Goal: Find contact information: Find contact information

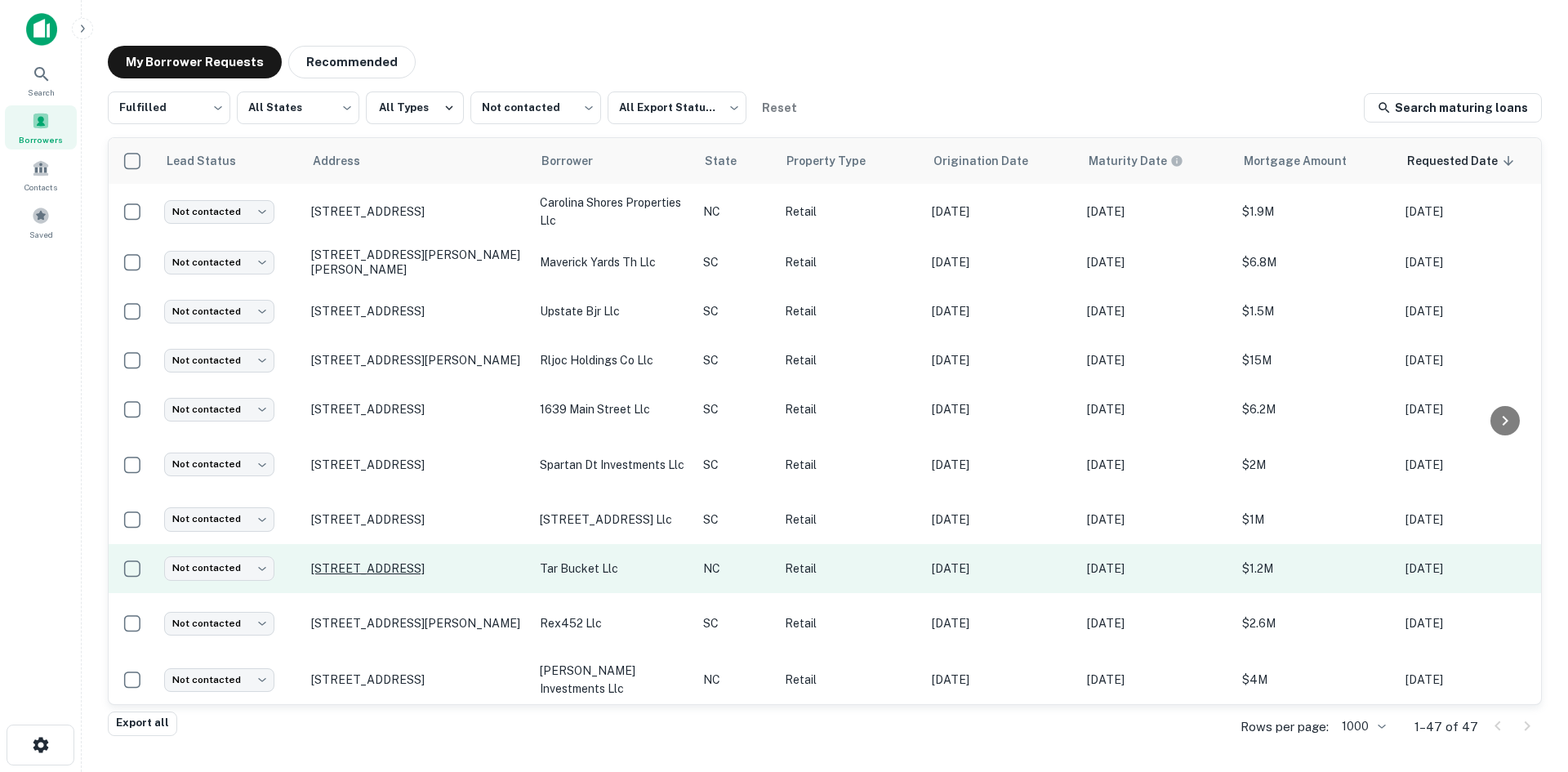
scroll to position [1370, 0]
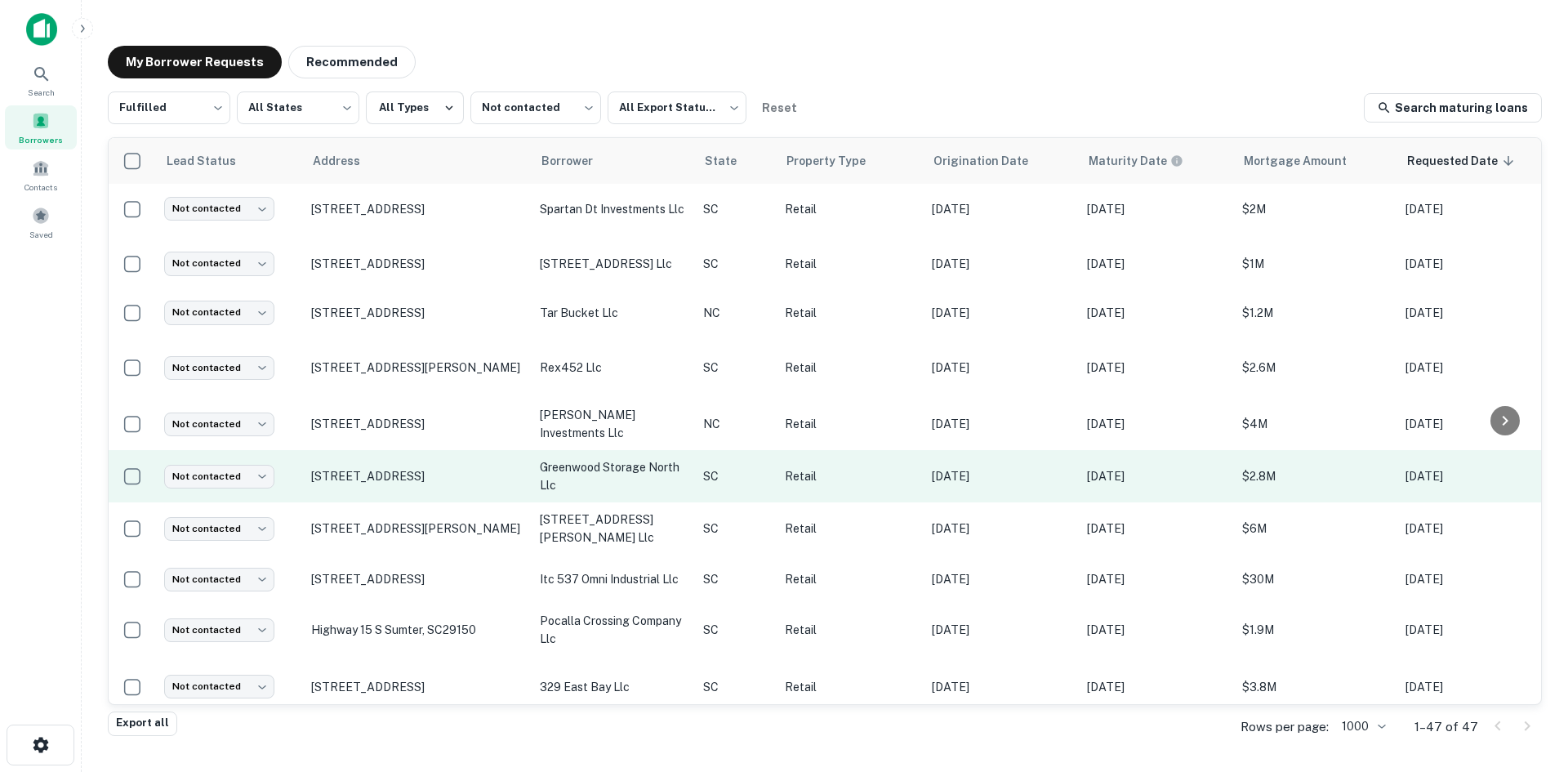
click at [448, 471] on td "[STREET_ADDRESS]" at bounding box center [417, 476] width 229 height 52
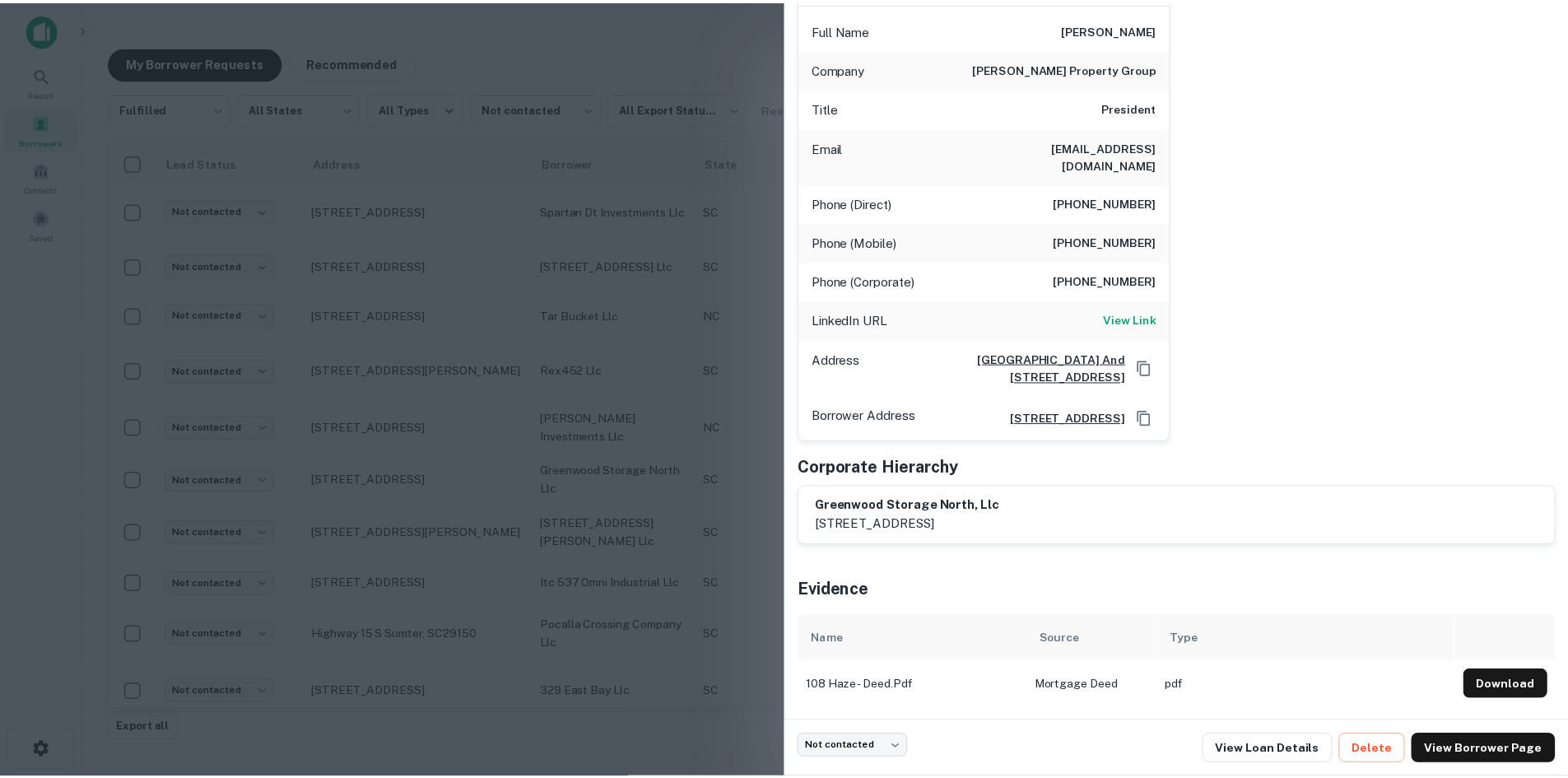
scroll to position [216, 0]
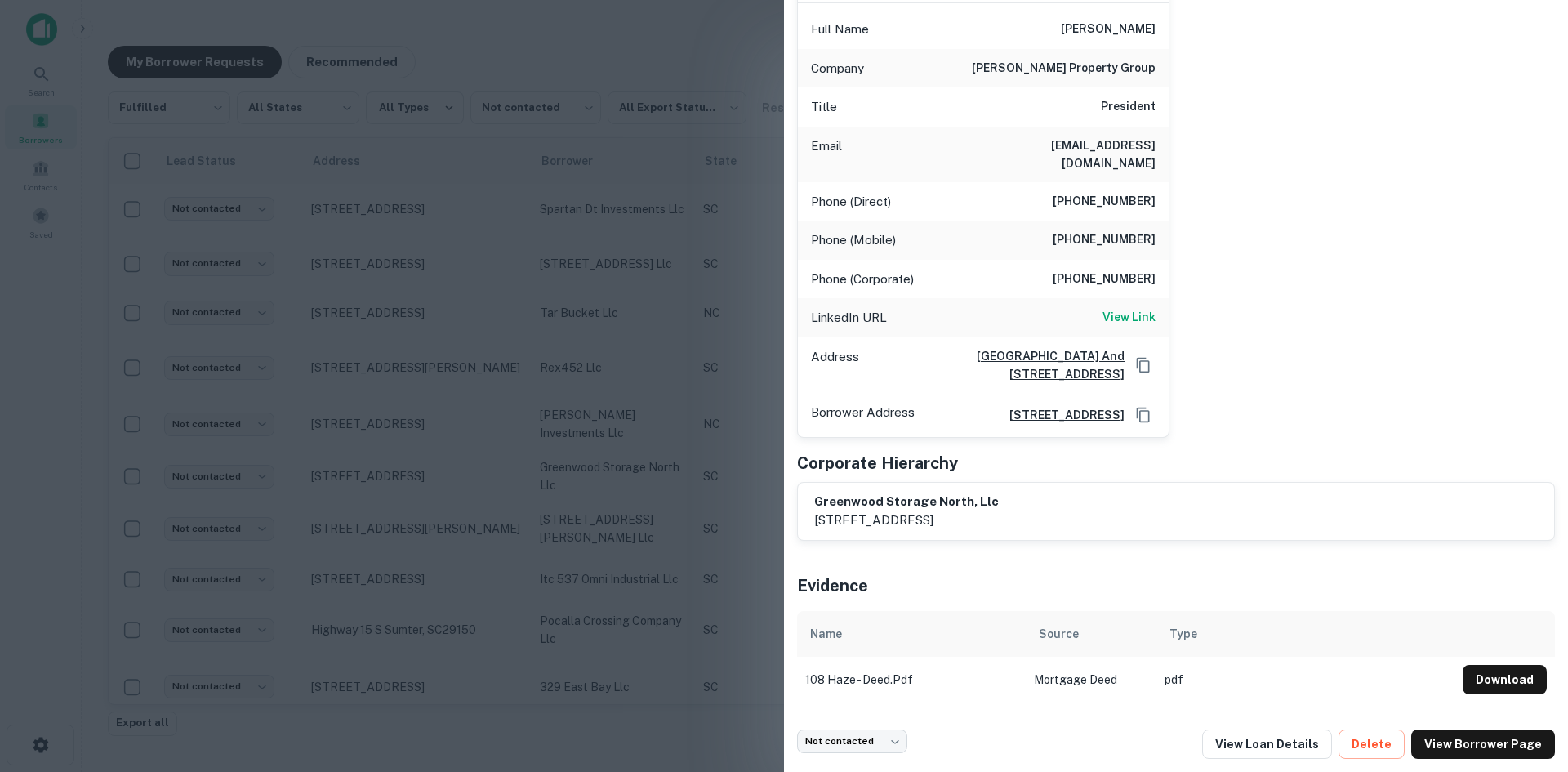
click at [455, 446] on div at bounding box center [784, 386] width 1568 height 772
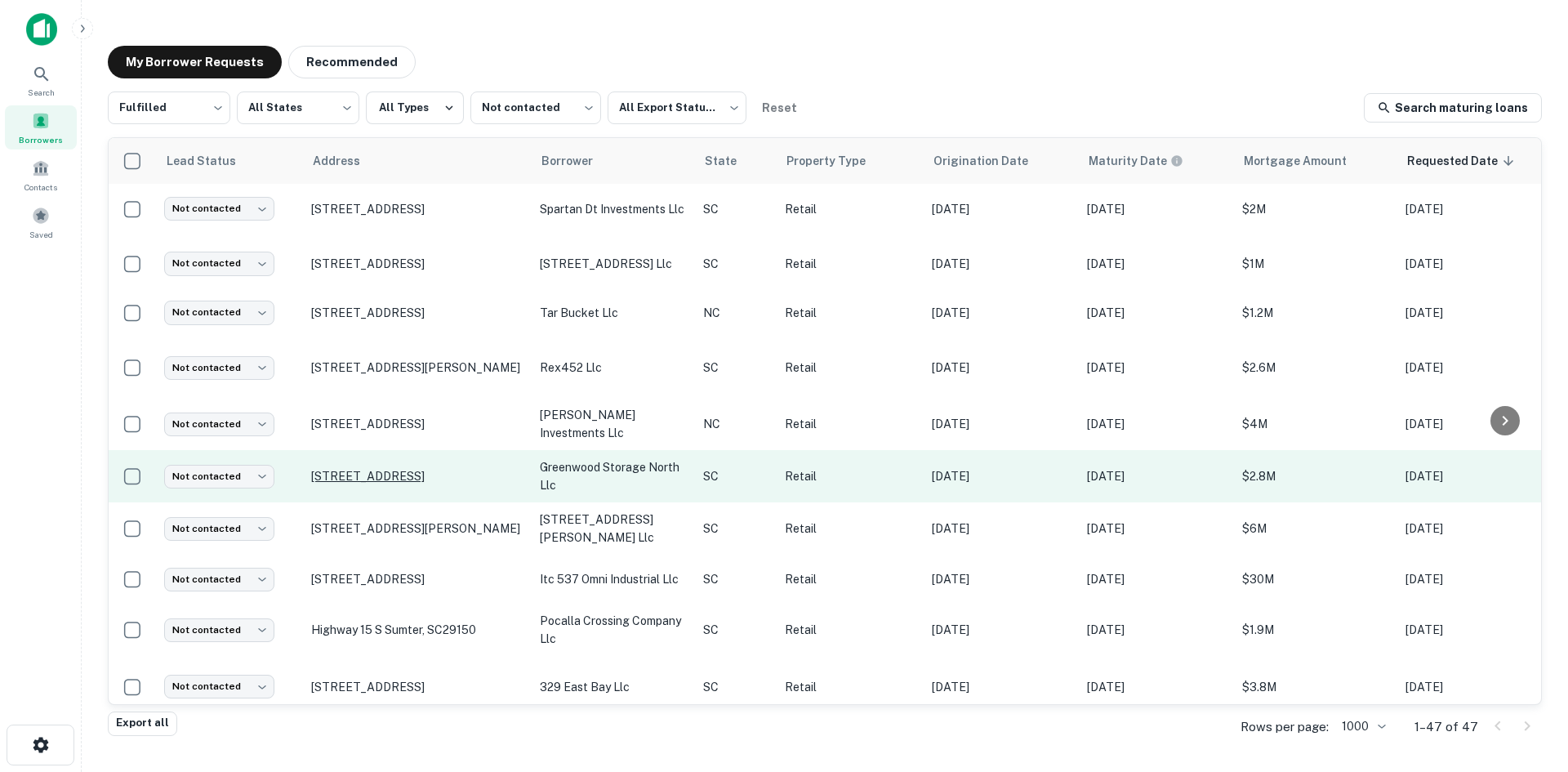
click at [450, 469] on p "[STREET_ADDRESS]" at bounding box center [417, 475] width 213 height 15
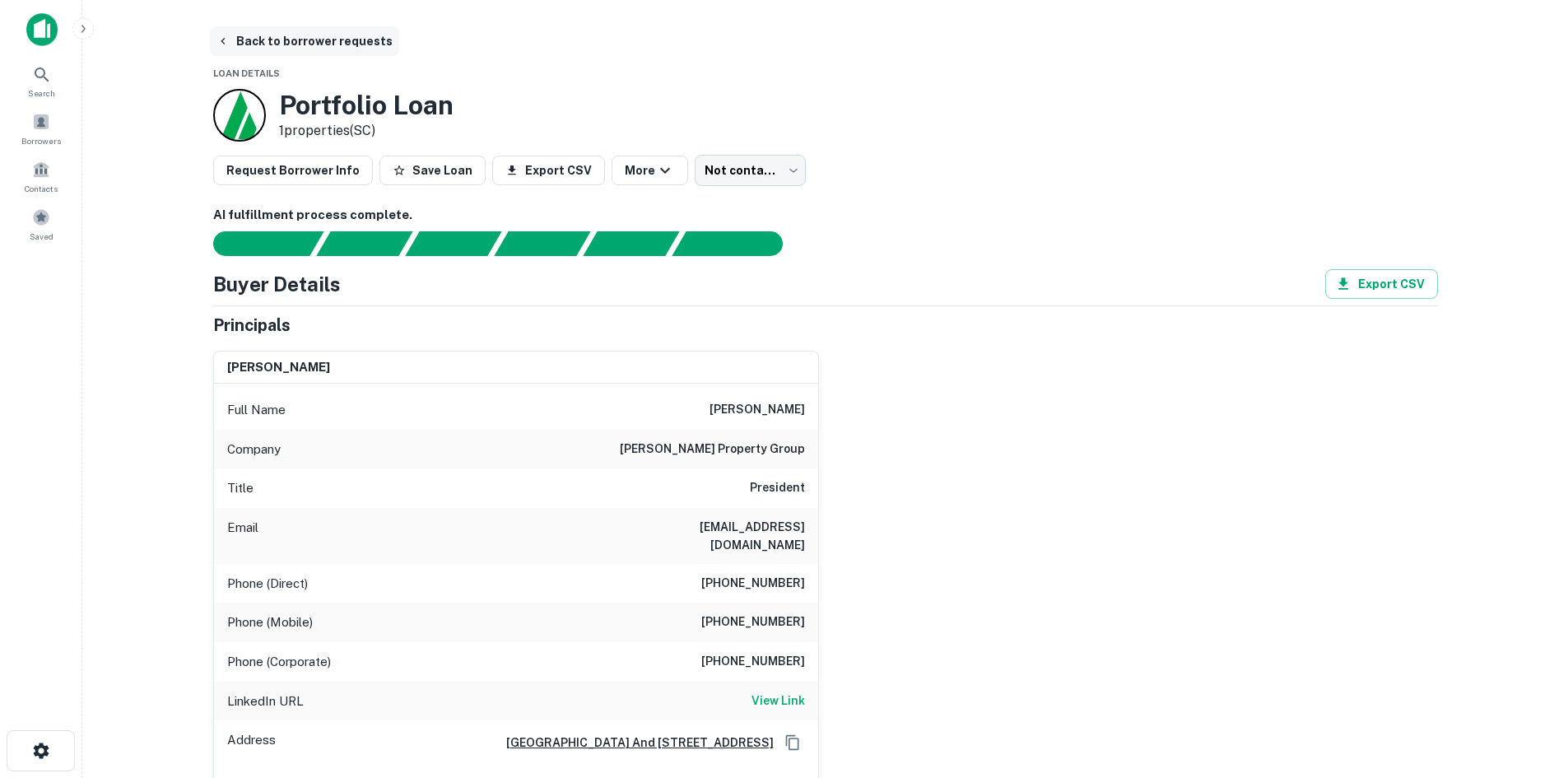
click at [347, 47] on button "Back to borrower requests" at bounding box center [304, 41] width 189 height 30
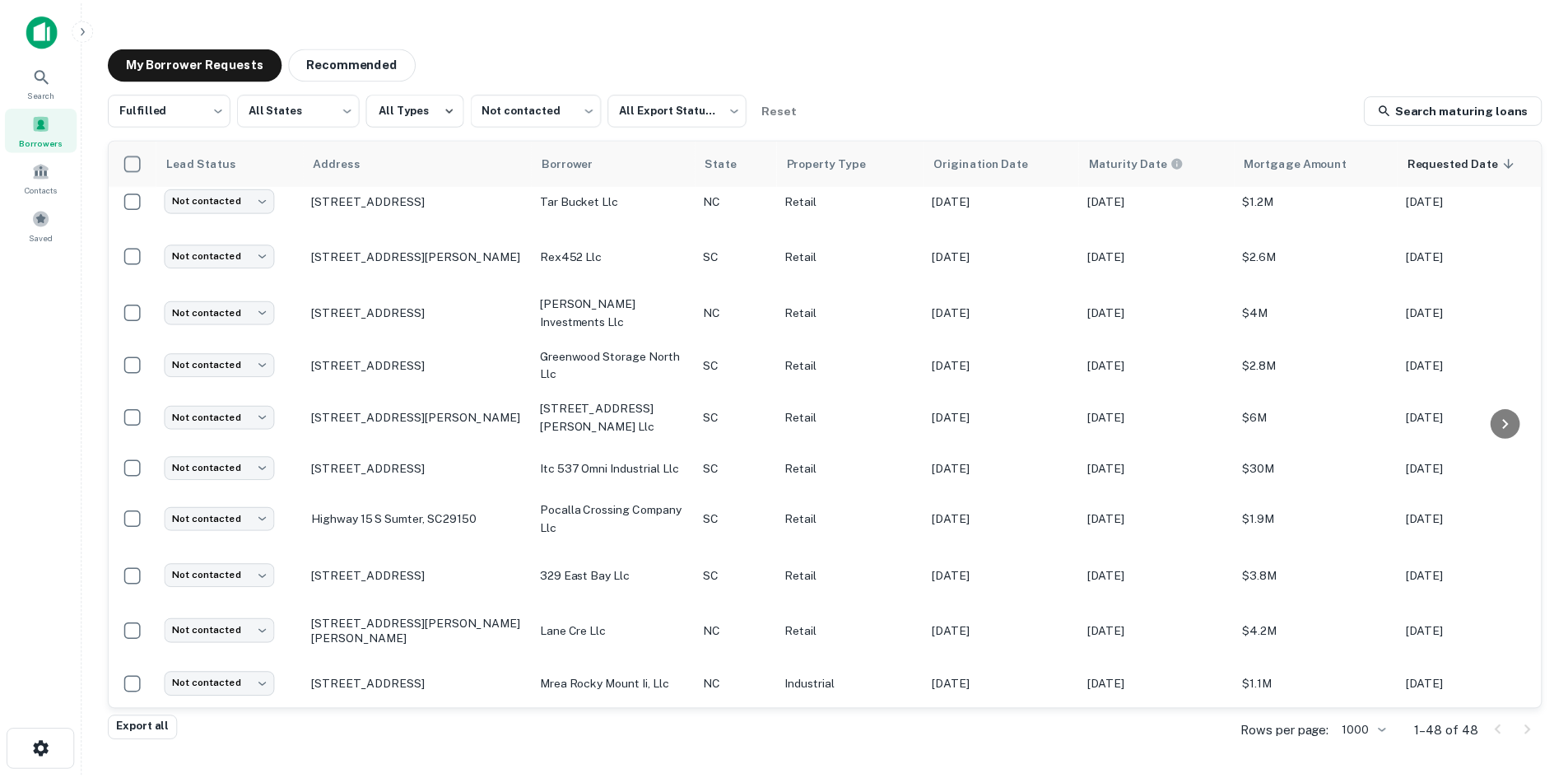
scroll to position [1958, 0]
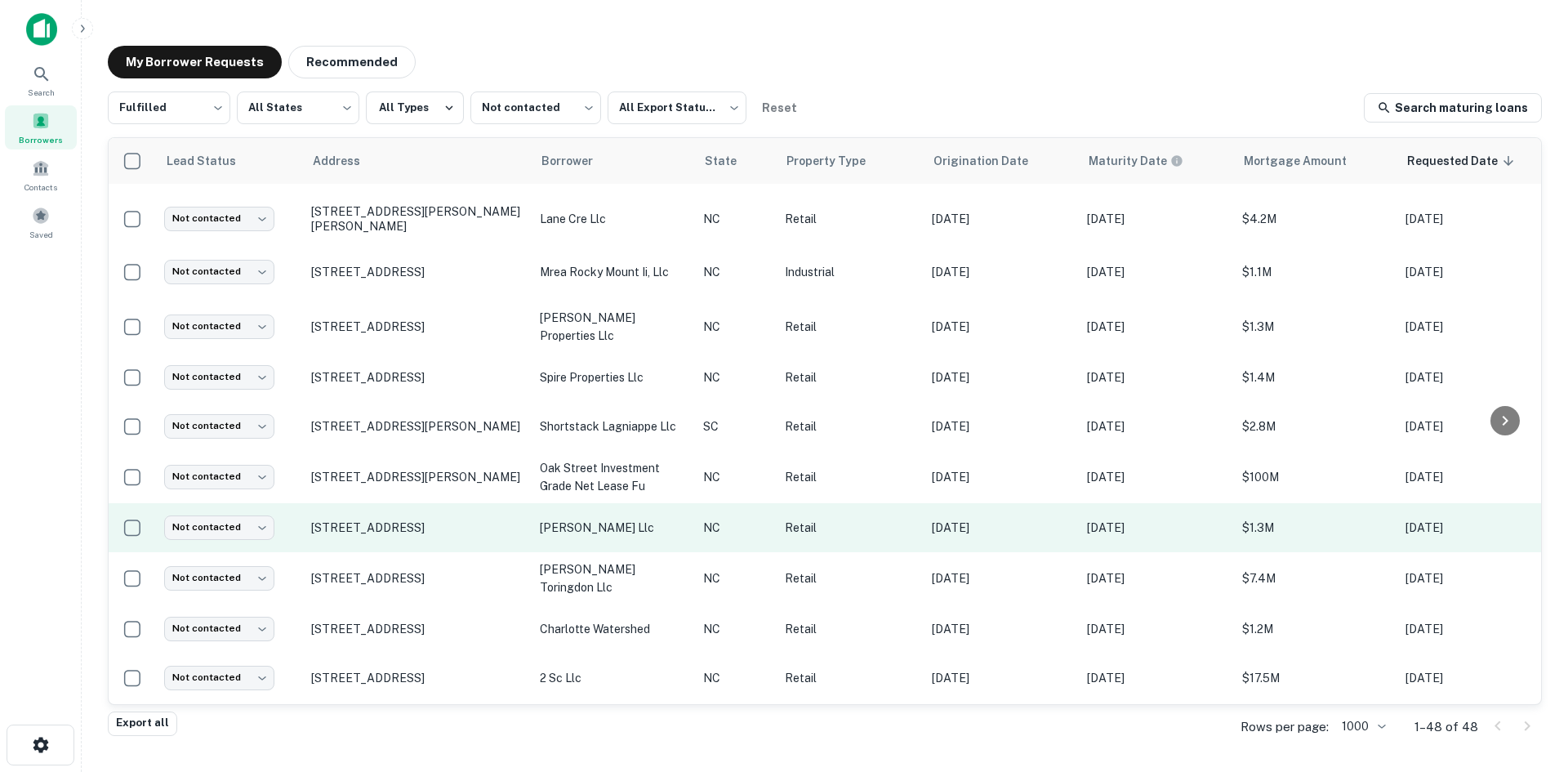
click at [407, 515] on td "[STREET_ADDRESS]" at bounding box center [417, 527] width 229 height 49
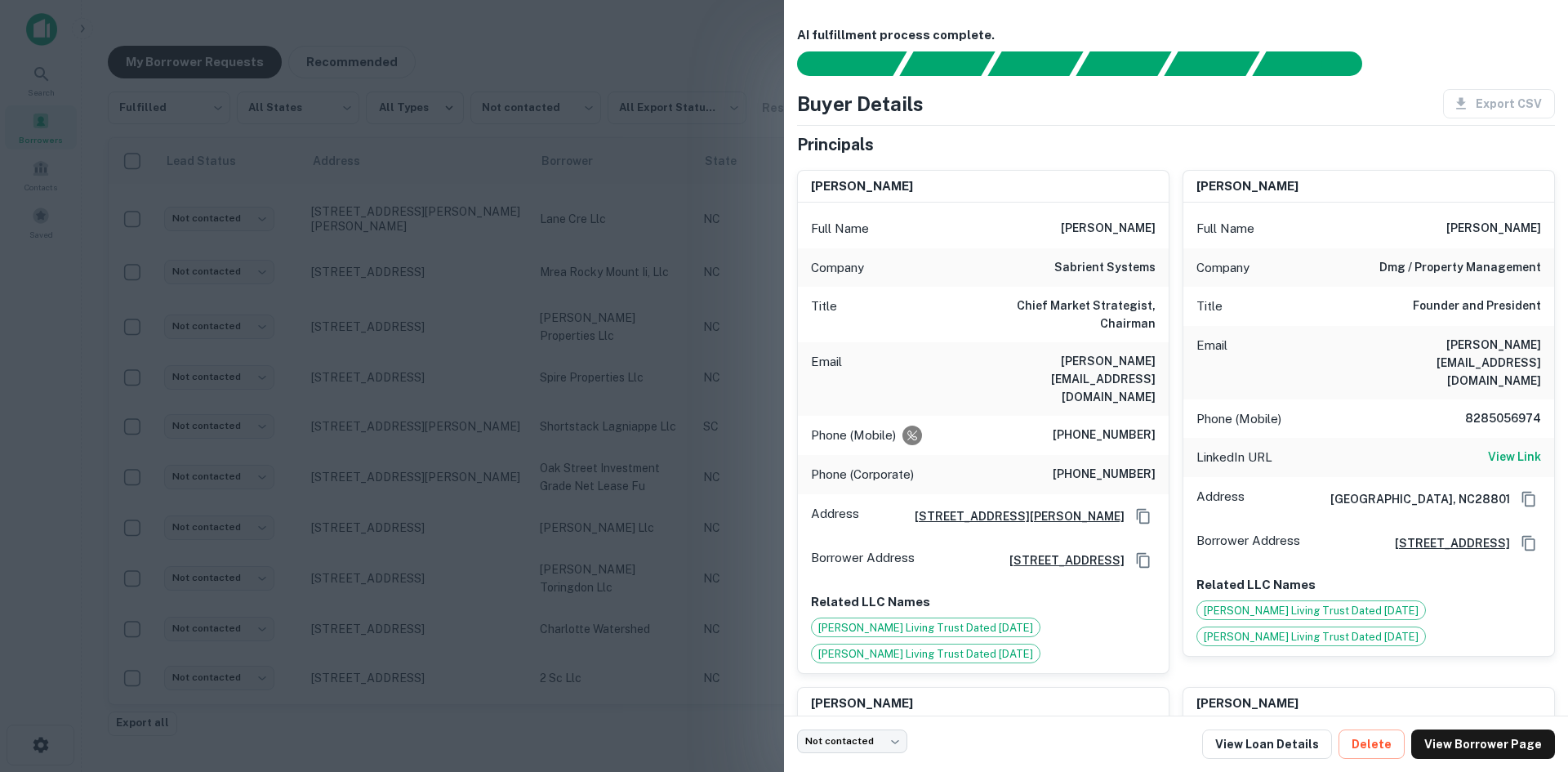
click at [407, 514] on div at bounding box center [784, 386] width 1568 height 772
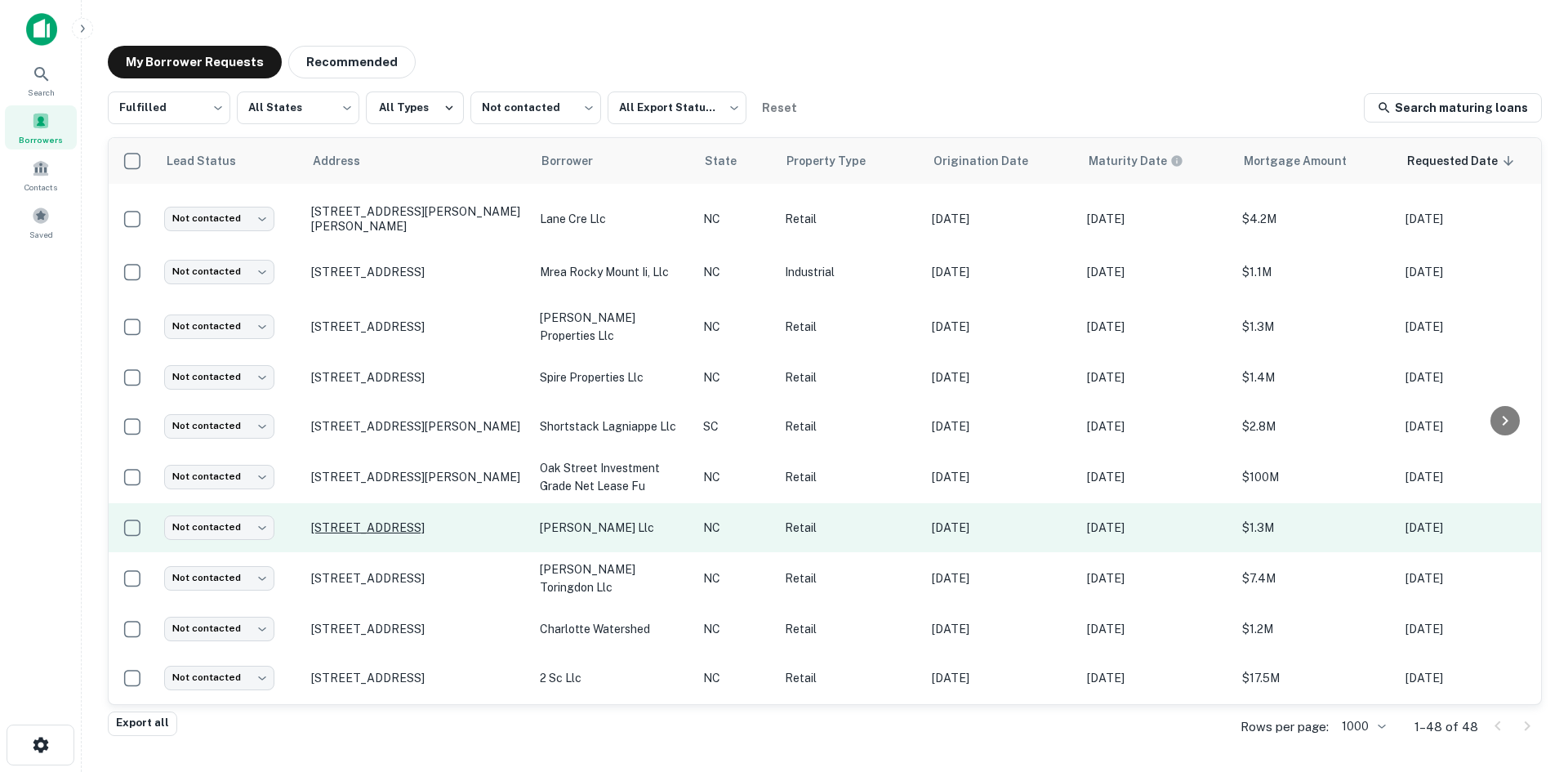
click at [410, 520] on p "[STREET_ADDRESS]" at bounding box center [417, 527] width 213 height 15
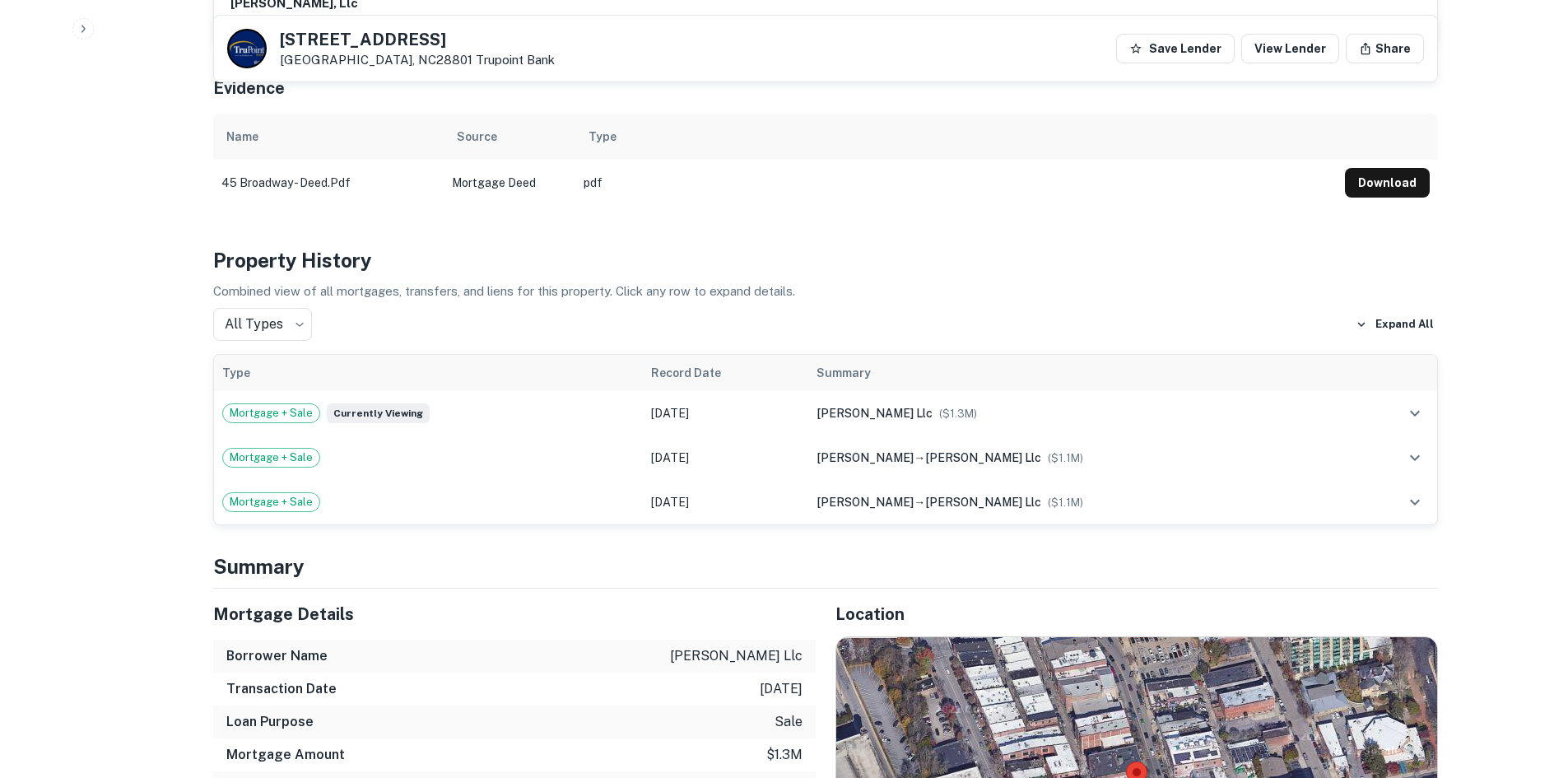
scroll to position [1729, 0]
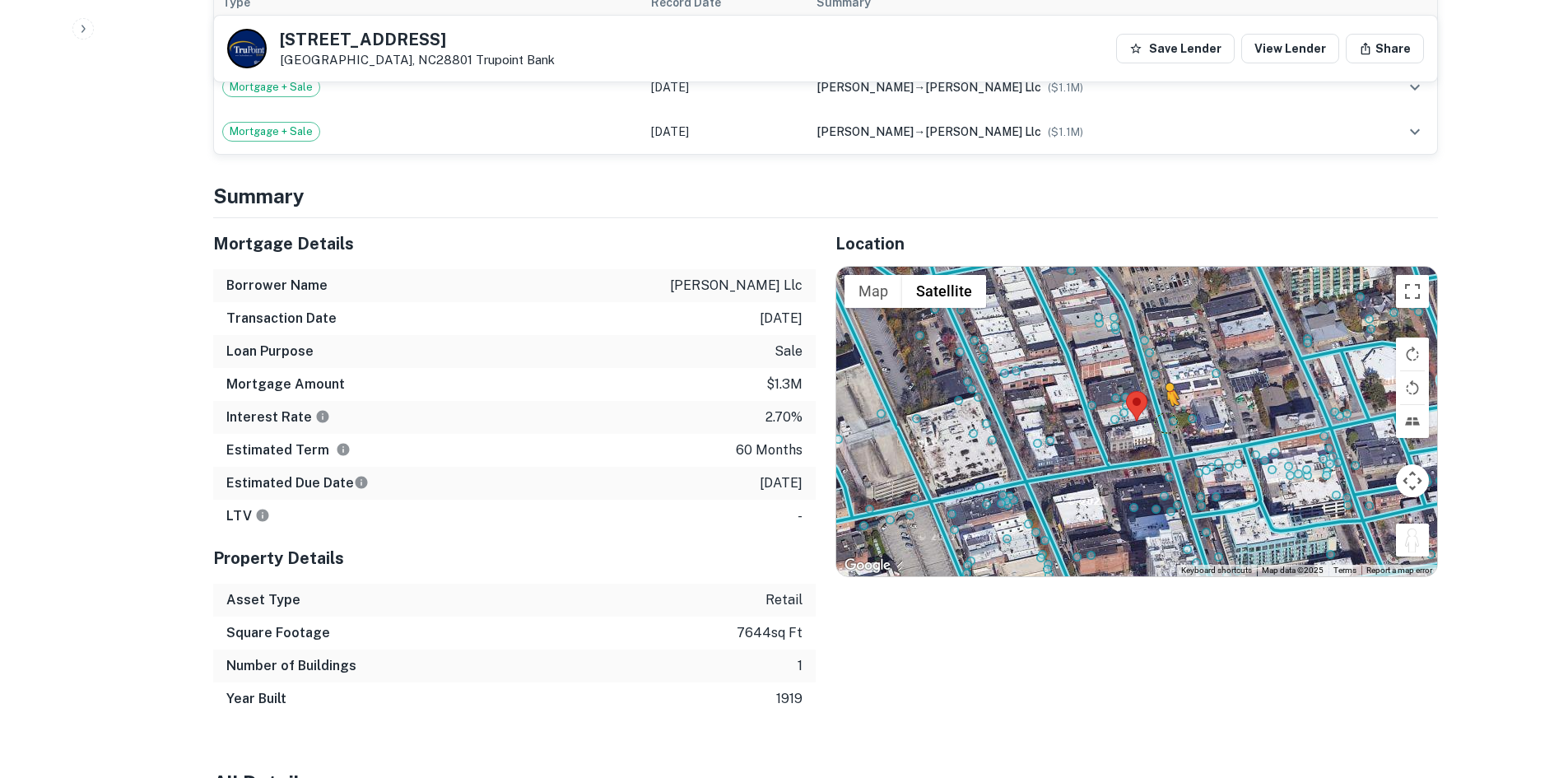
drag, startPoint x: 1416, startPoint y: 447, endPoint x: 1153, endPoint y: 329, distance: 288.3
click at [1153, 329] on div "To activate drag with keyboard, press Alt + Enter. Once in keyboard drag state,…" at bounding box center [1137, 421] width 601 height 309
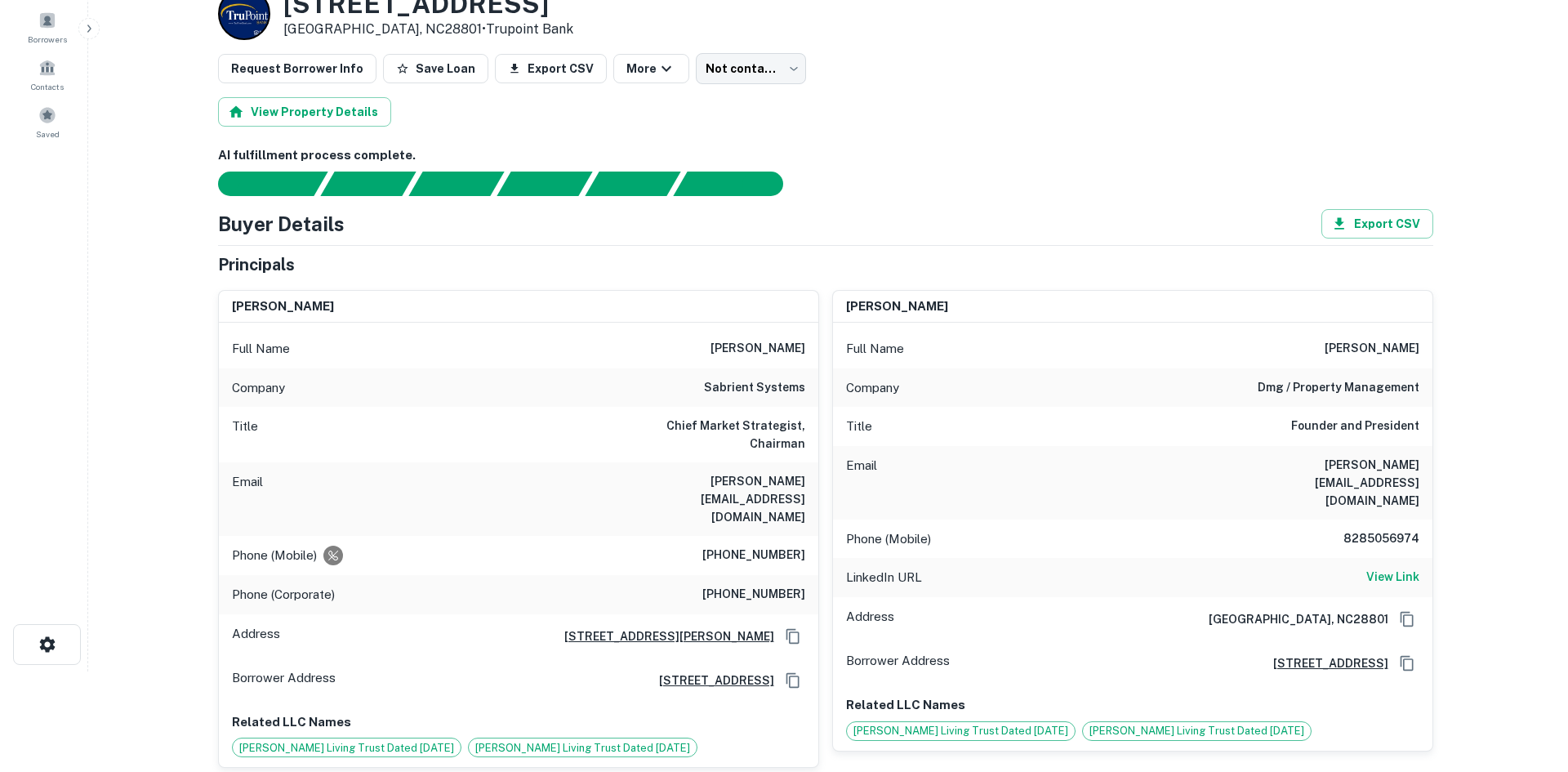
scroll to position [0, 0]
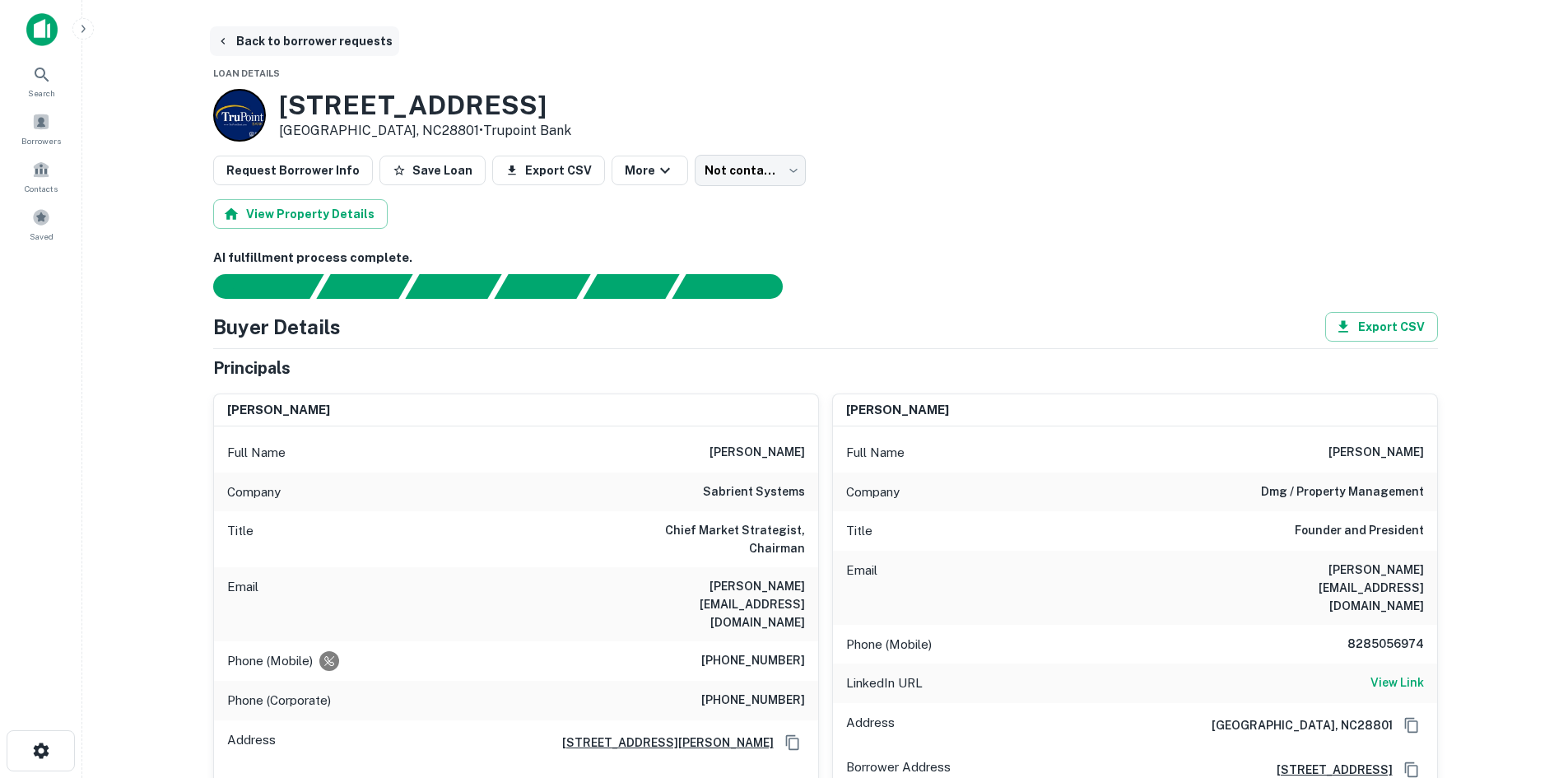
click at [290, 29] on button "Back to borrower requests" at bounding box center [304, 41] width 189 height 30
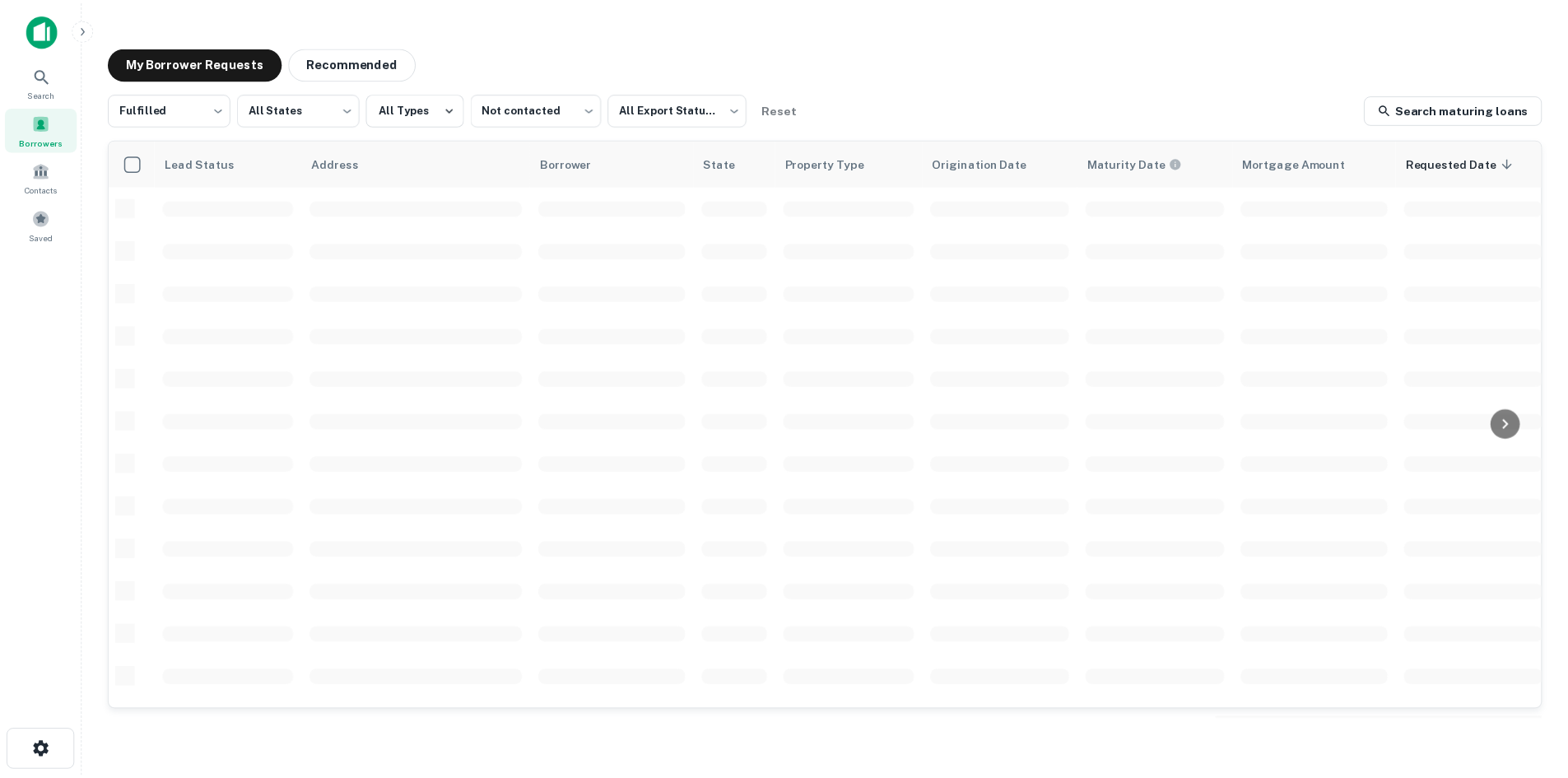
scroll to position [558, 0]
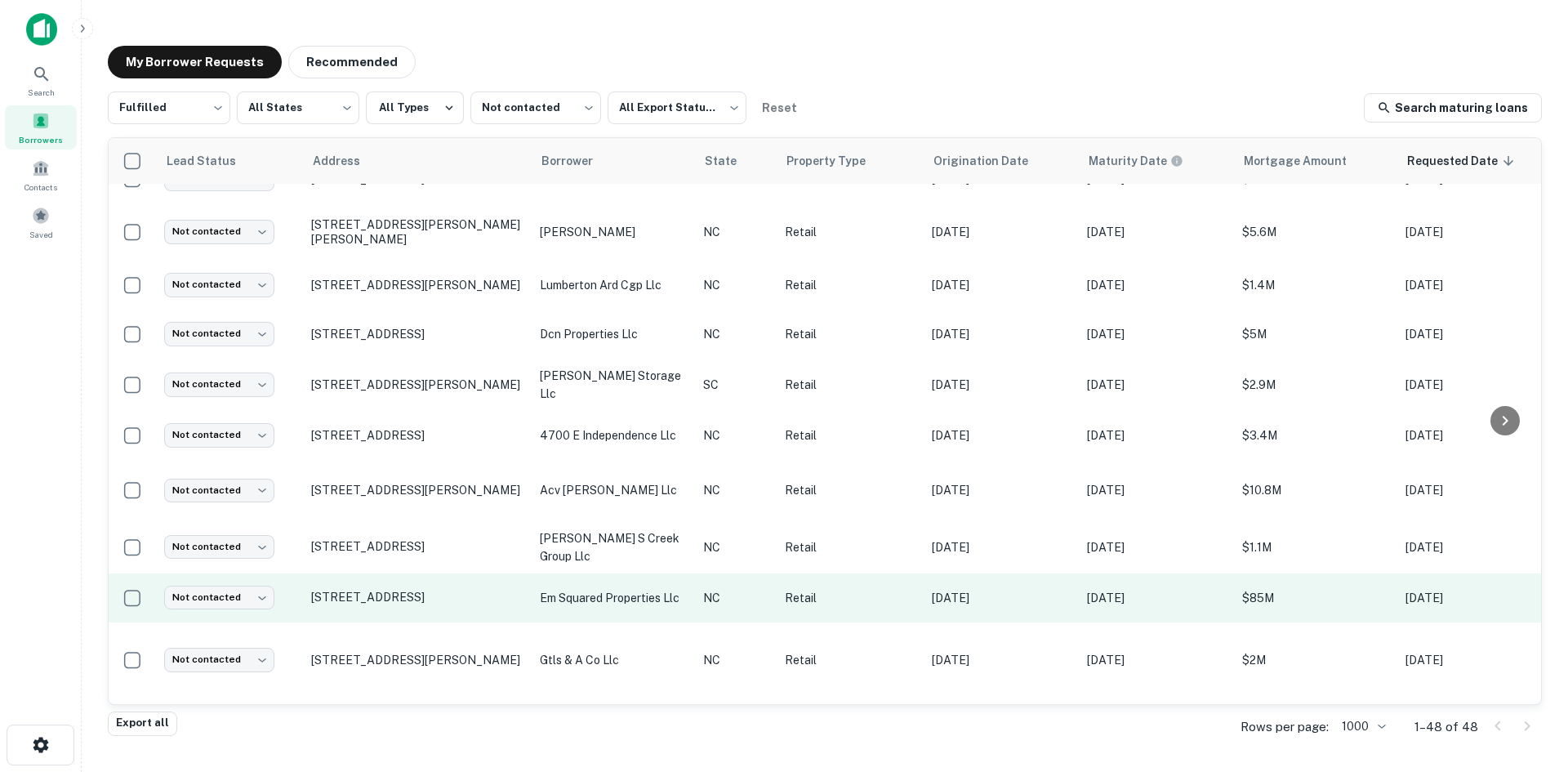
click at [436, 590] on td "[STREET_ADDRESS]" at bounding box center [417, 597] width 229 height 49
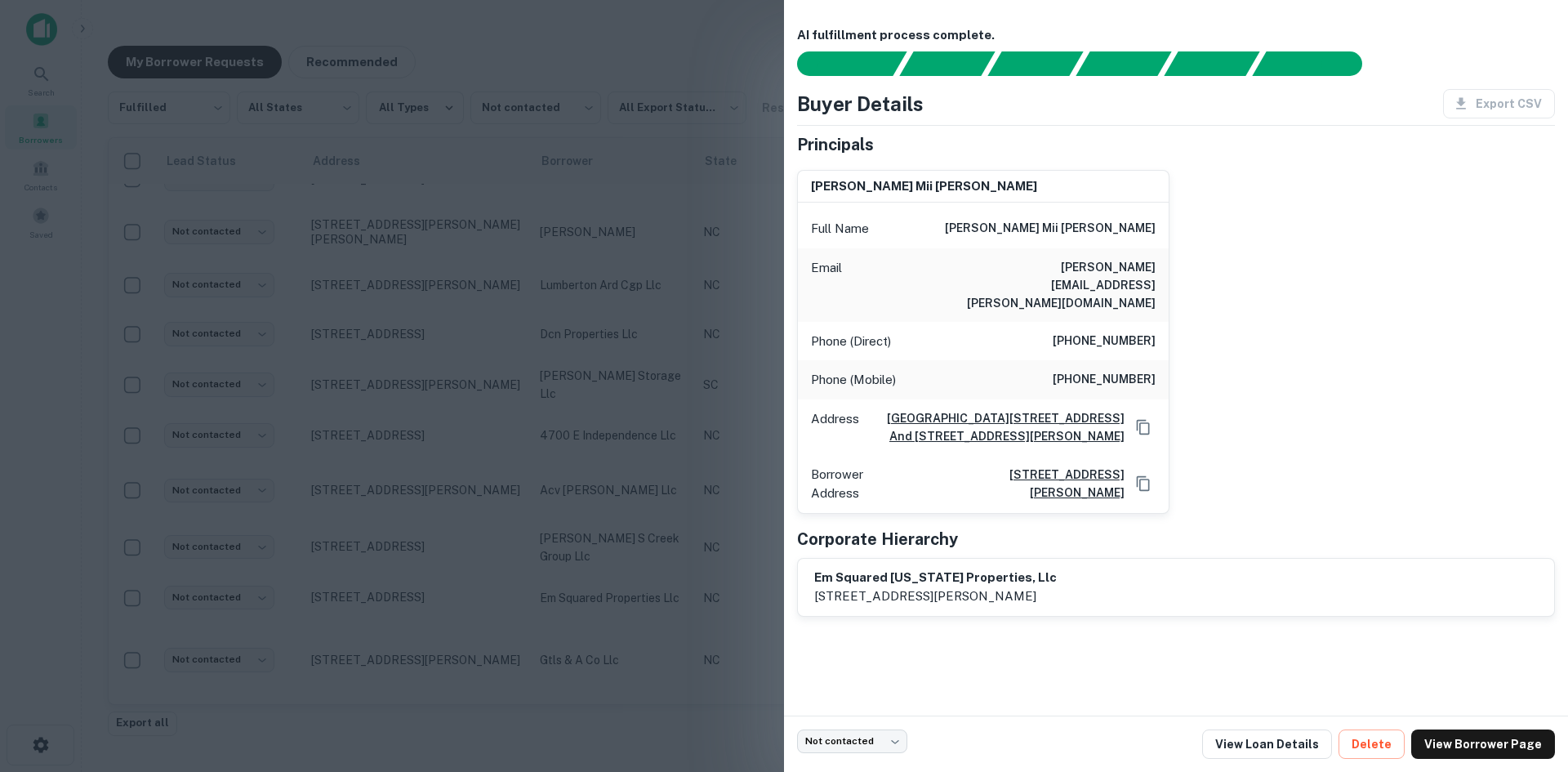
click at [434, 520] on div at bounding box center [784, 386] width 1568 height 772
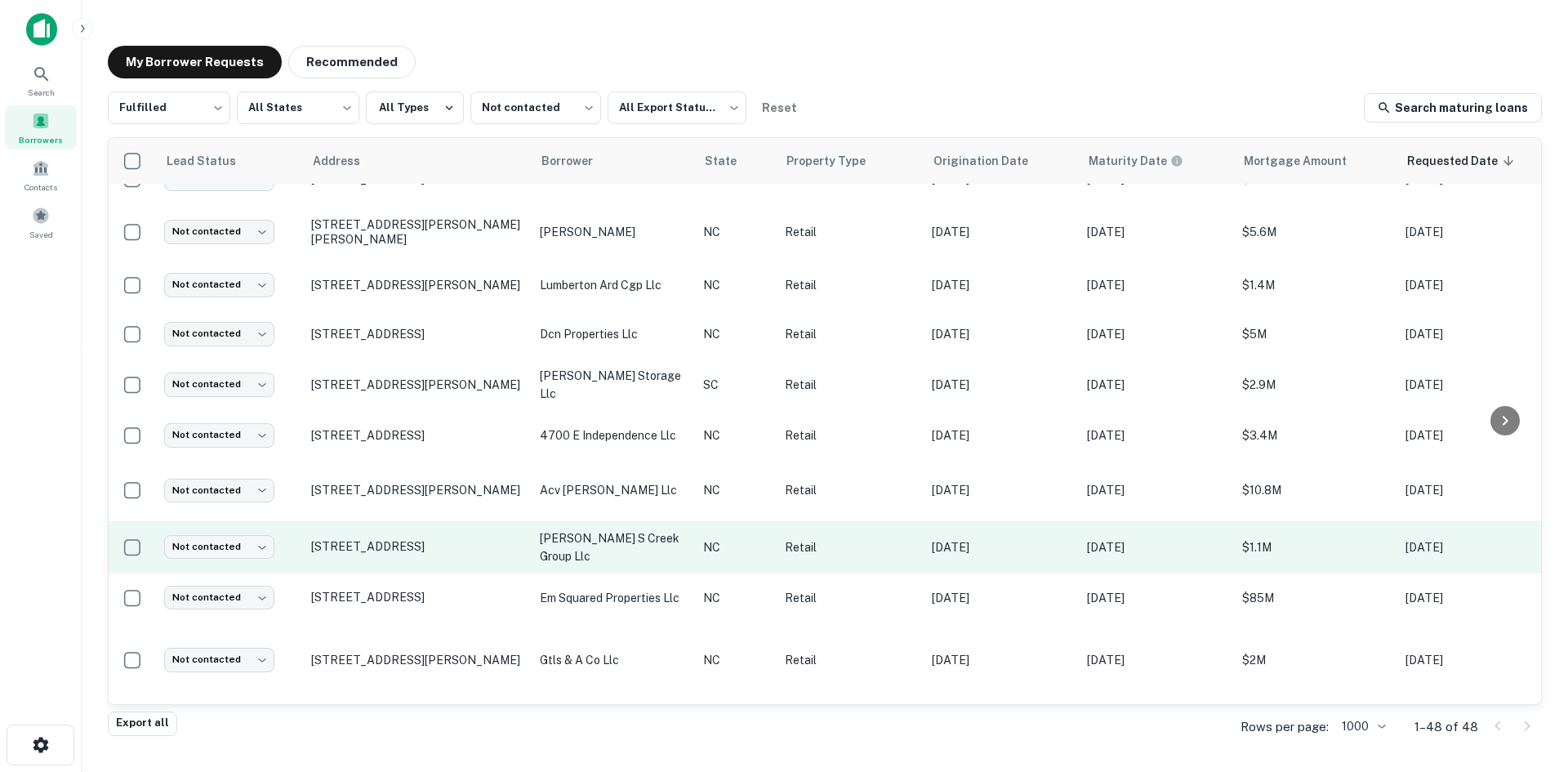
click at [424, 541] on td "[STREET_ADDRESS]" at bounding box center [417, 547] width 229 height 52
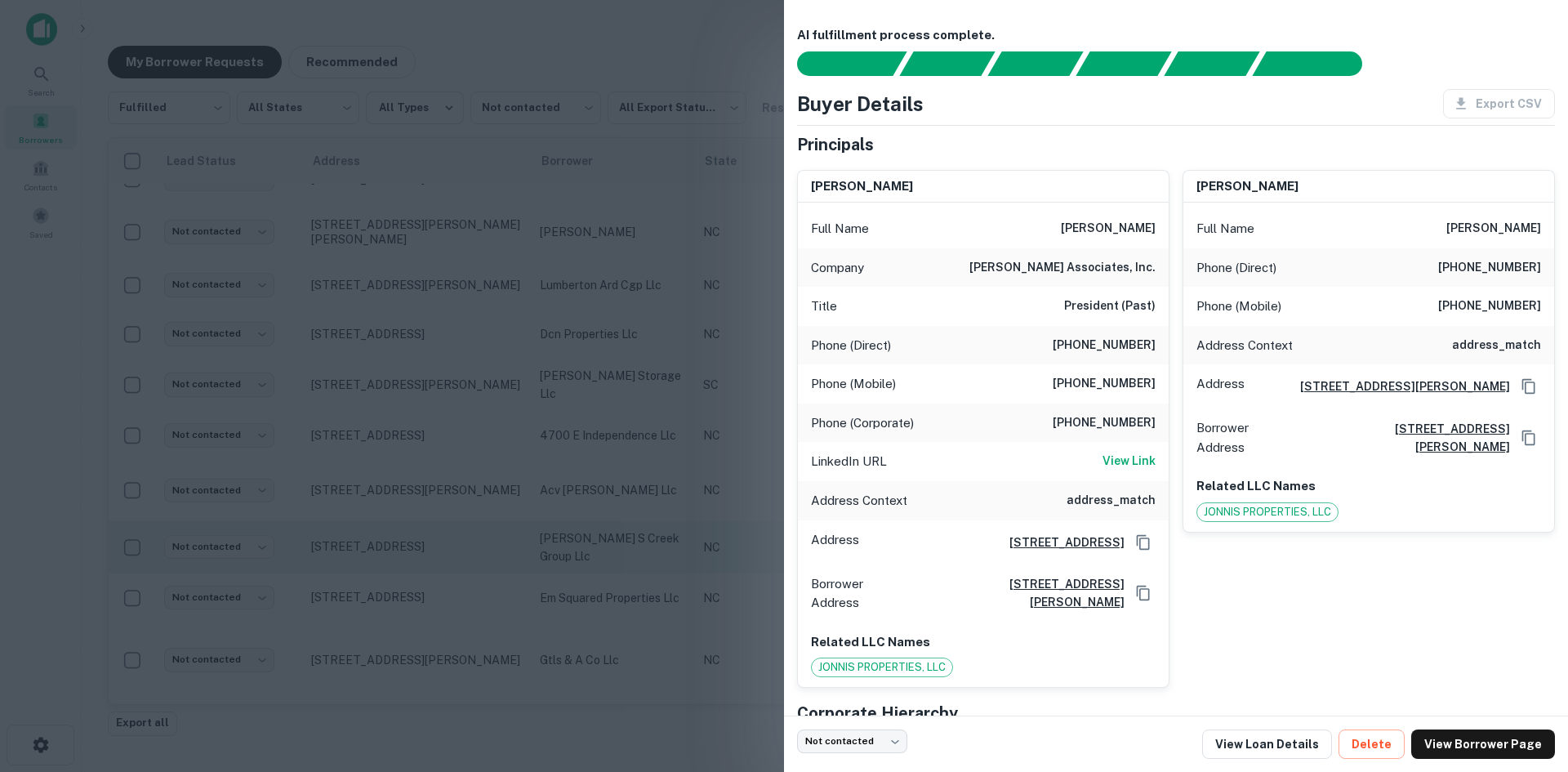
click at [424, 541] on div at bounding box center [784, 386] width 1568 height 772
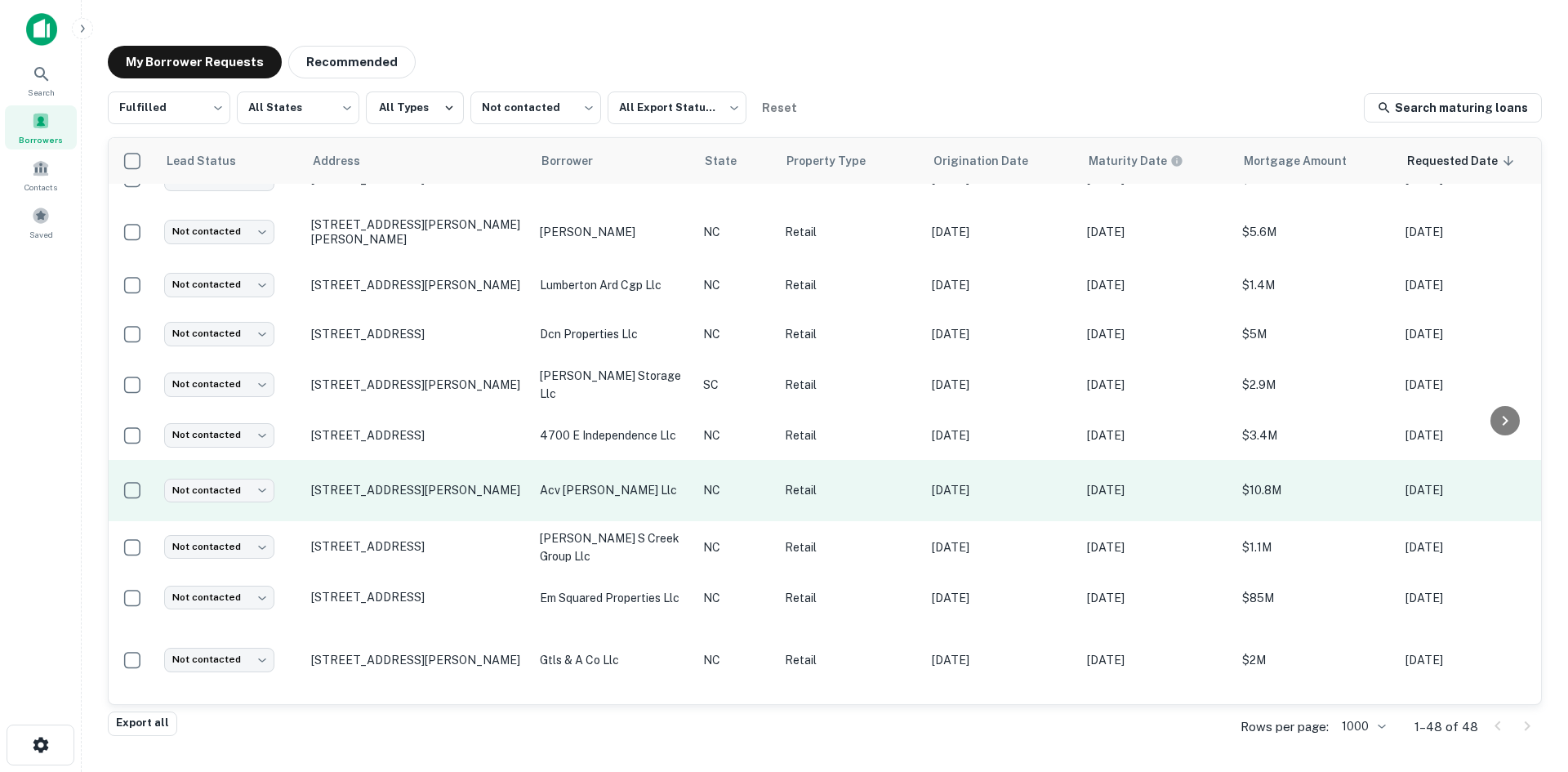
click at [421, 494] on td "[STREET_ADDRESS][PERSON_NAME]" at bounding box center [417, 490] width 229 height 61
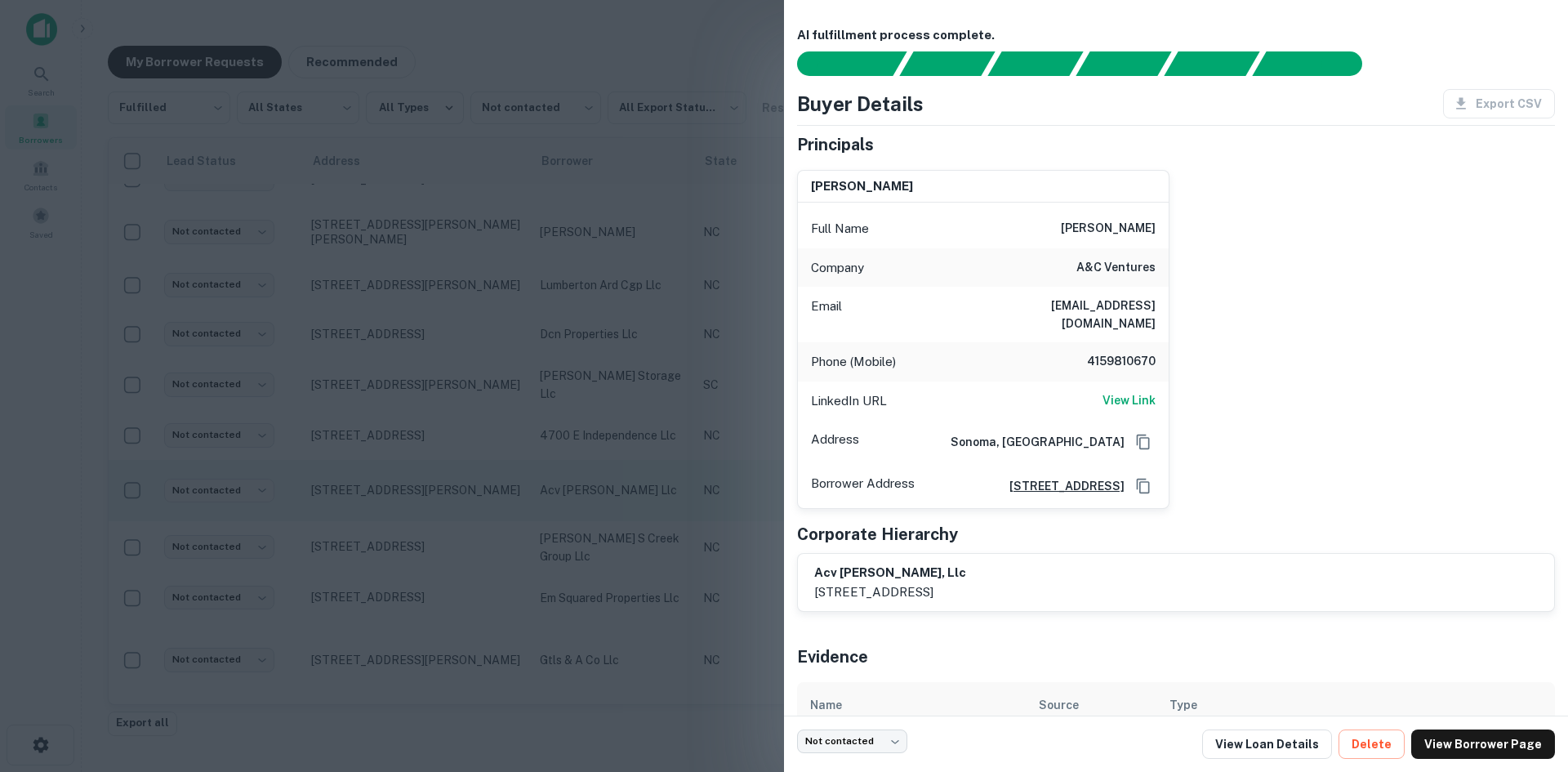
click at [421, 494] on div at bounding box center [784, 386] width 1568 height 772
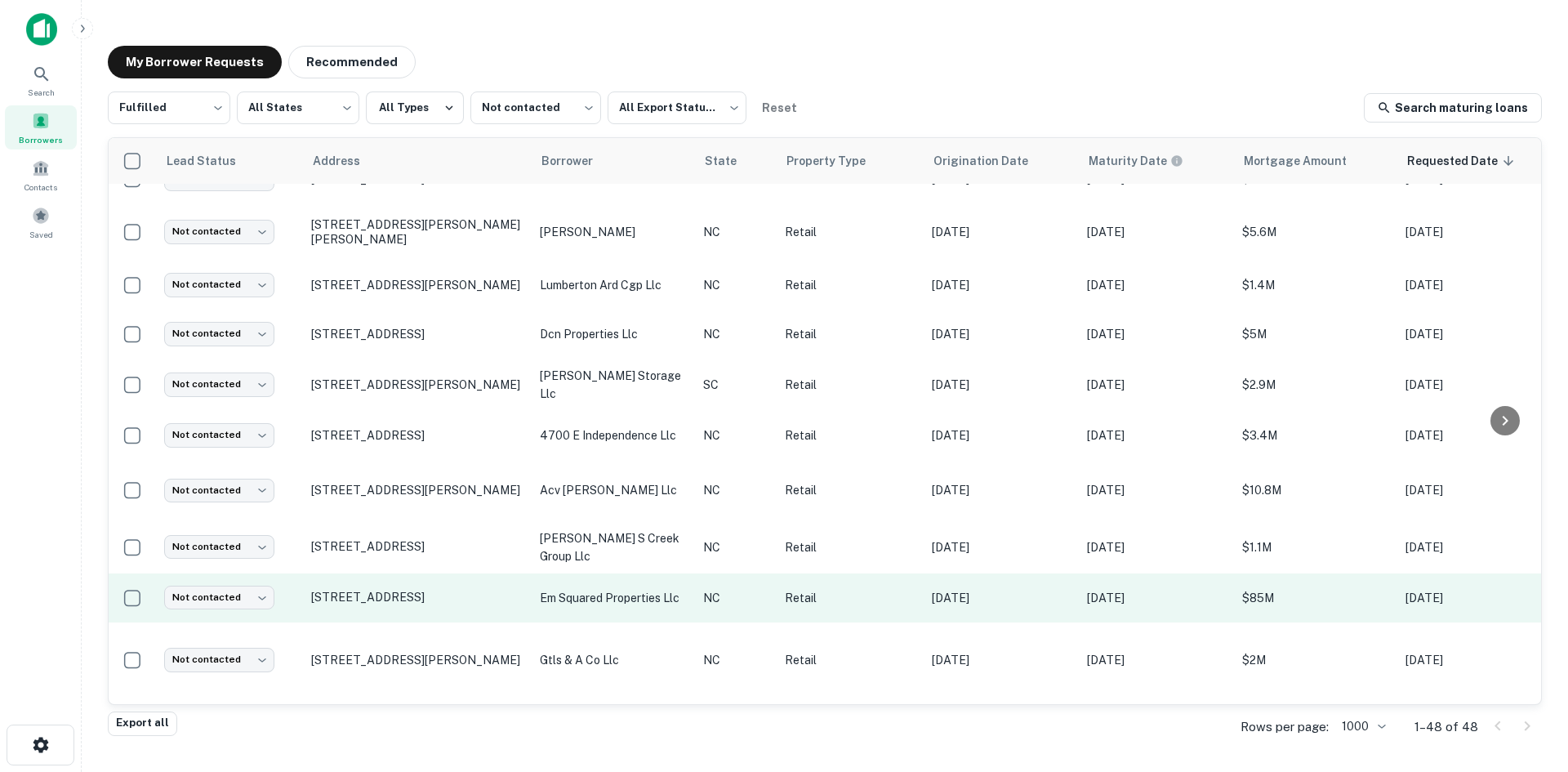
click at [418, 590] on td "[STREET_ADDRESS]" at bounding box center [417, 597] width 229 height 49
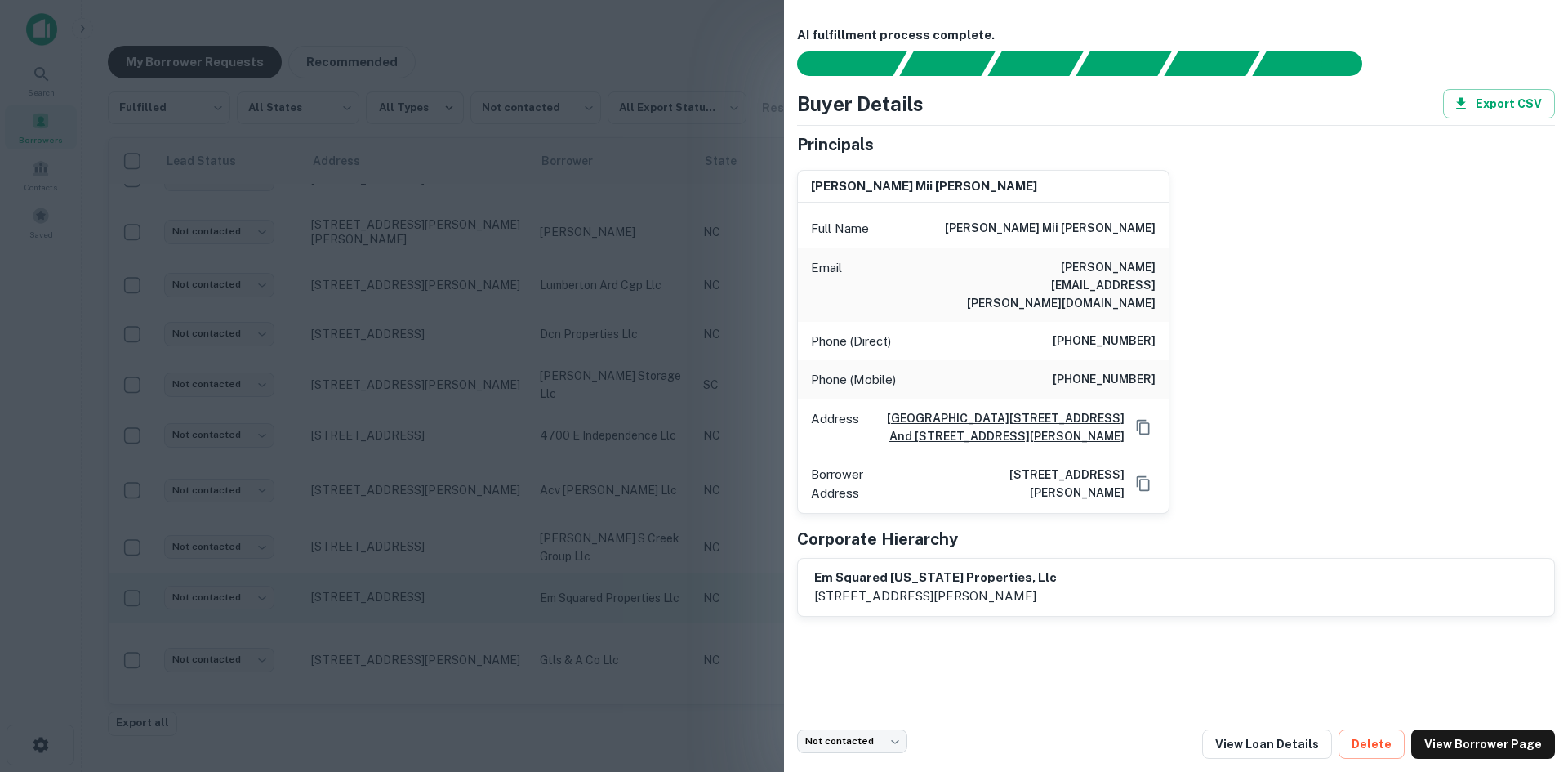
click at [418, 590] on div at bounding box center [784, 386] width 1568 height 772
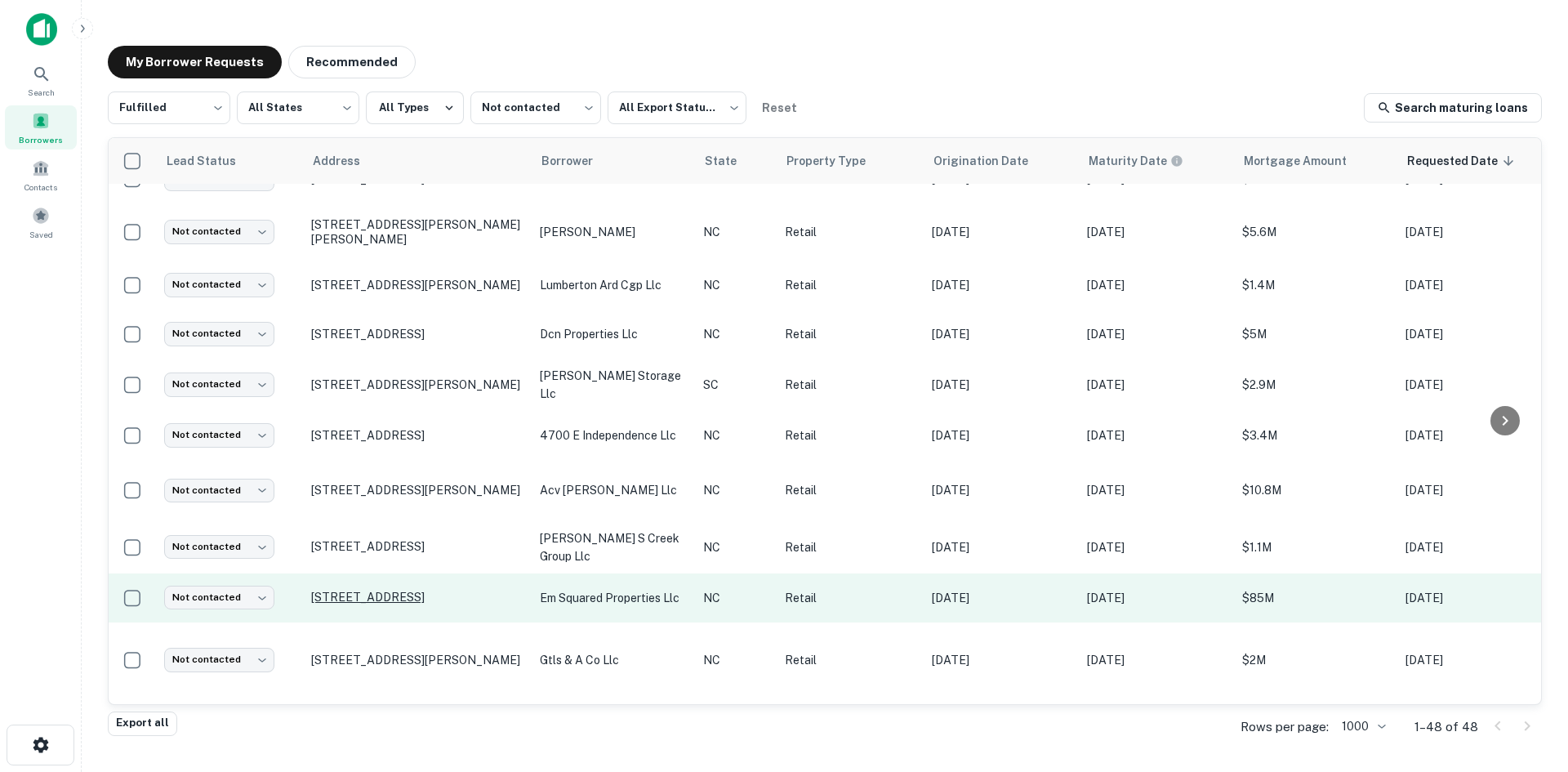
click at [414, 590] on p "[STREET_ADDRESS]" at bounding box center [417, 597] width 213 height 15
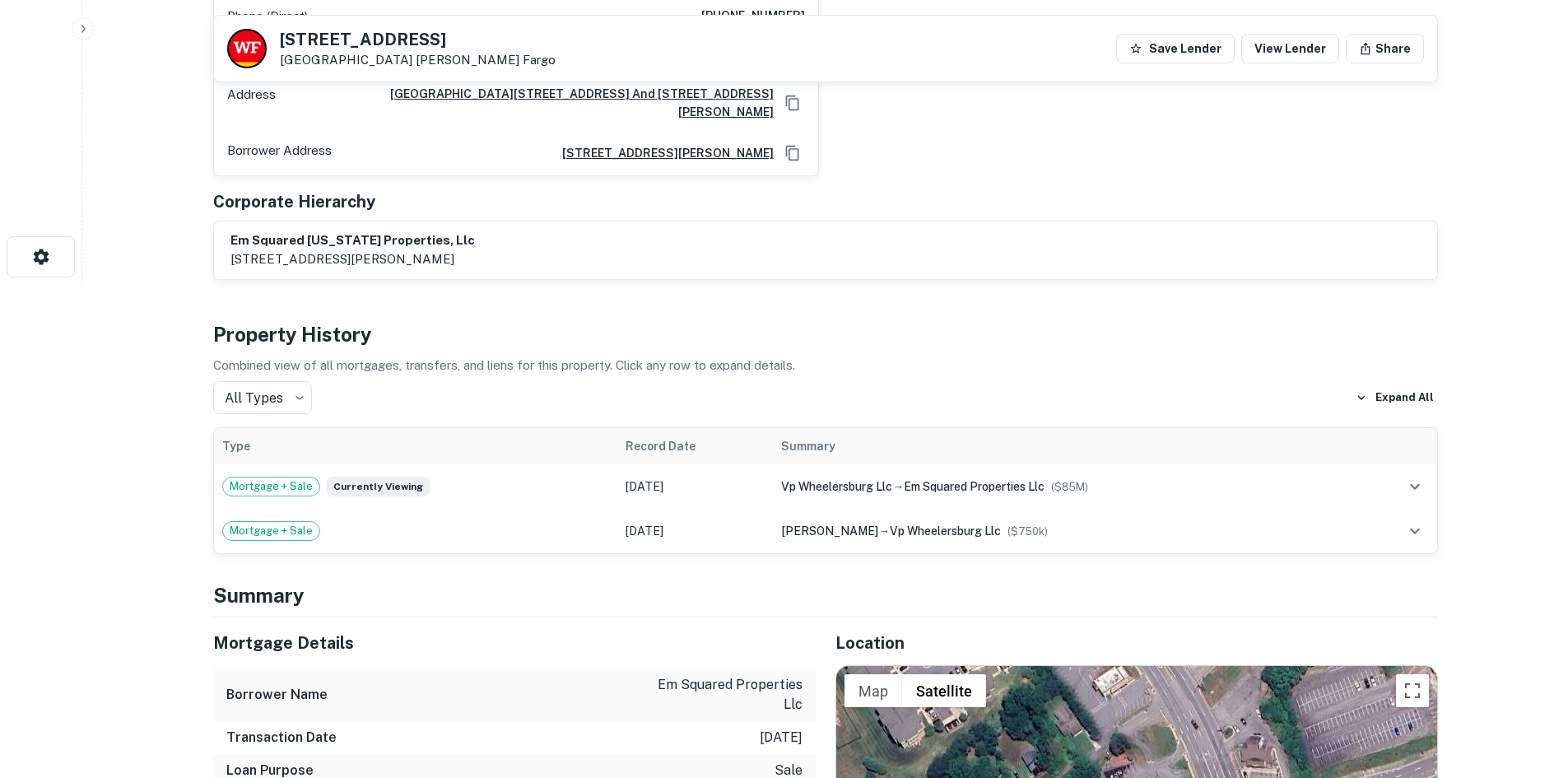
scroll to position [823, 0]
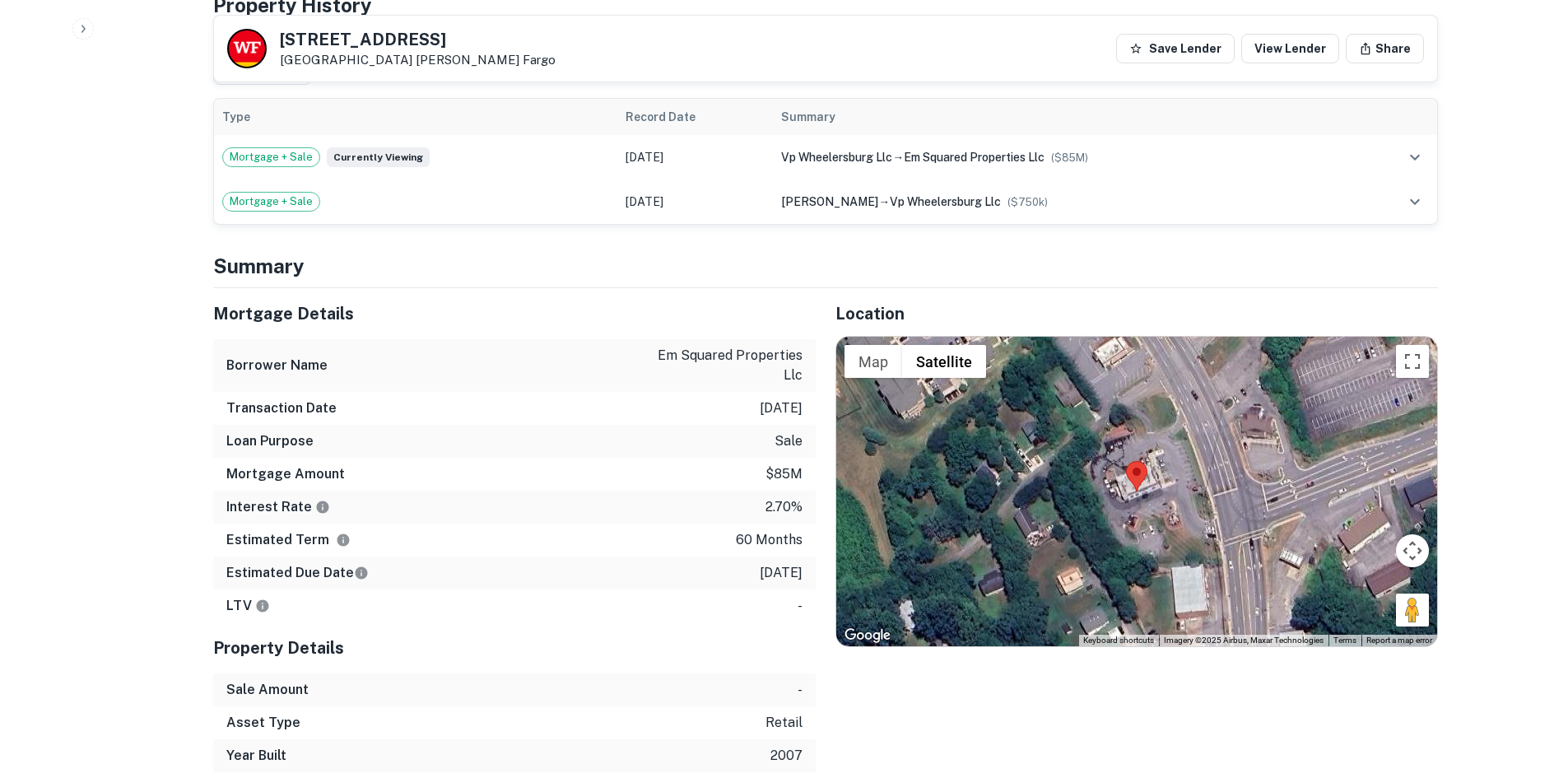
drag, startPoint x: 1395, startPoint y: 572, endPoint x: 1212, endPoint y: 433, distance: 229.8
click at [1212, 433] on div "Map Terrain Satellite Labels Keyboard shortcuts Map Data Imagery ©2025 Airbus, …" at bounding box center [1137, 490] width 601 height 309
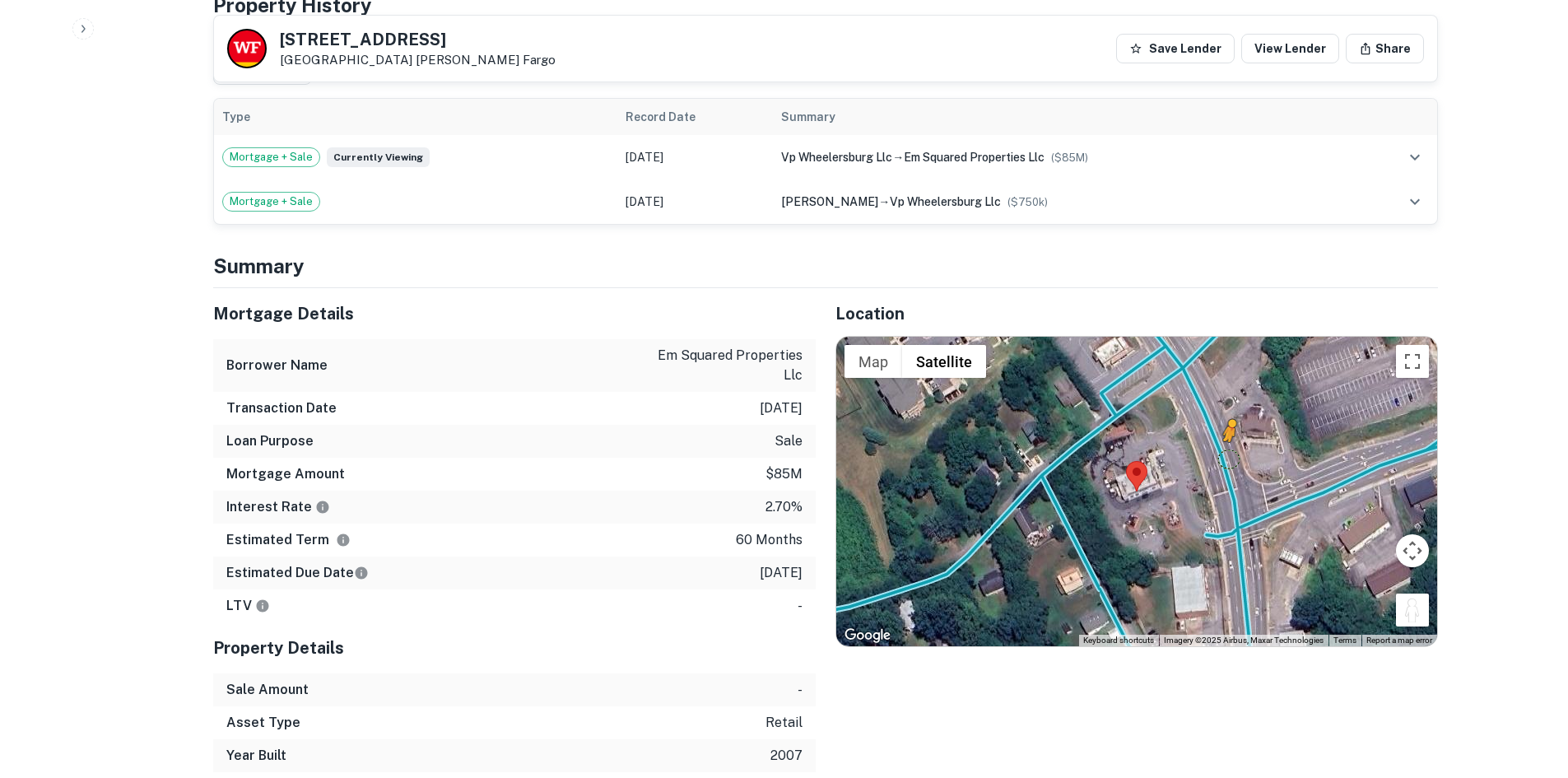
drag, startPoint x: 1416, startPoint y: 559, endPoint x: 1224, endPoint y: 411, distance: 242.4
click at [1224, 411] on div "To activate drag with keyboard, press Alt + Enter. Once in keyboard drag state,…" at bounding box center [1137, 490] width 601 height 309
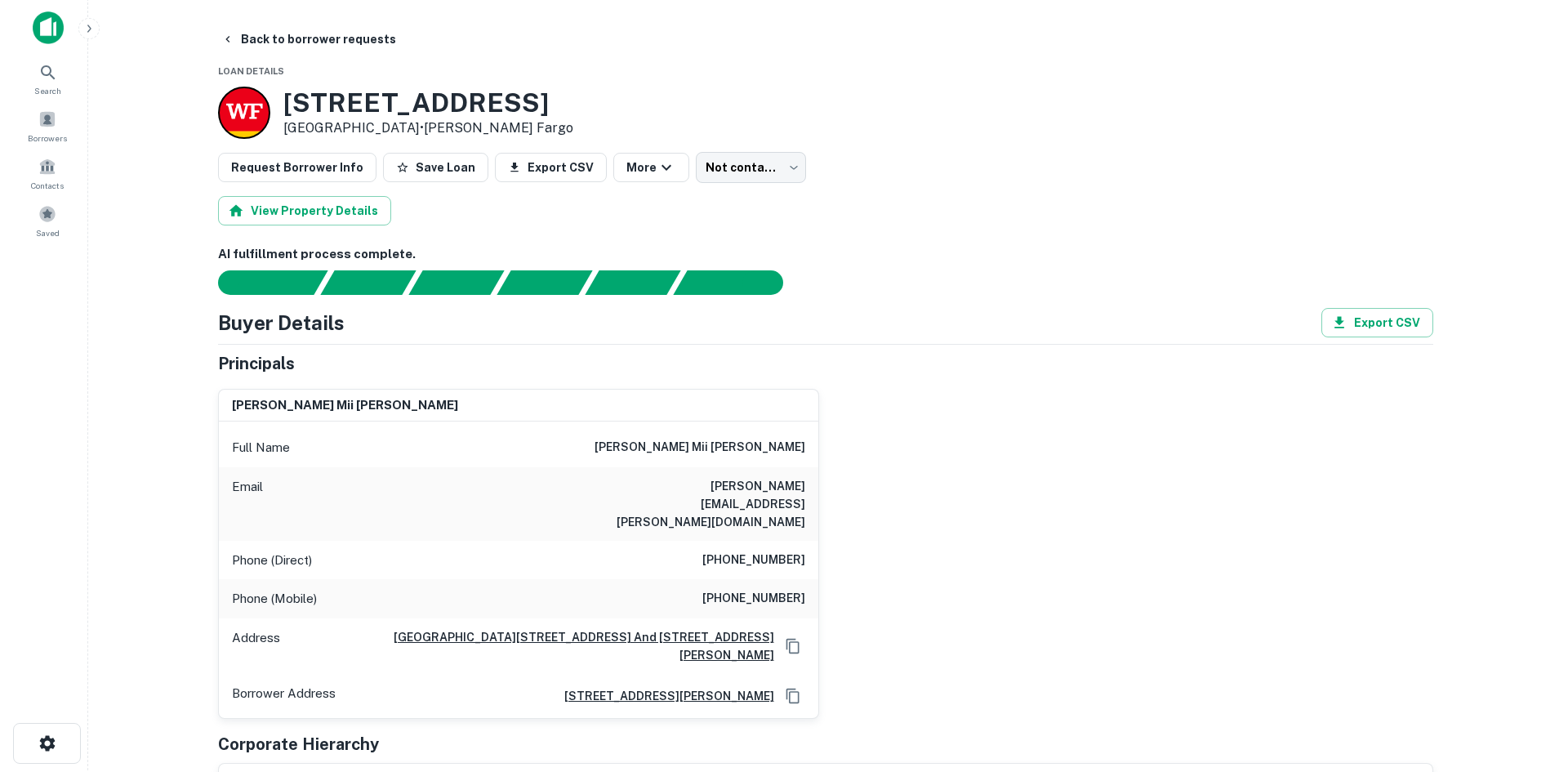
scroll to position [0, 0]
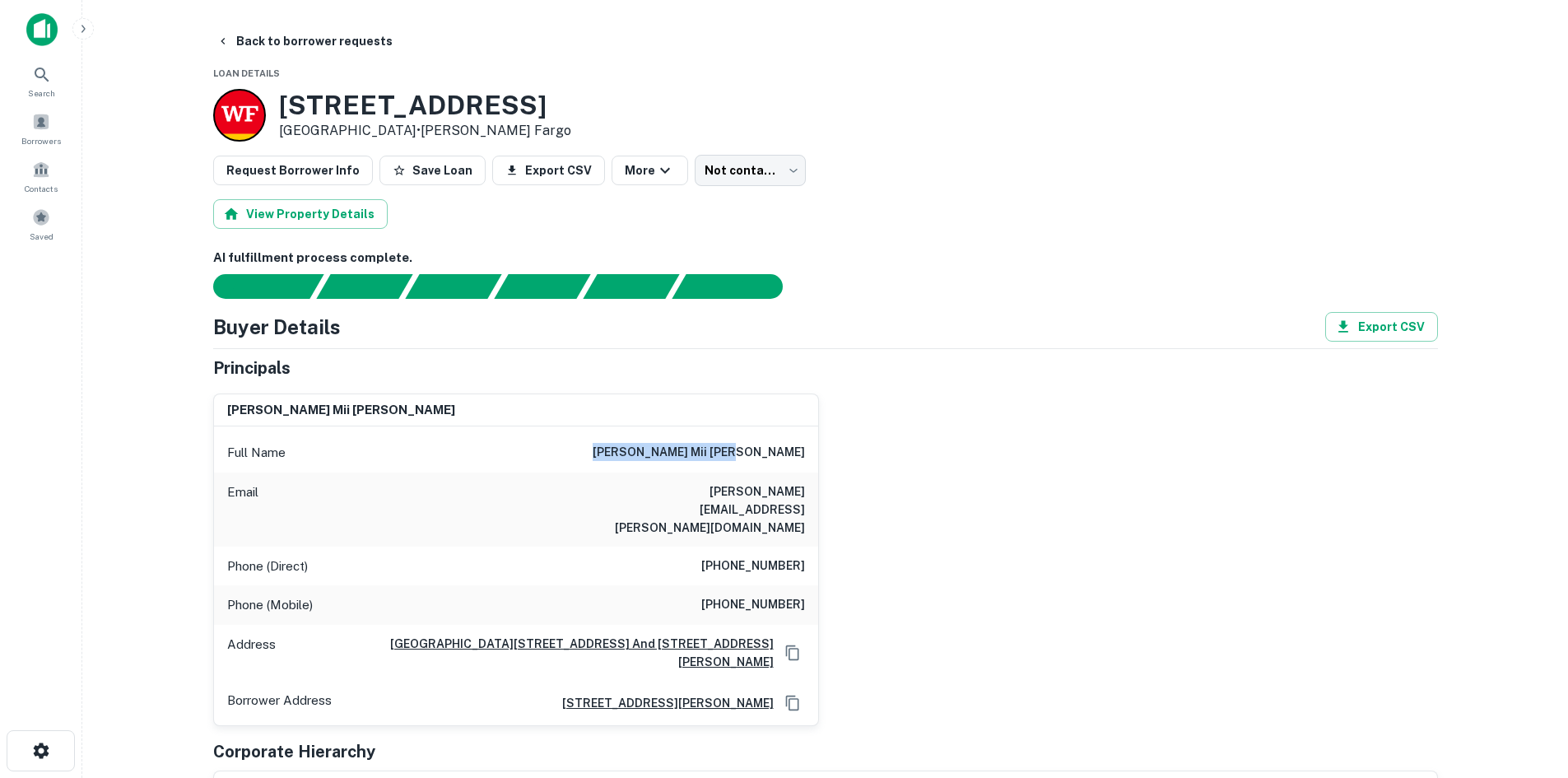
drag, startPoint x: 677, startPoint y: 452, endPoint x: 868, endPoint y: 457, distance: 191.1
click at [868, 457] on div "[PERSON_NAME] mii [PERSON_NAME] Full Name [PERSON_NAME] mii [PERSON_NAME] Email…" at bounding box center [819, 552] width 1238 height 346
copy h6 "[PERSON_NAME] mii [PERSON_NAME]"
click at [697, 179] on body "Search Borrowers Contacts Saved Back to borrower requests Loan Details [STREET_…" at bounding box center [784, 389] width 1568 height 778
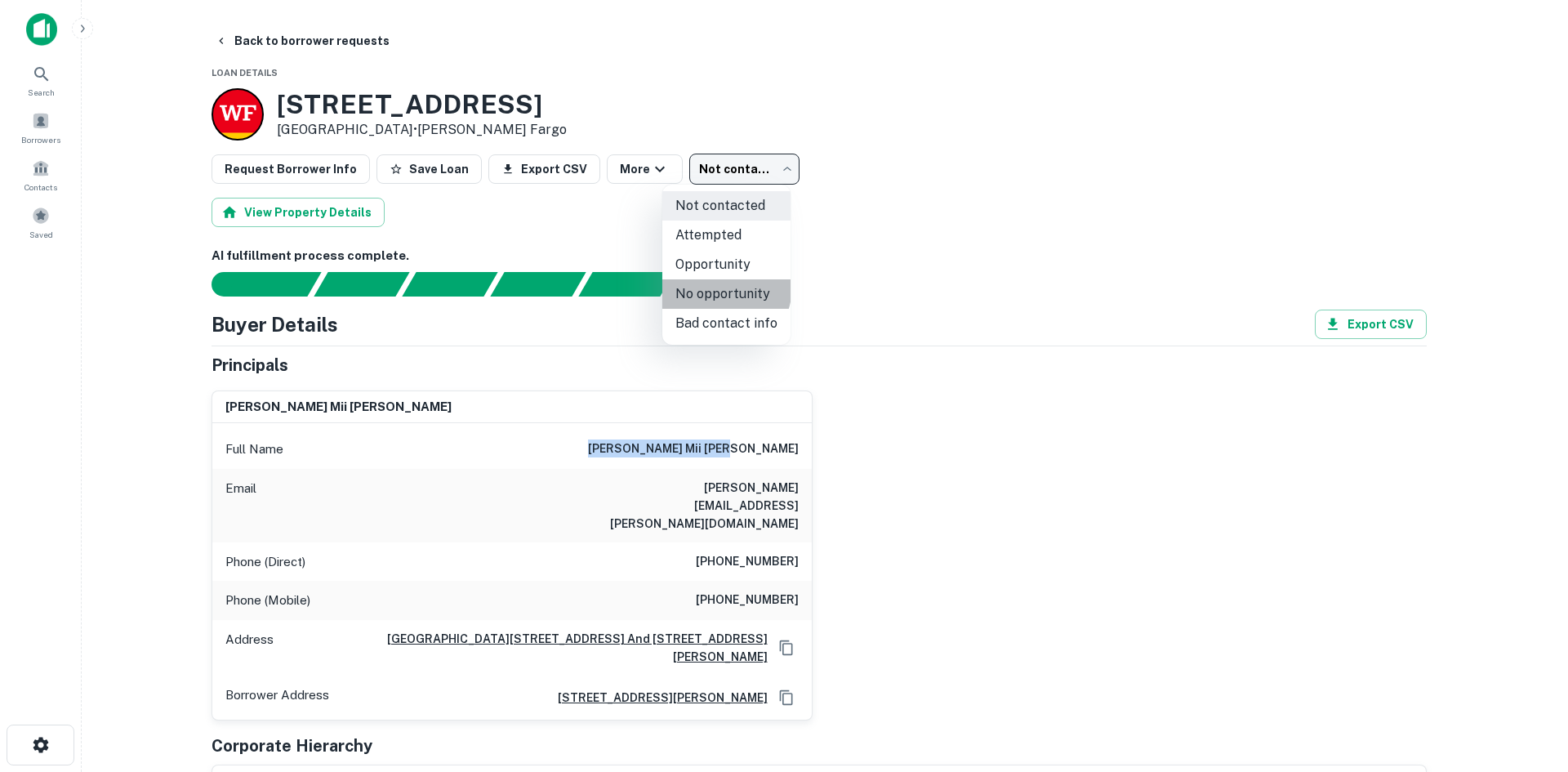
click at [710, 285] on li "No opportunity" at bounding box center [726, 294] width 128 height 29
type input "**********"
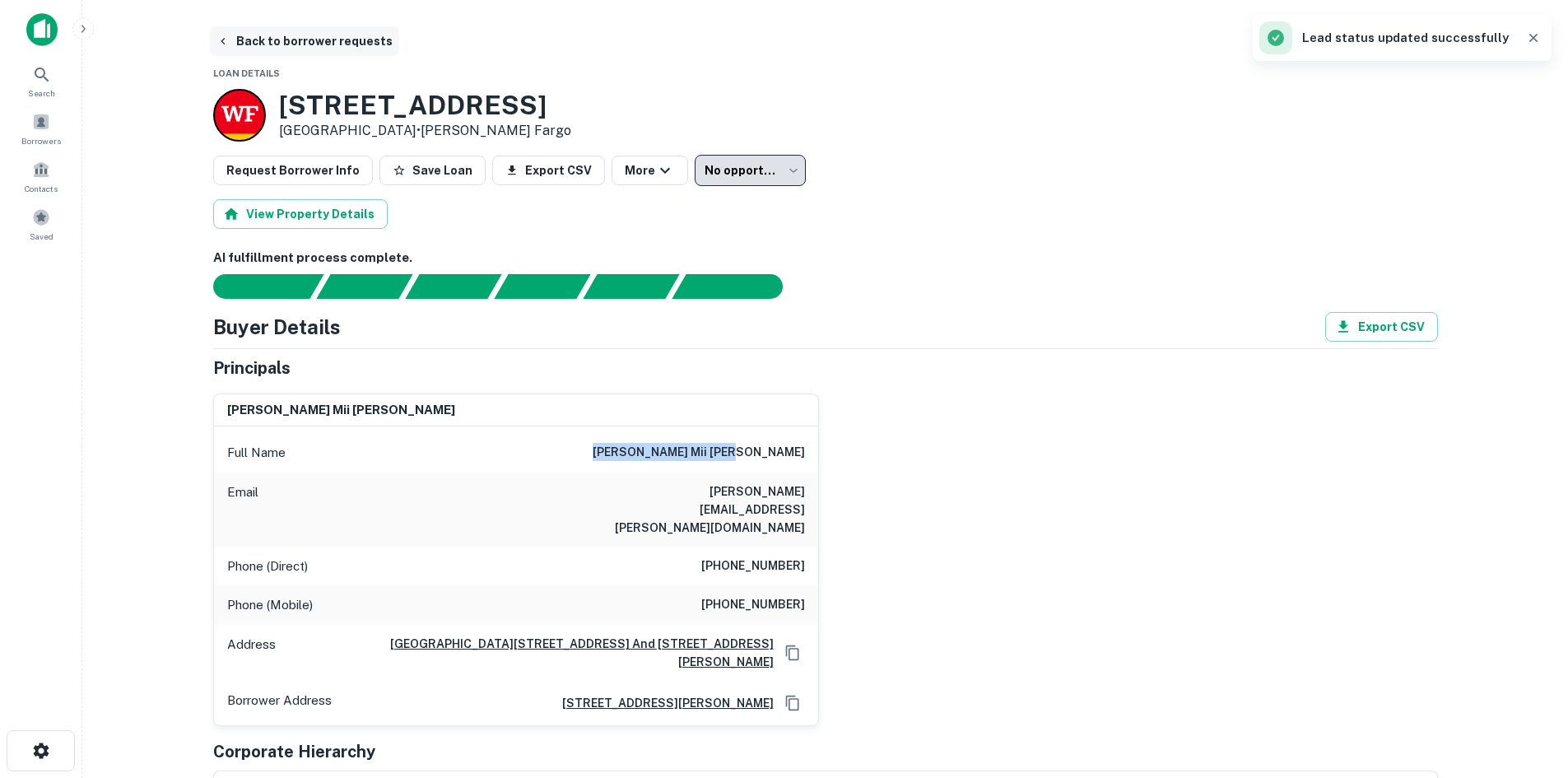
click at [341, 38] on button "Back to borrower requests" at bounding box center [304, 41] width 189 height 30
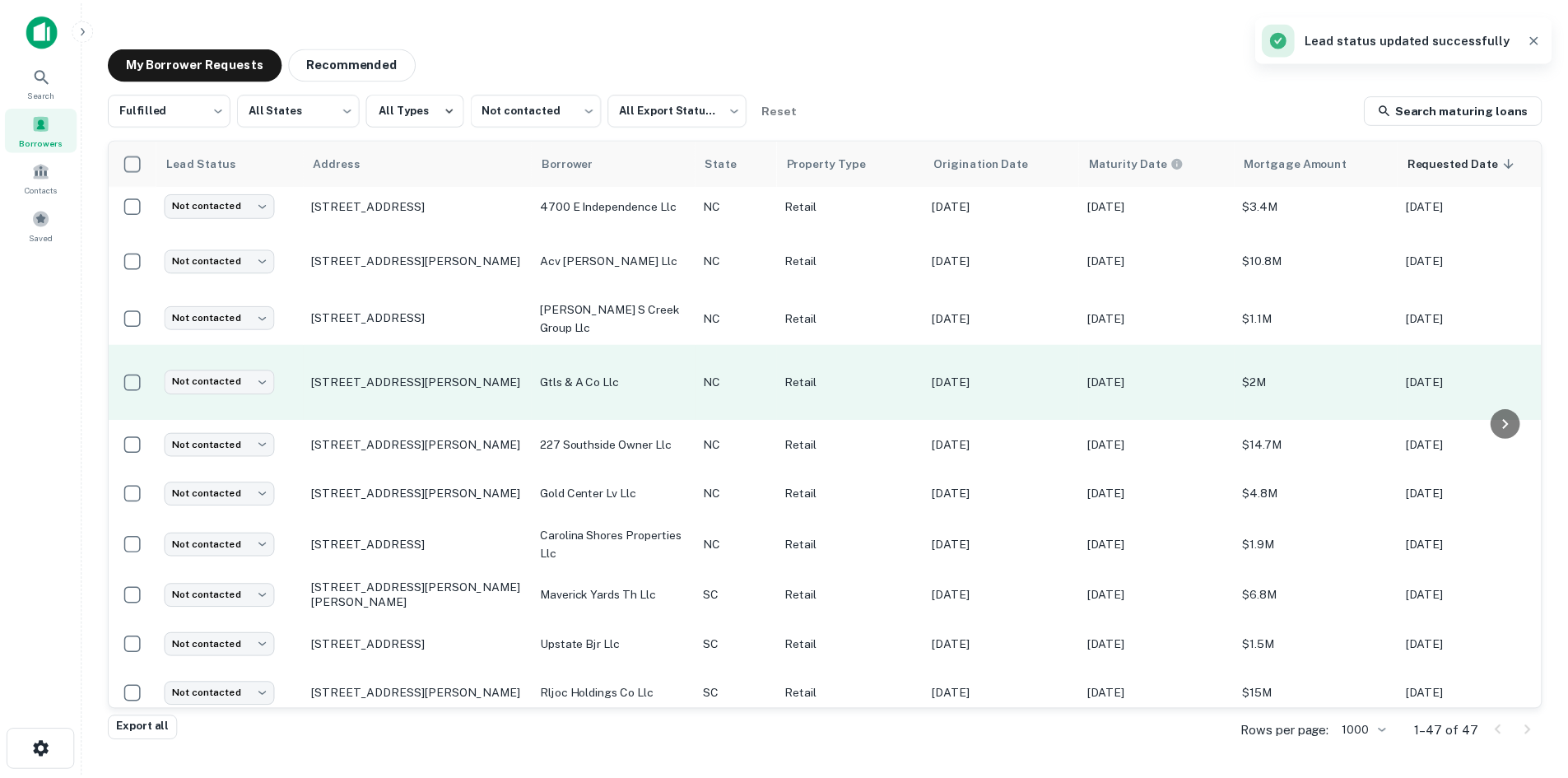
scroll to position [805, 0]
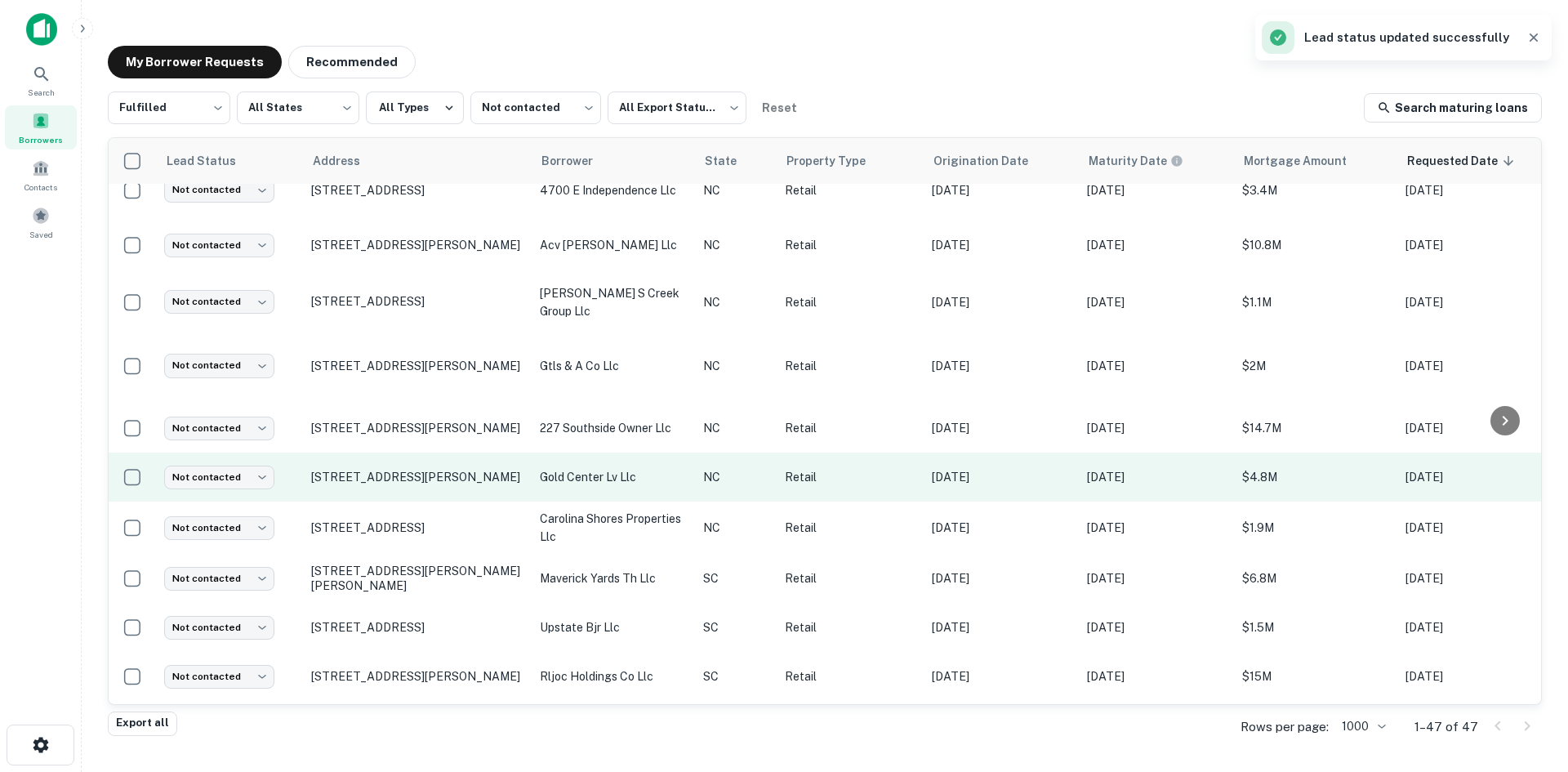
click at [406, 471] on td "[STREET_ADDRESS][PERSON_NAME]" at bounding box center [417, 476] width 229 height 49
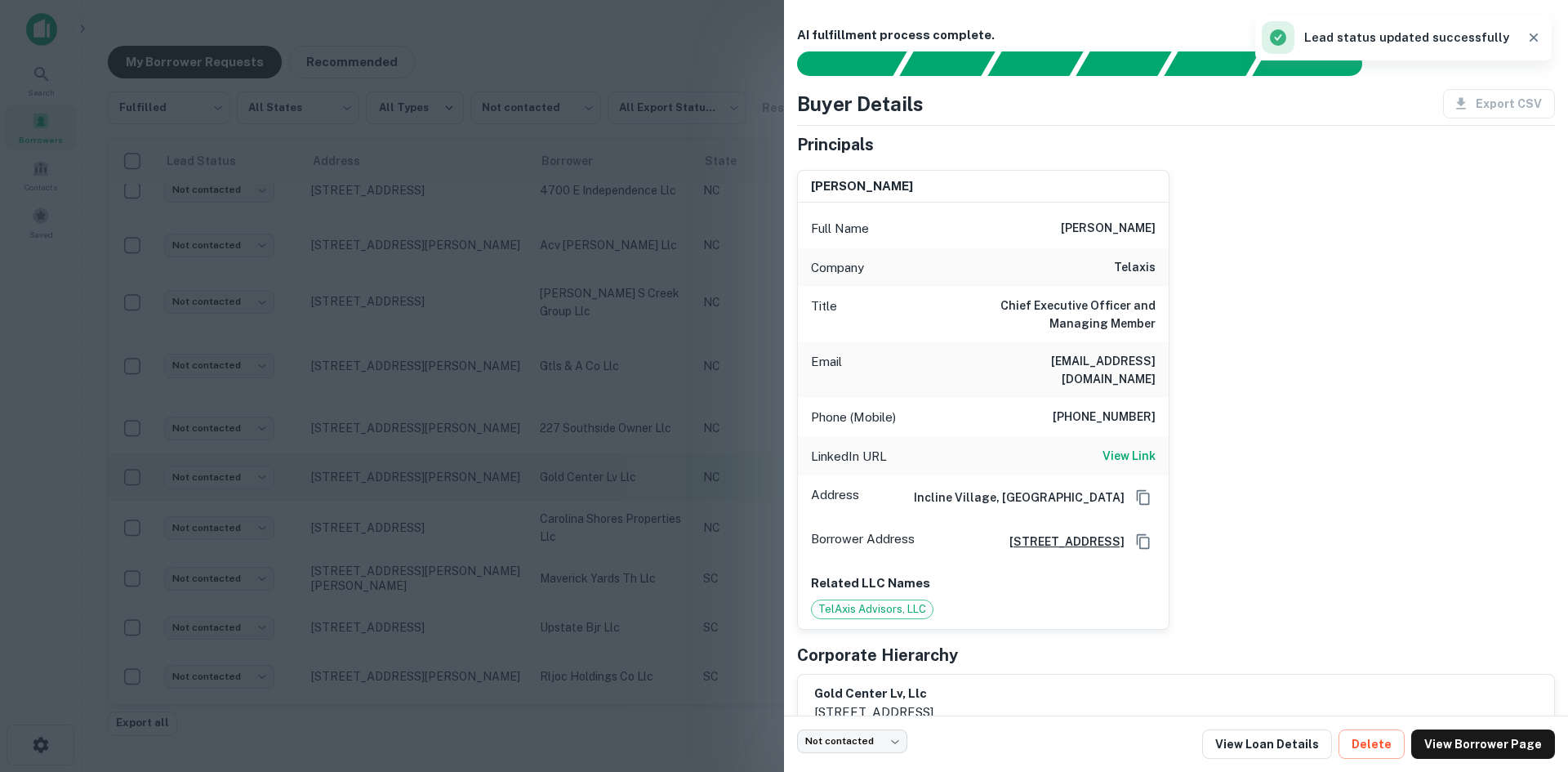
click at [406, 471] on div at bounding box center [784, 386] width 1568 height 772
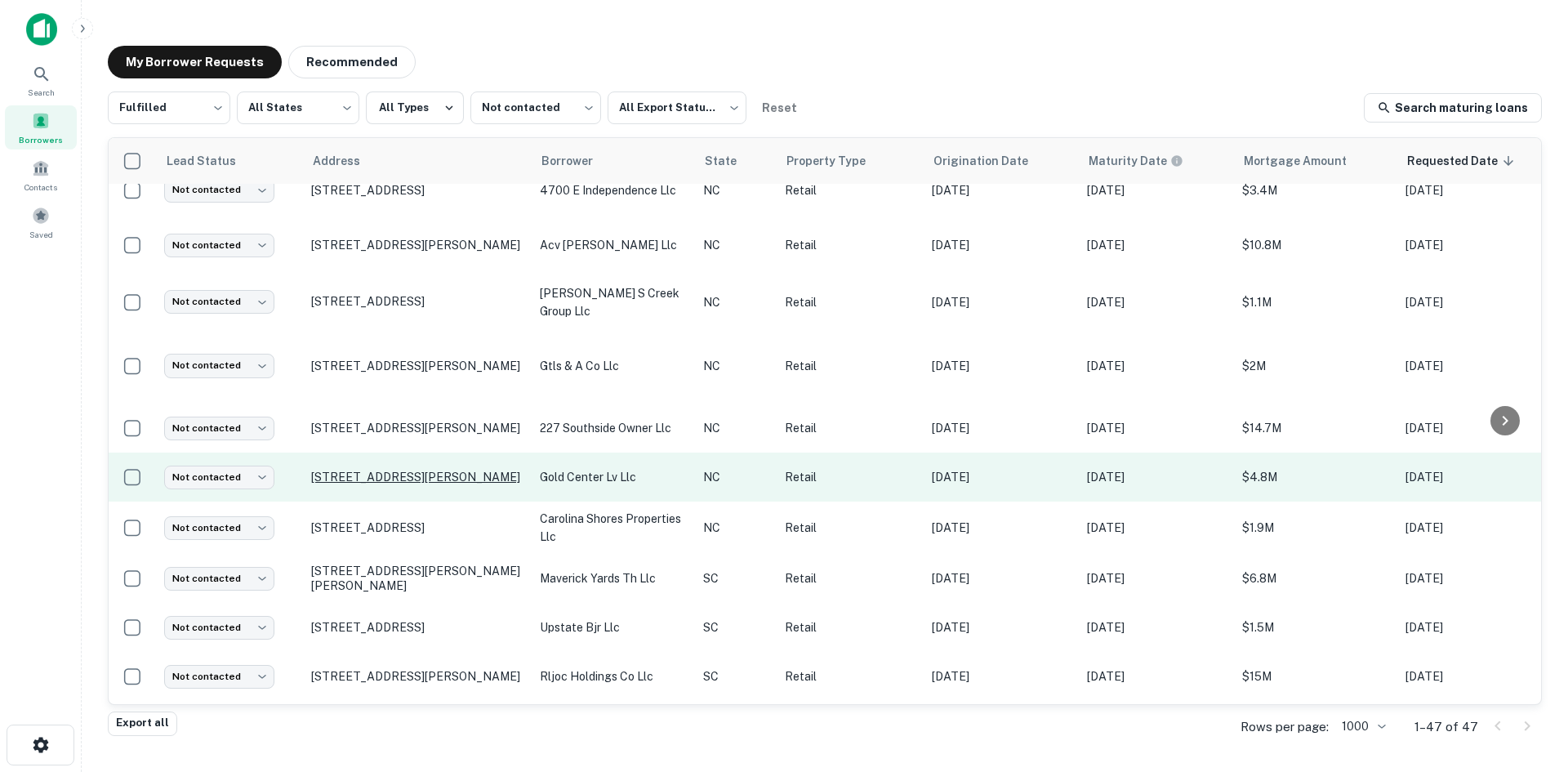
click at [392, 469] on p "[STREET_ADDRESS][PERSON_NAME]" at bounding box center [417, 476] width 213 height 15
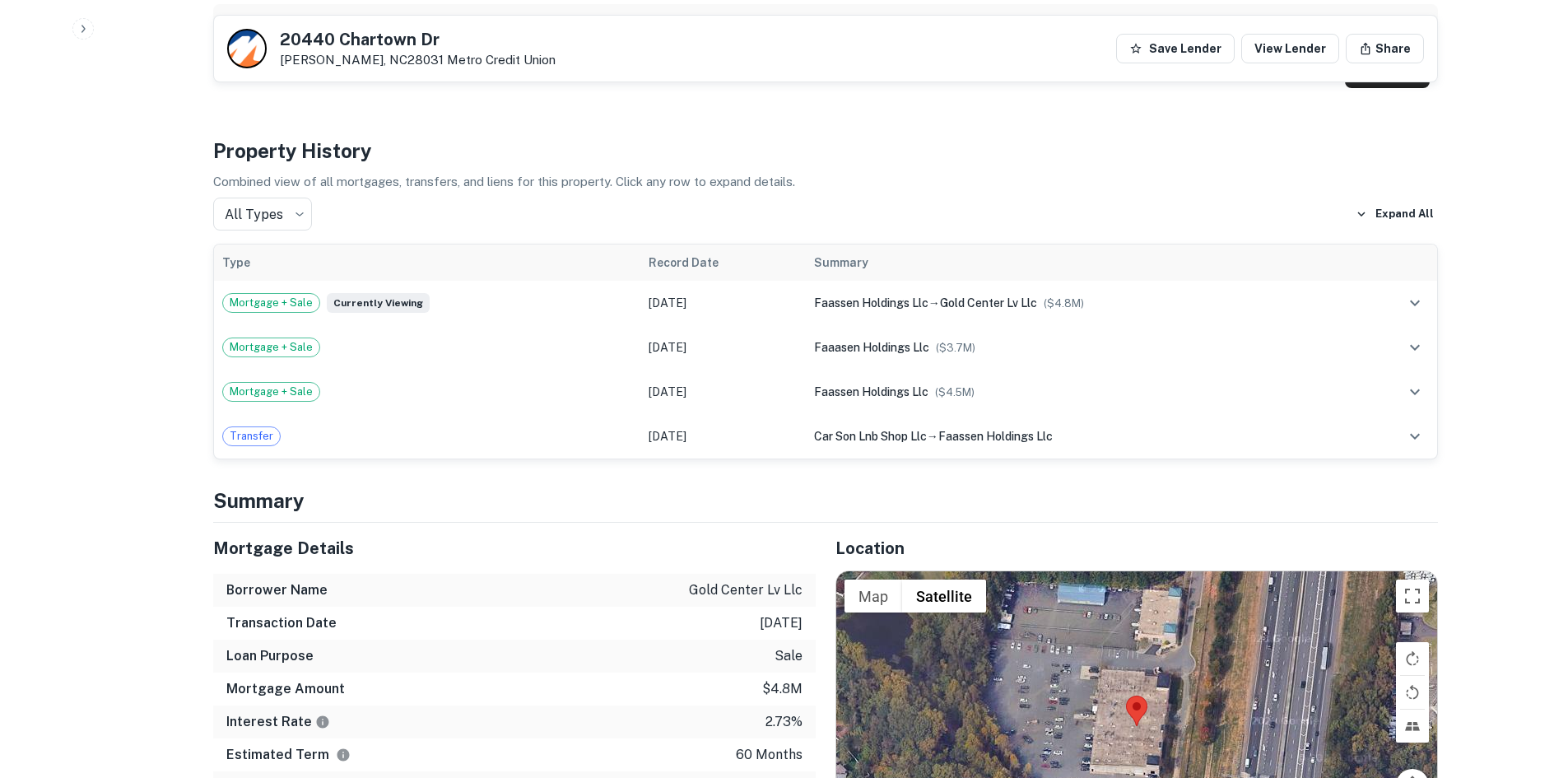
scroll to position [1070, 0]
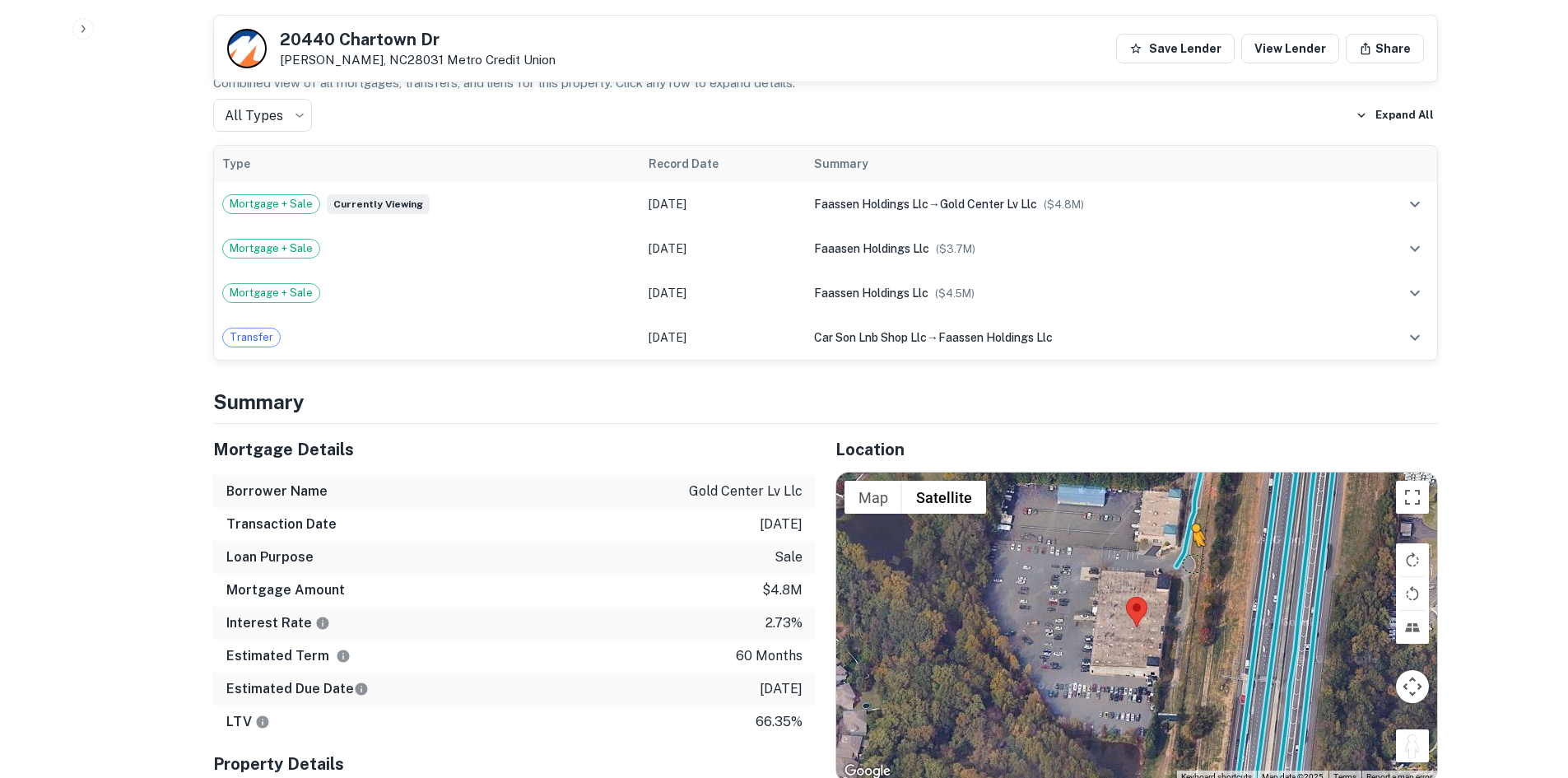
drag, startPoint x: 1414, startPoint y: 727, endPoint x: 1174, endPoint y: 544, distance: 301.8
click at [1174, 544] on div "To activate drag with keyboard, press Alt + Enter. Once in keyboard drag state,…" at bounding box center [1137, 626] width 601 height 309
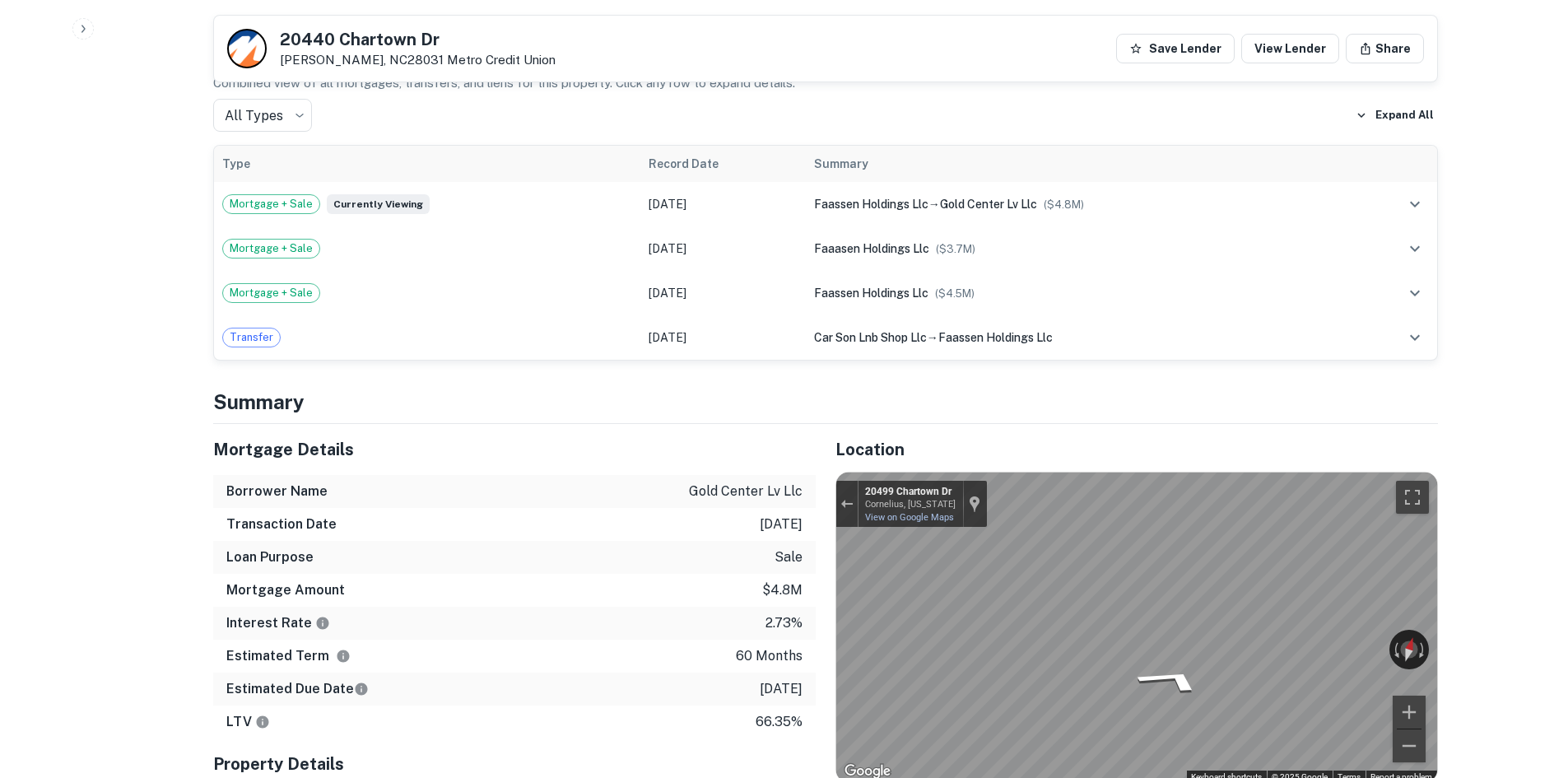
click at [695, 588] on div "Mortgage Details Borrower Name gold center lv llc Transaction Date [DATE] Loan …" at bounding box center [815, 706] width 1244 height 563
drag, startPoint x: 275, startPoint y: 32, endPoint x: 391, endPoint y: 69, distance: 121.8
click at [391, 69] on div "[STREET_ADDRESS][PERSON_NAME] Metro Credit Union Save Lender View Lender Share" at bounding box center [826, 49] width 1223 height 66
copy div "[STREET_ADDRESS][PERSON_NAME]"
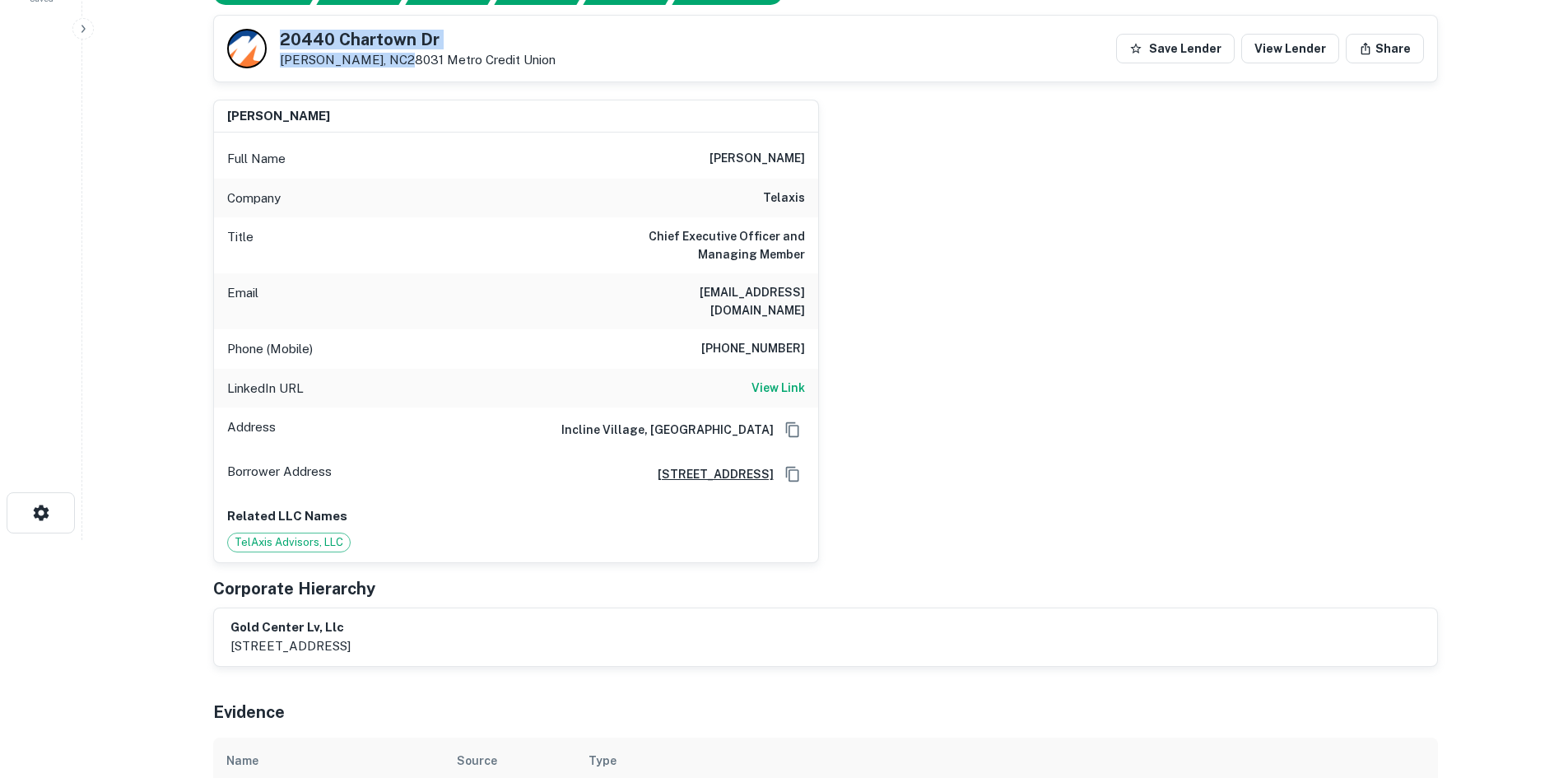
scroll to position [165, 0]
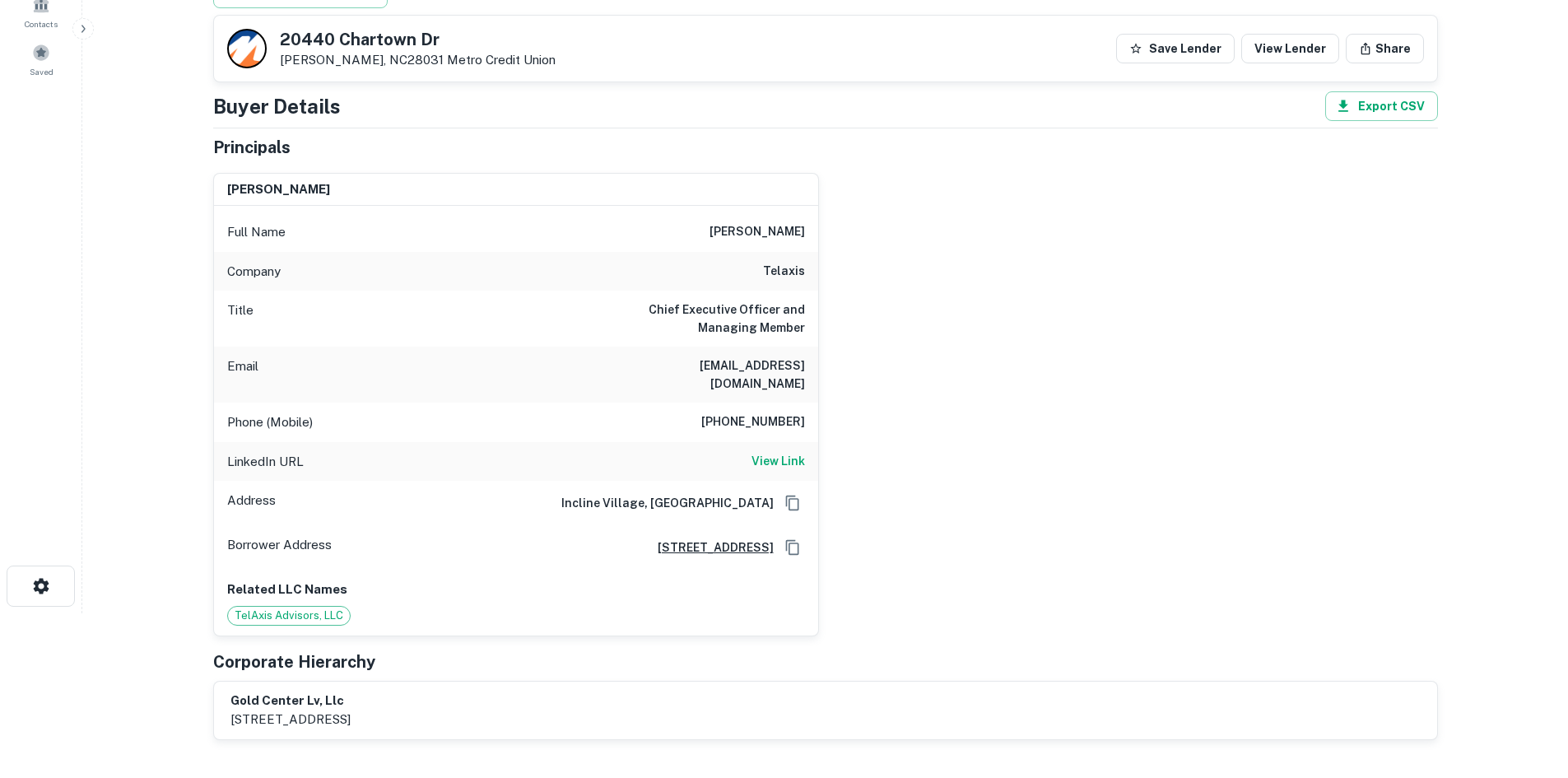
click at [751, 416] on div "Phone (Mobile) [PHONE_NUMBER]" at bounding box center [516, 422] width 604 height 39
click at [752, 412] on h6 "[PHONE_NUMBER]" at bounding box center [753, 422] width 104 height 20
click at [747, 412] on h6 "[PHONE_NUMBER]" at bounding box center [753, 422] width 104 height 20
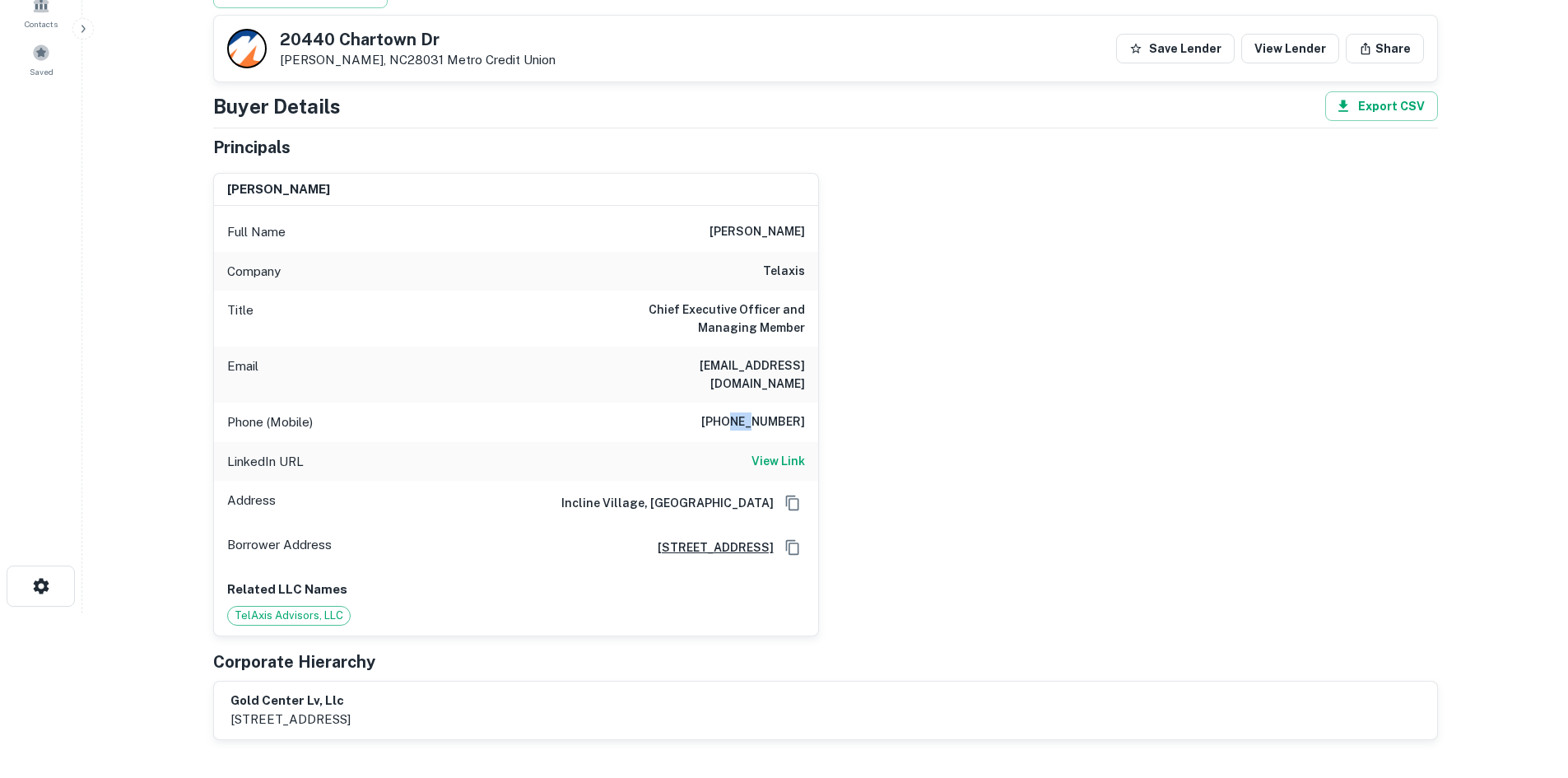
click at [747, 412] on h6 "[PHONE_NUMBER]" at bounding box center [753, 422] width 104 height 20
copy h6 "[PHONE_NUMBER]"
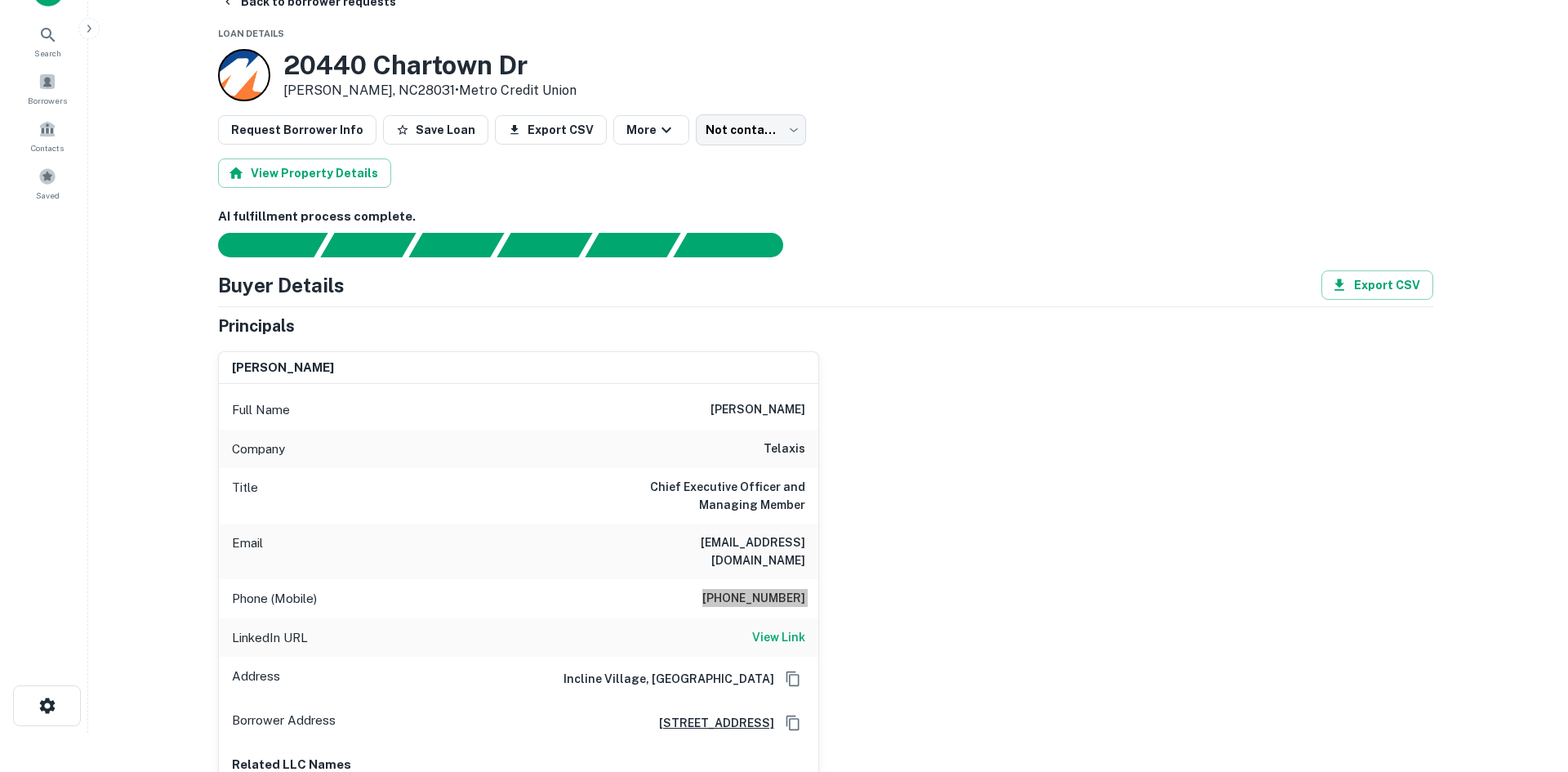
scroll to position [0, 0]
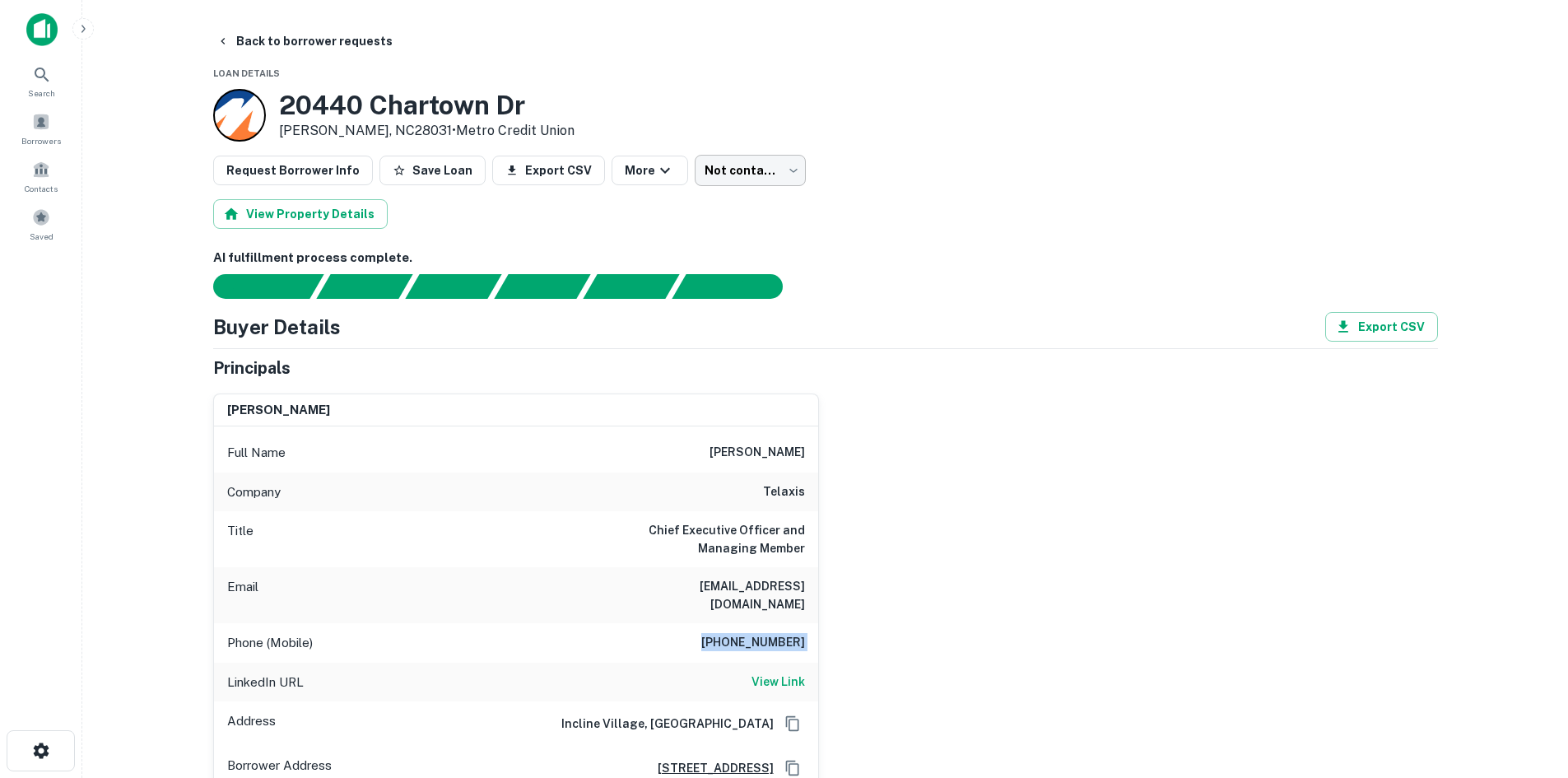
click at [697, 158] on body "Search Borrowers Contacts Saved Back to borrower requests Loan Details [STREET_…" at bounding box center [784, 389] width 1568 height 778
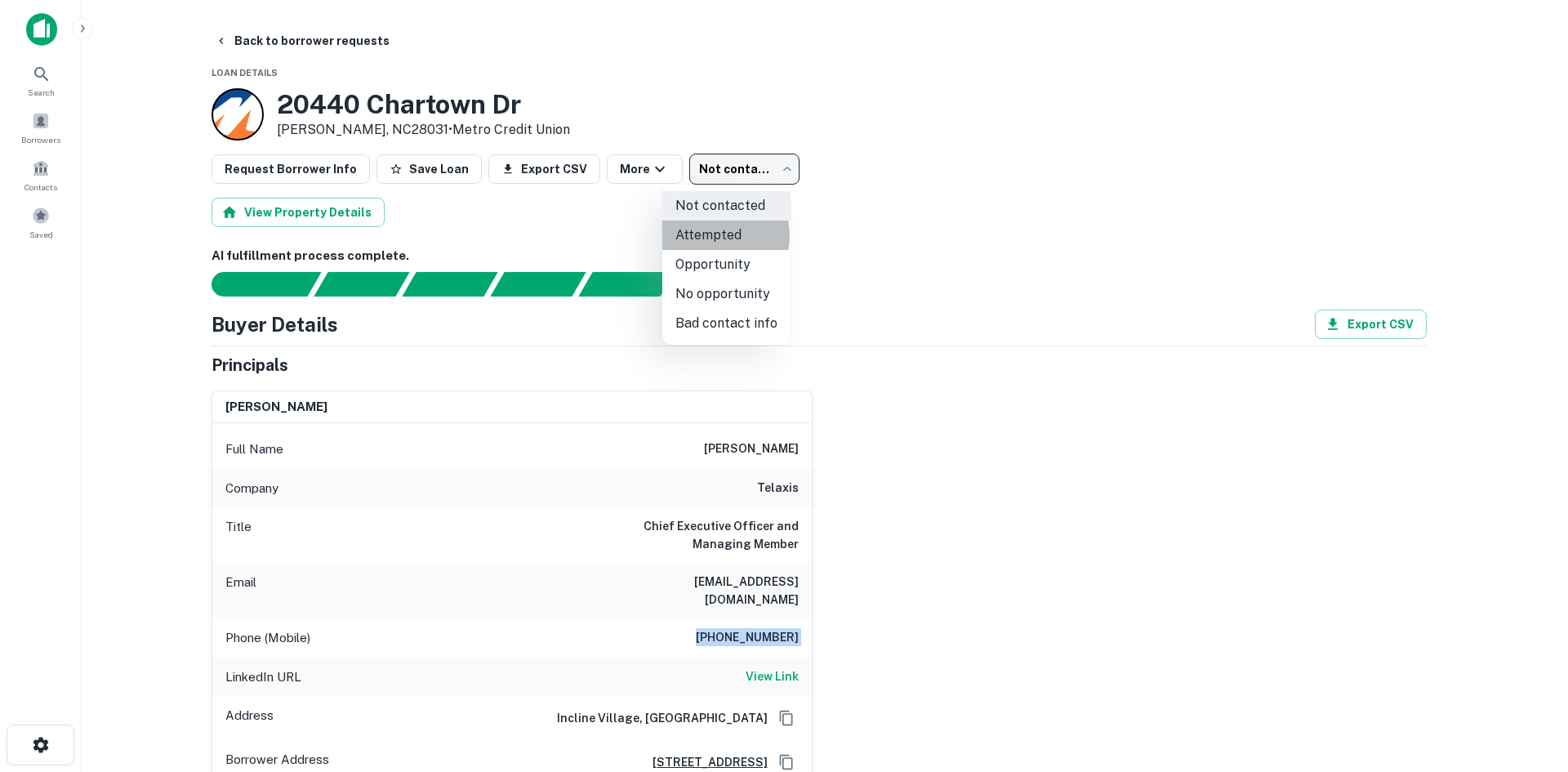
click at [702, 236] on li "Attempted" at bounding box center [726, 235] width 128 height 29
type input "*********"
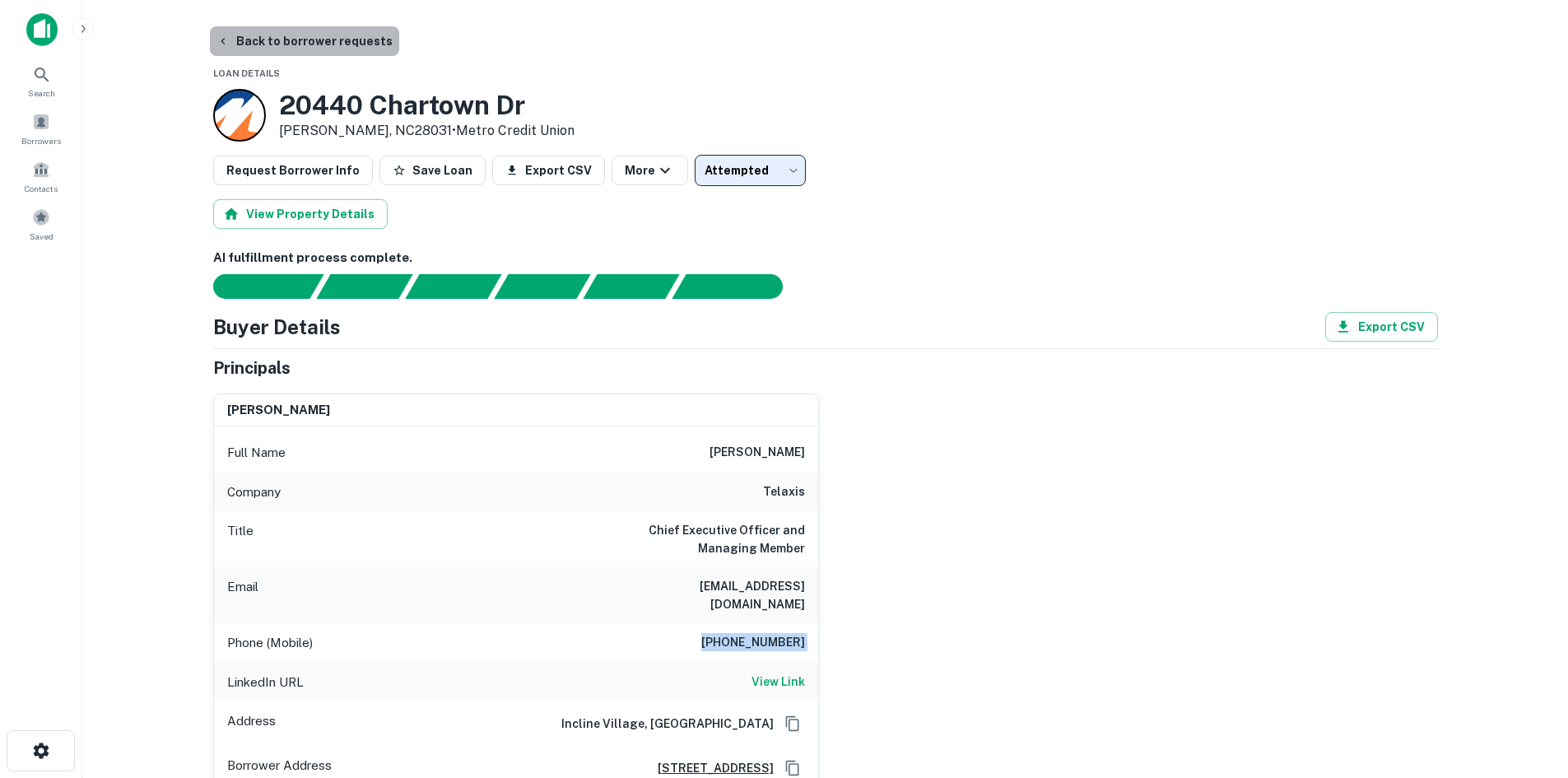
click at [314, 47] on button "Back to borrower requests" at bounding box center [304, 41] width 189 height 30
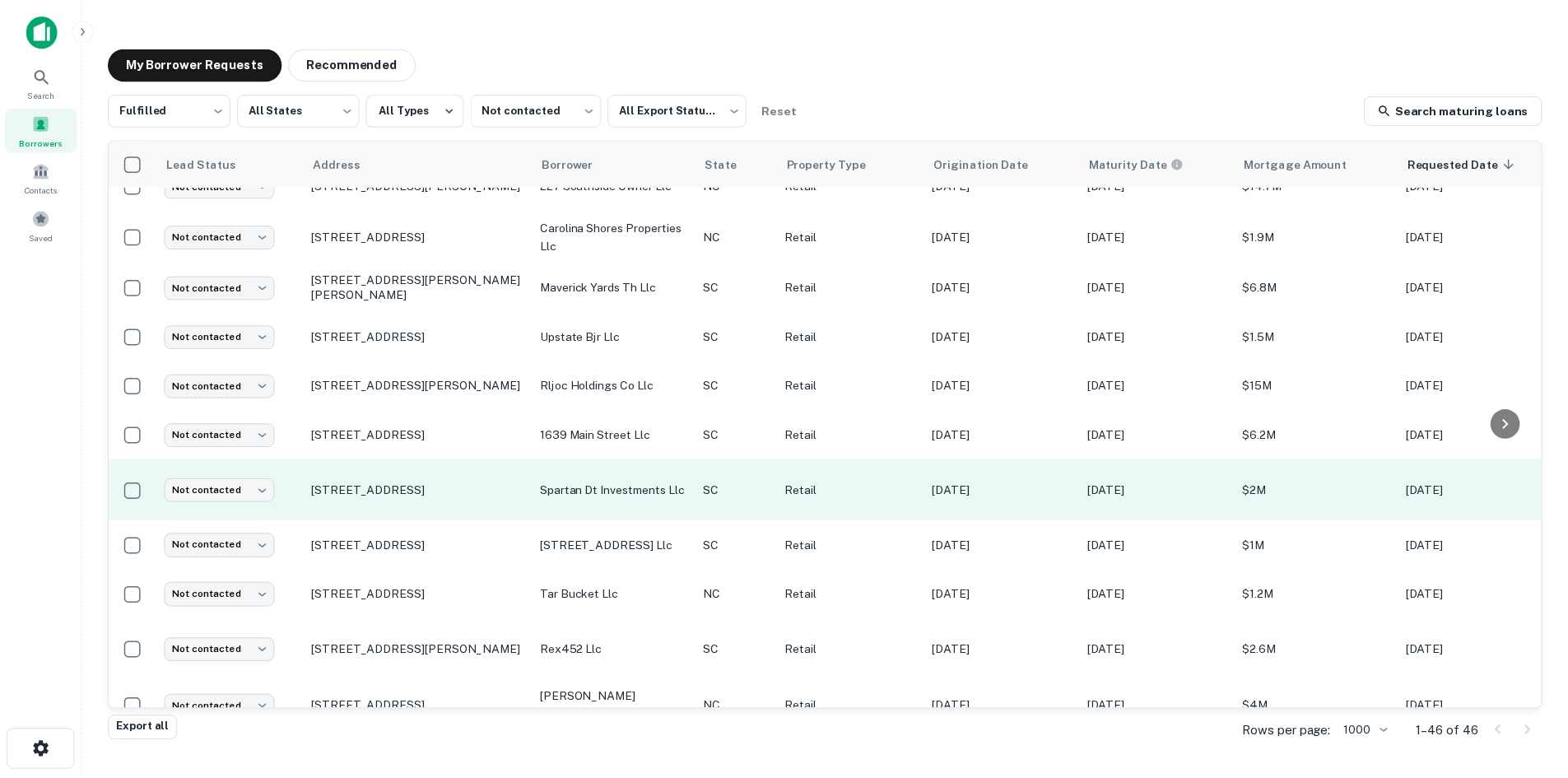
scroll to position [1464, 0]
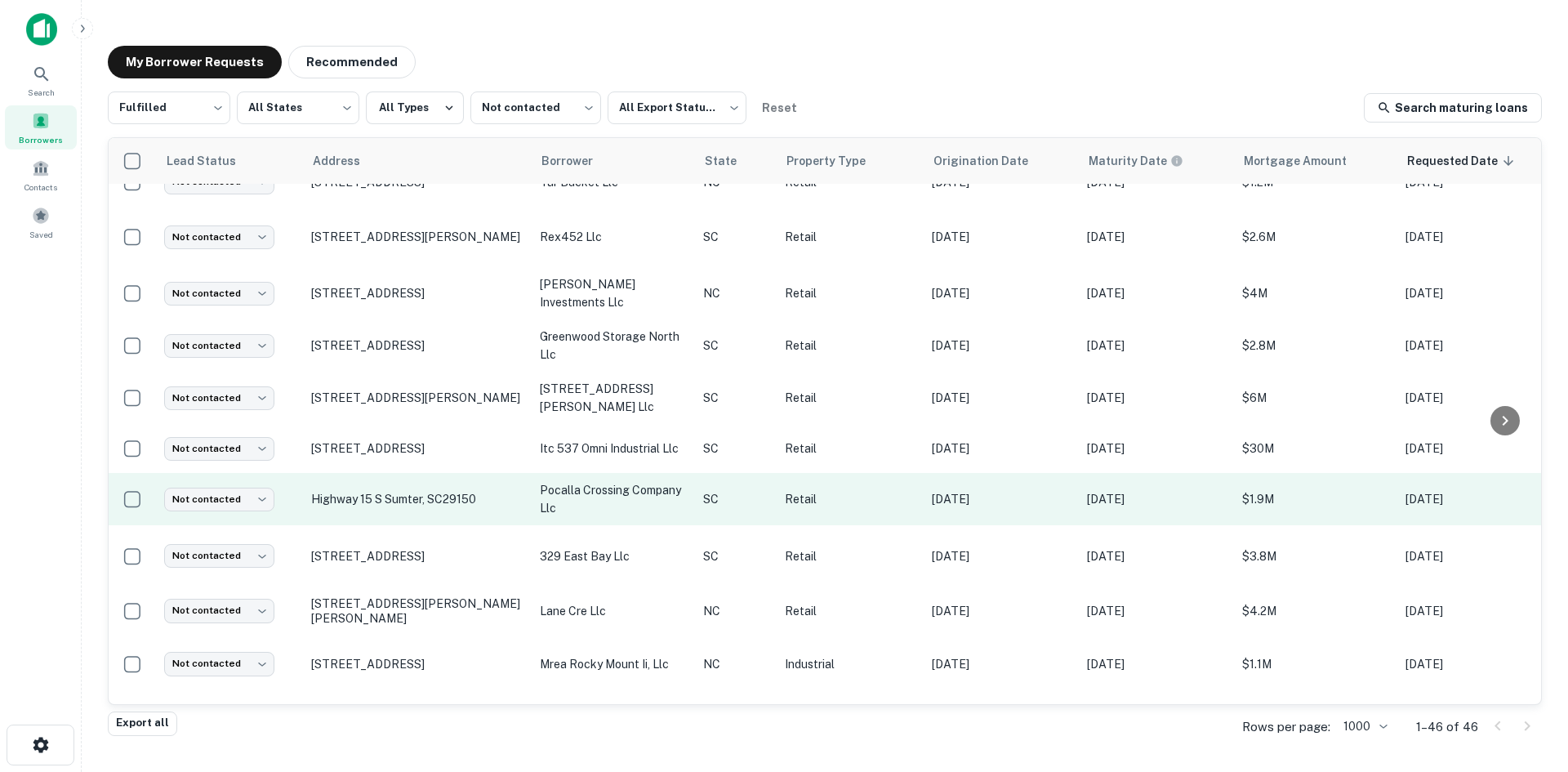
click at [406, 490] on td "Highway 15 S Sumter, SC29150" at bounding box center [417, 499] width 229 height 52
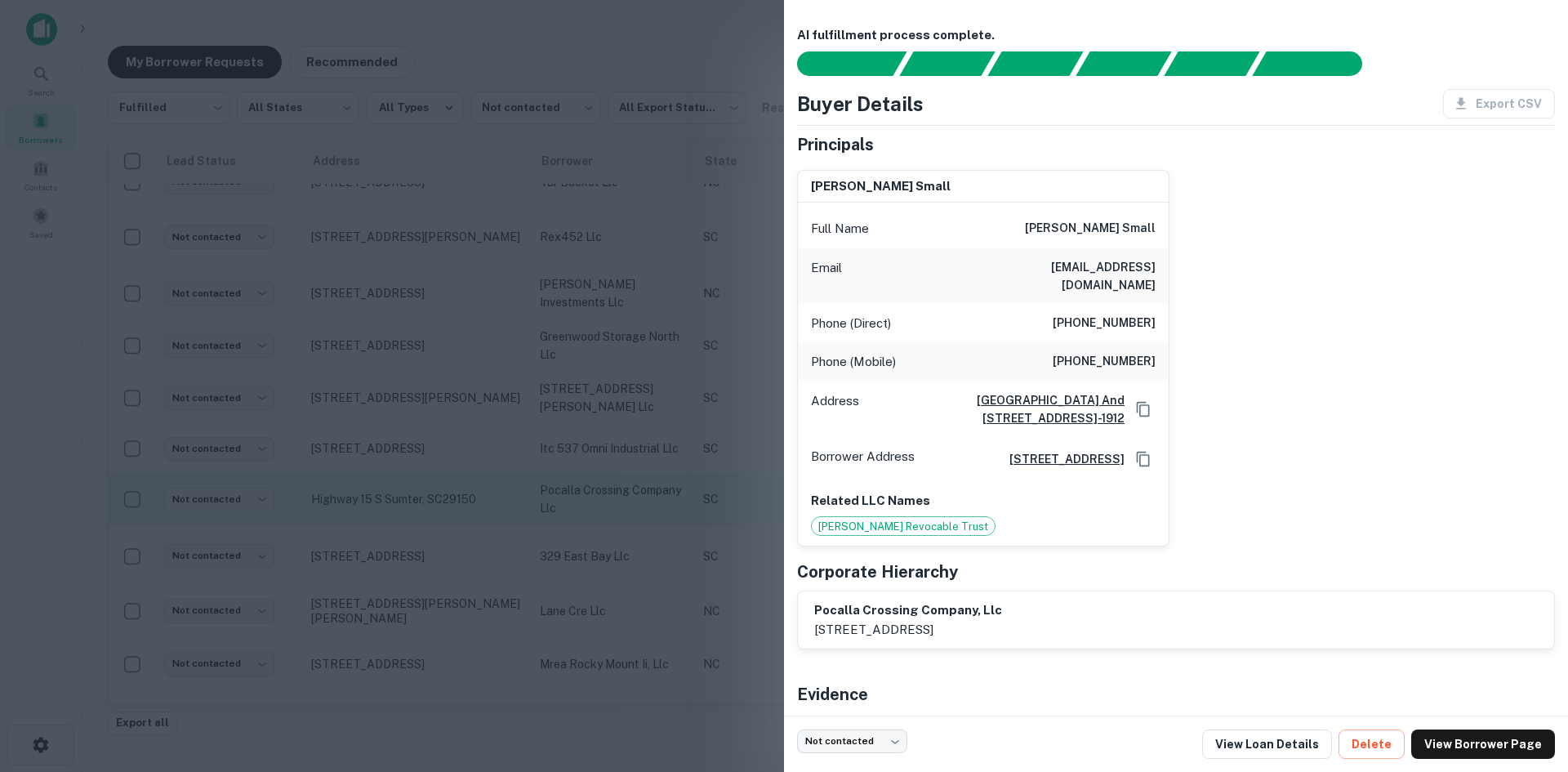
click at [406, 490] on div at bounding box center [784, 386] width 1568 height 772
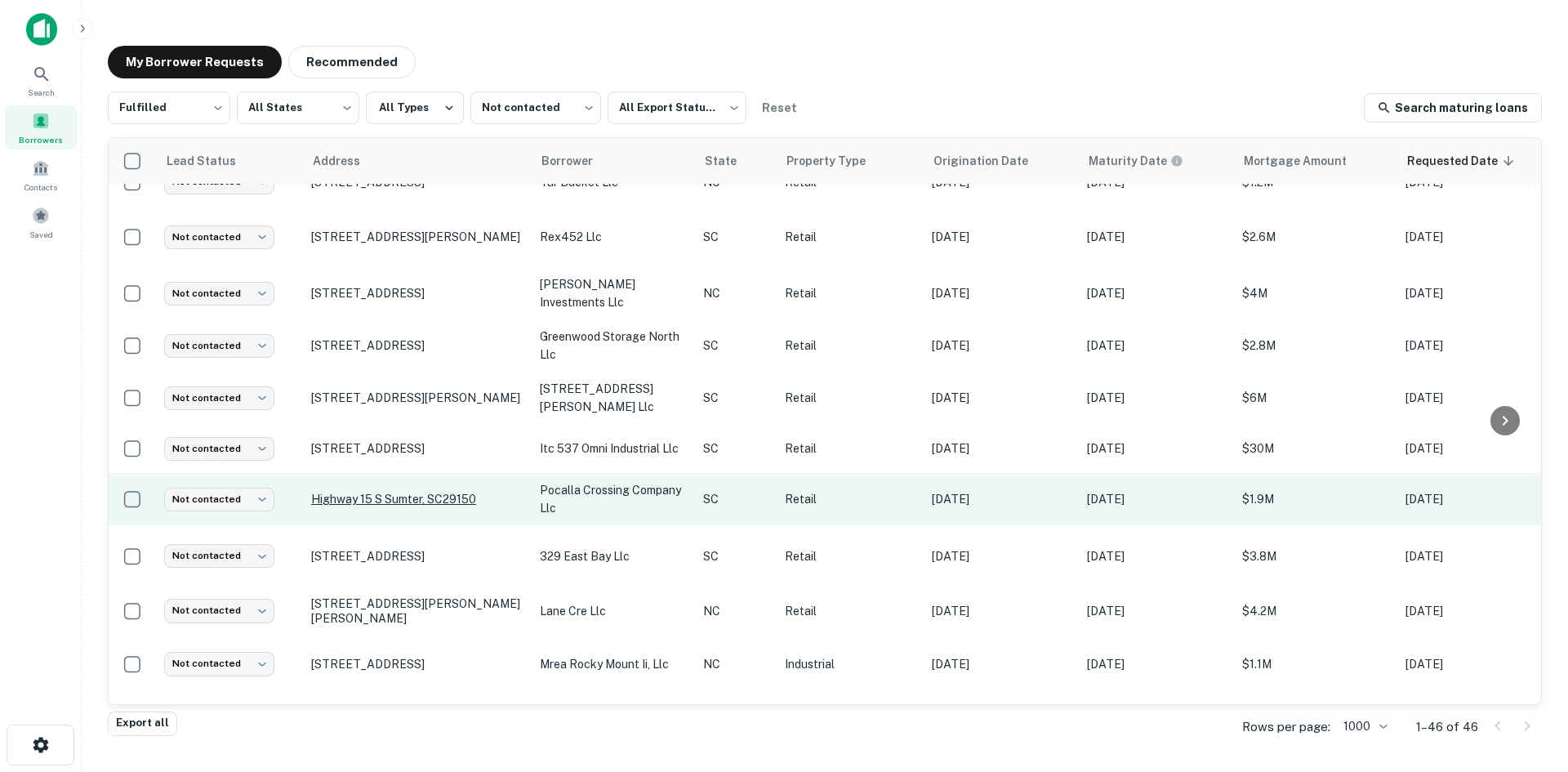
click at [411, 492] on p "Highway 15 S Sumter, SC29150" at bounding box center [417, 499] width 213 height 15
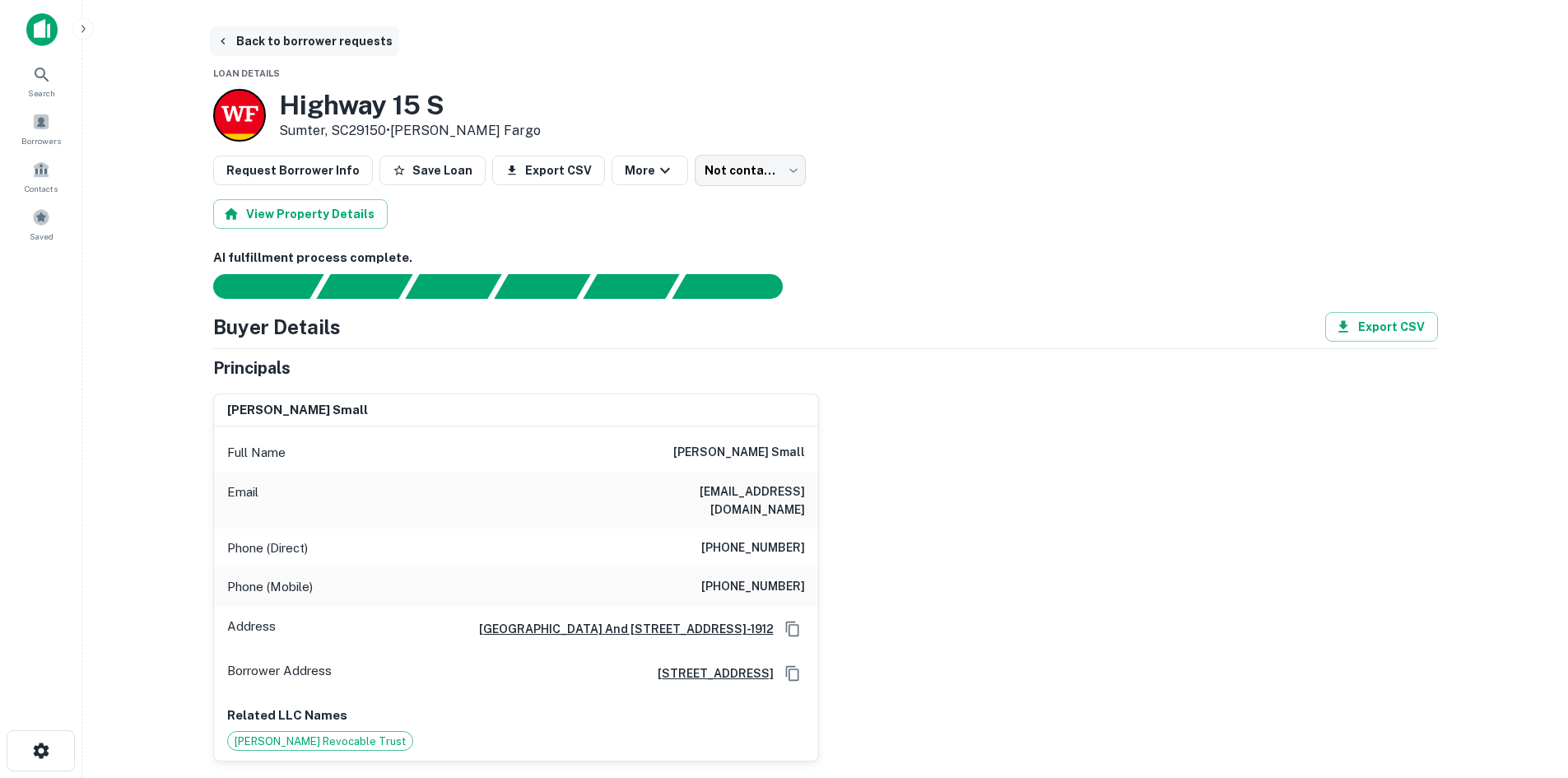
click at [299, 49] on button "Back to borrower requests" at bounding box center [304, 41] width 189 height 30
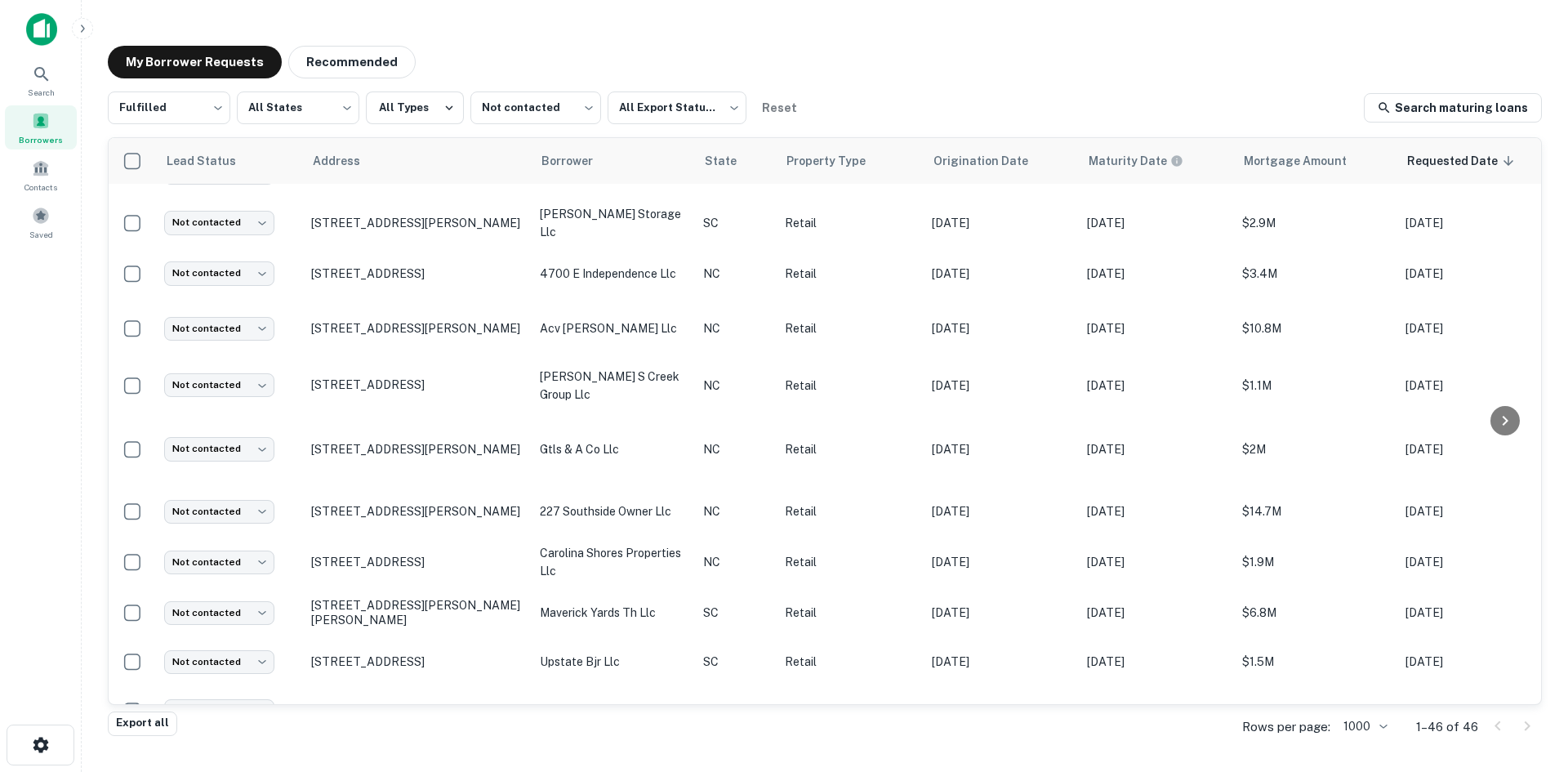
scroll to position [1126, 0]
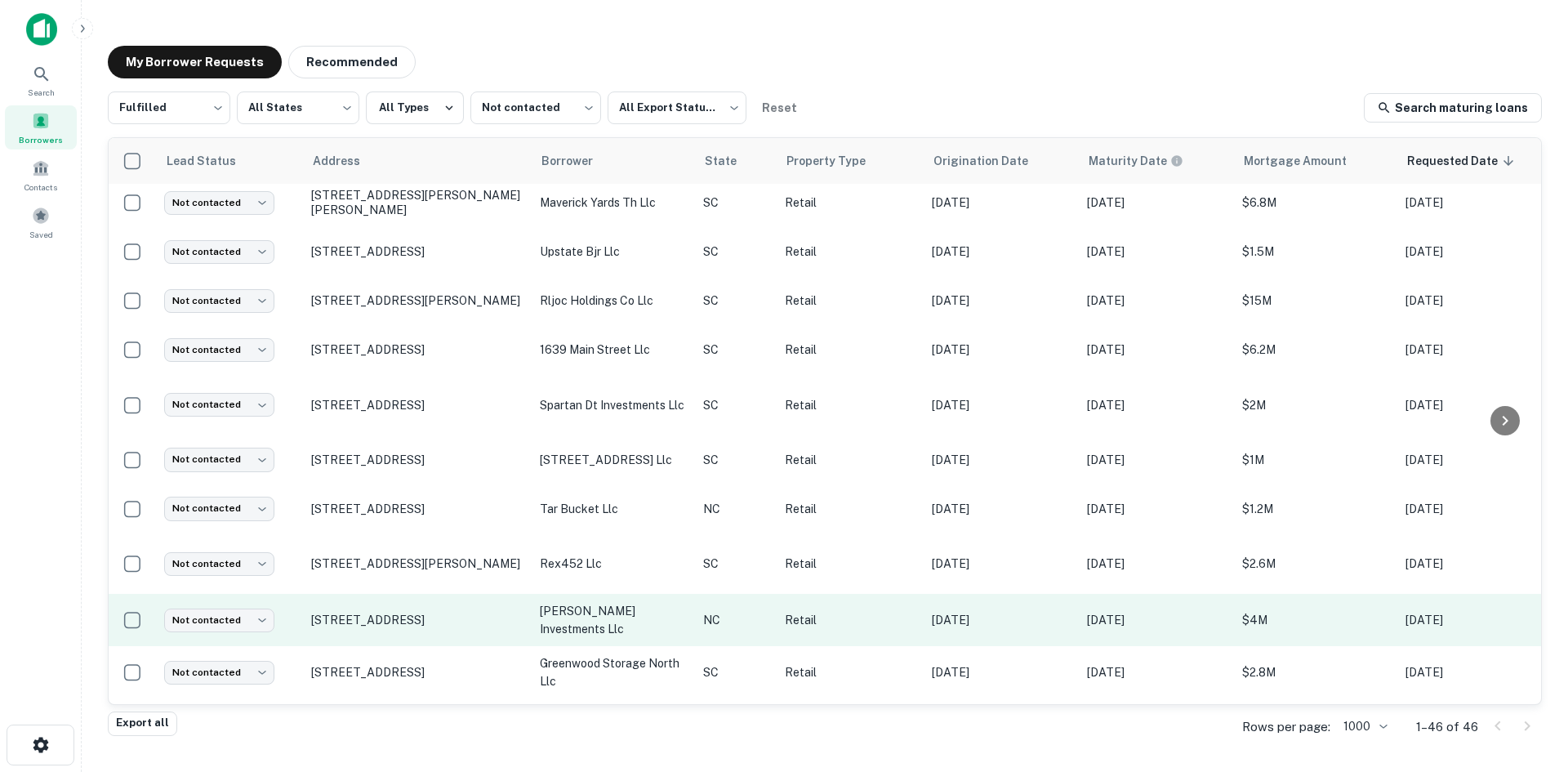
click at [384, 615] on td "[STREET_ADDRESS]" at bounding box center [417, 620] width 229 height 52
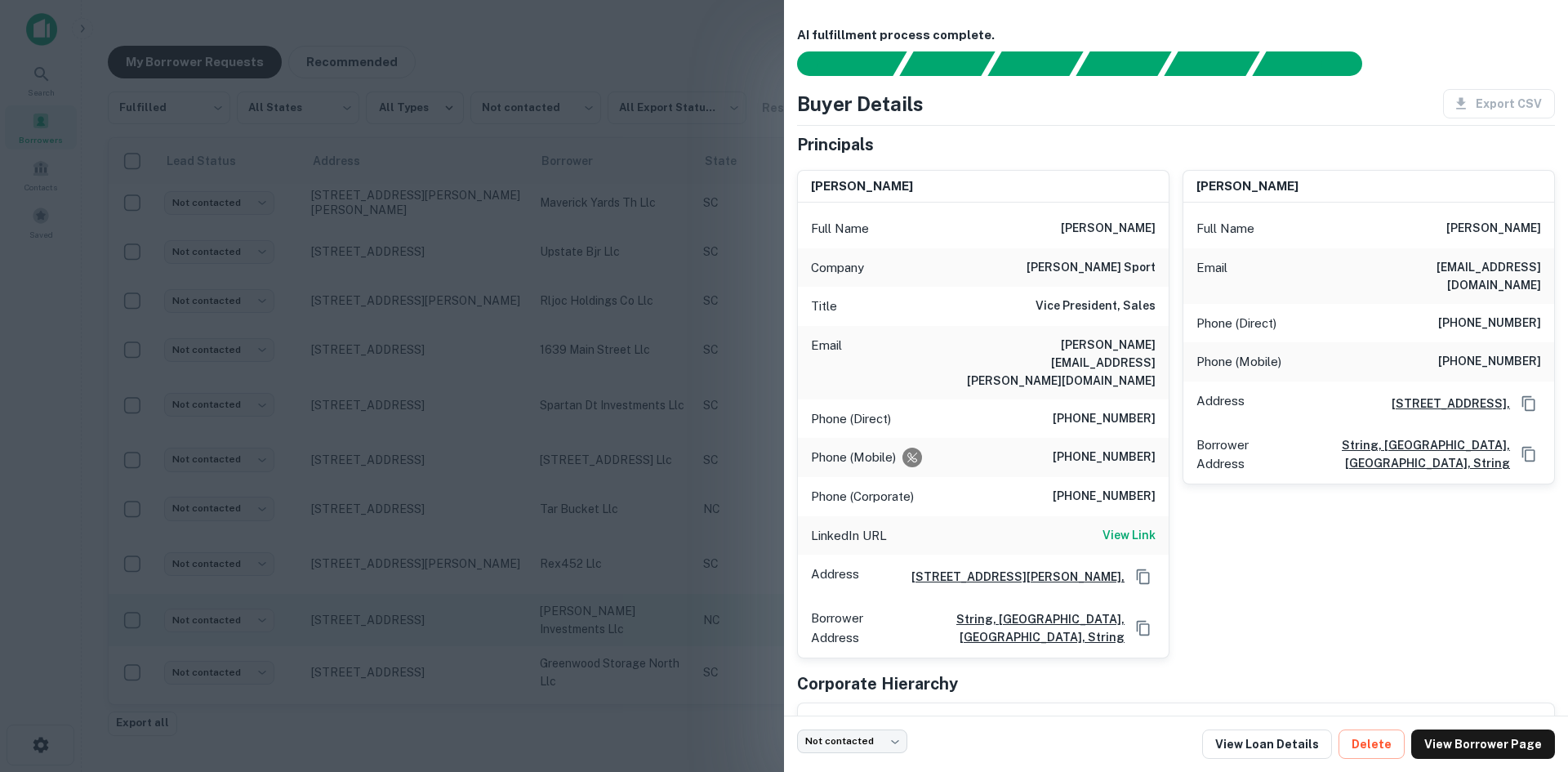
click at [384, 615] on div at bounding box center [784, 386] width 1568 height 772
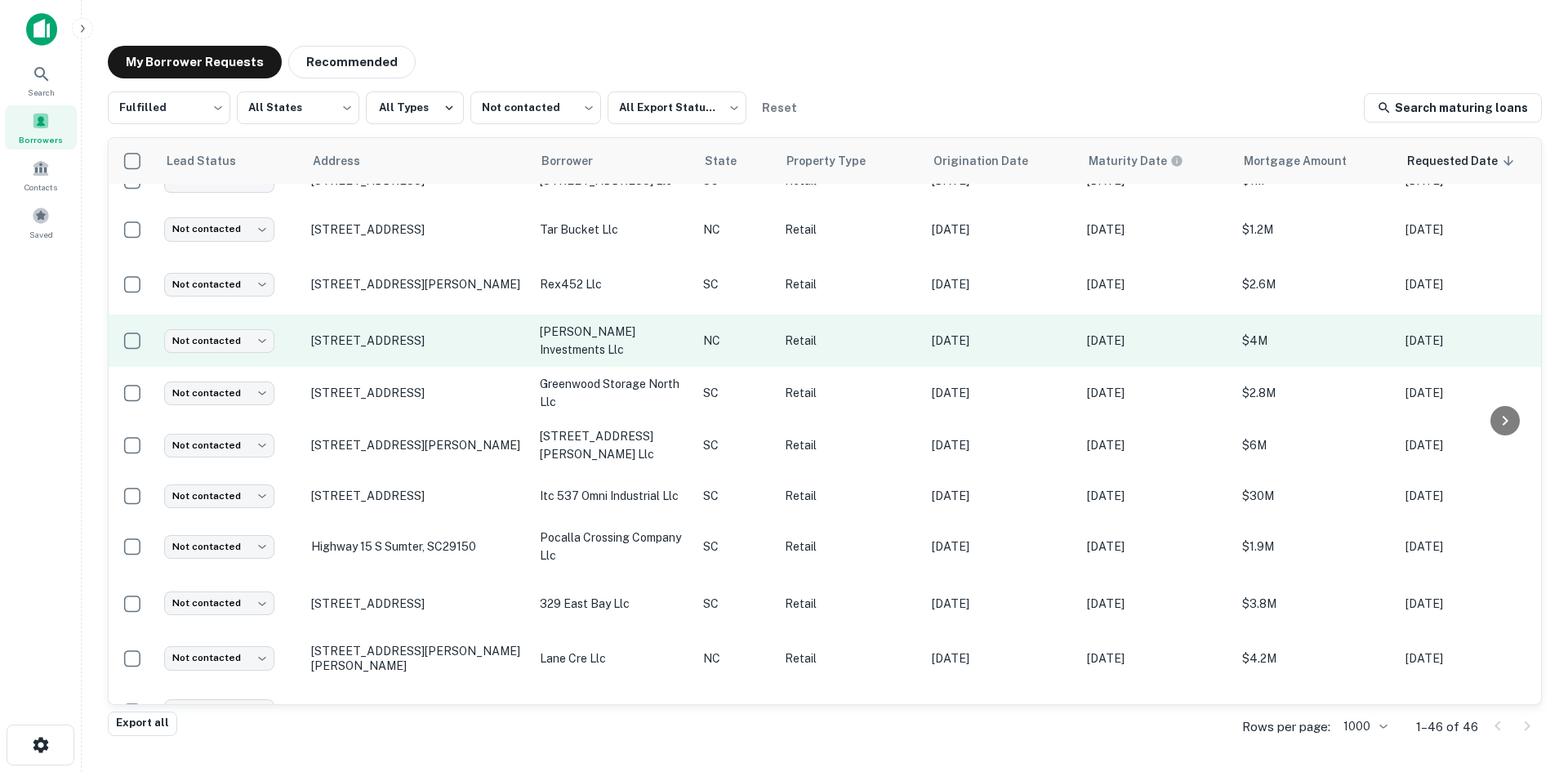
scroll to position [1452, 0]
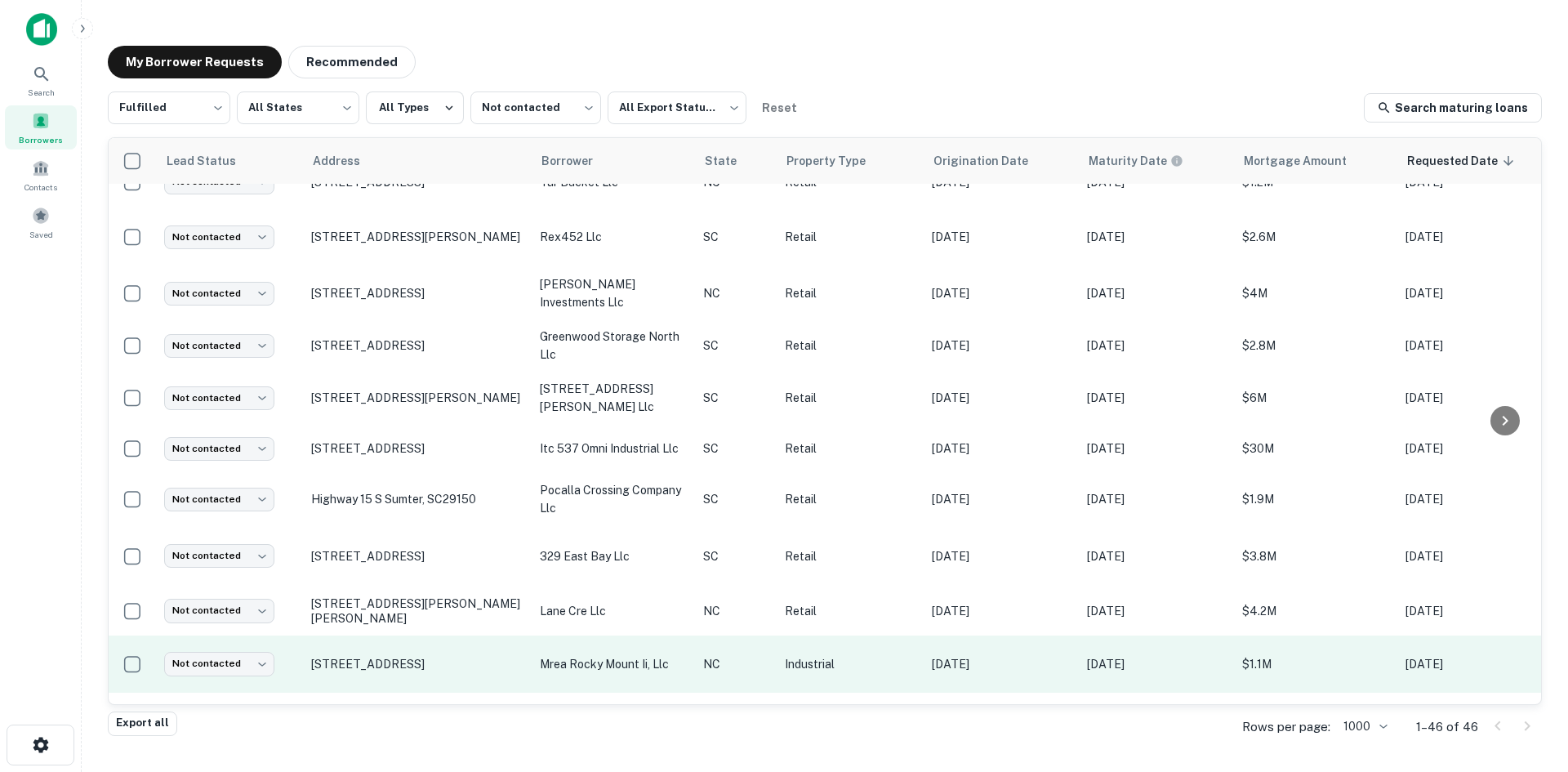
click at [386, 654] on td "[STREET_ADDRESS]" at bounding box center [417, 664] width 229 height 57
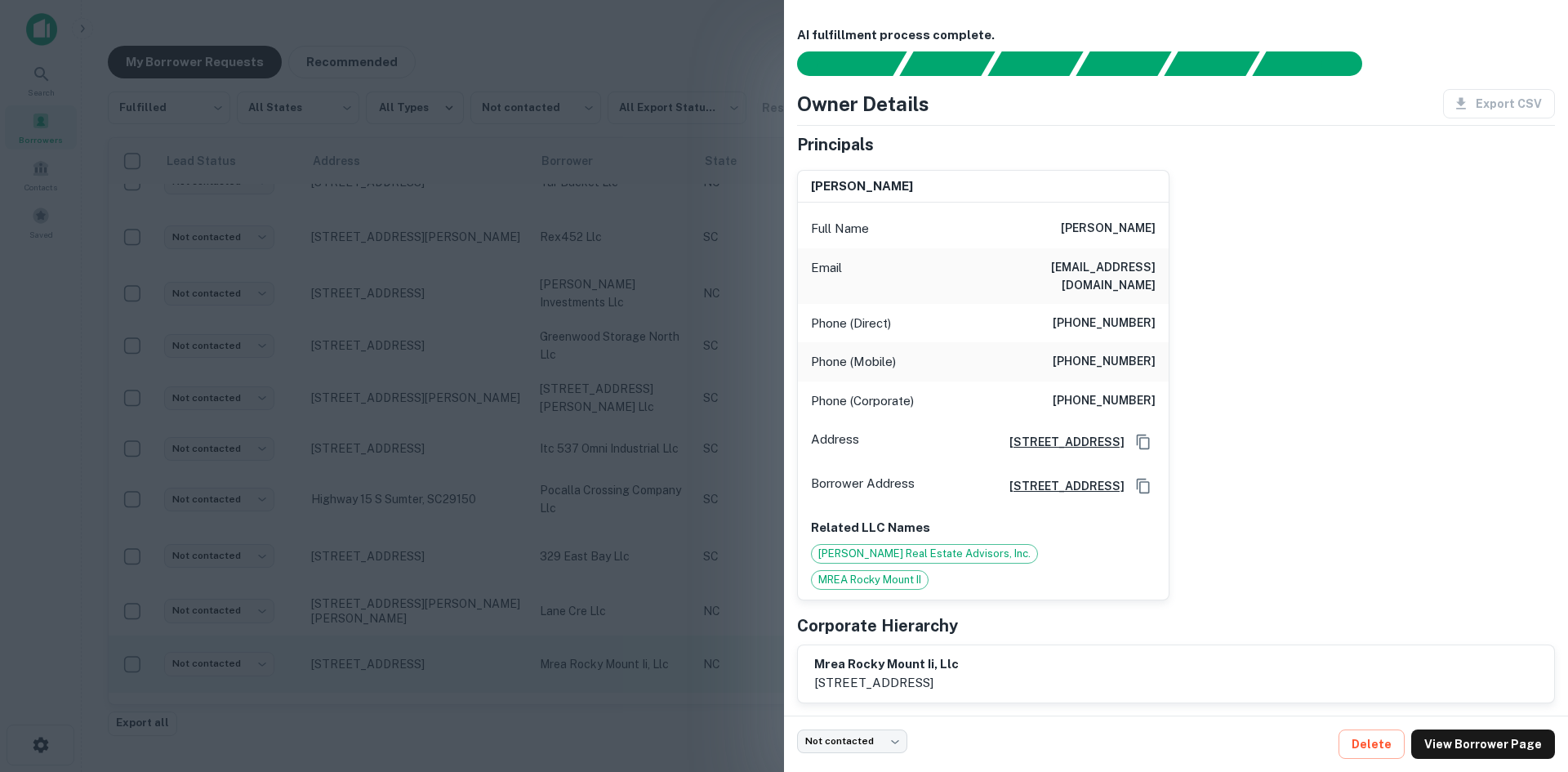
click at [386, 654] on div at bounding box center [784, 386] width 1568 height 772
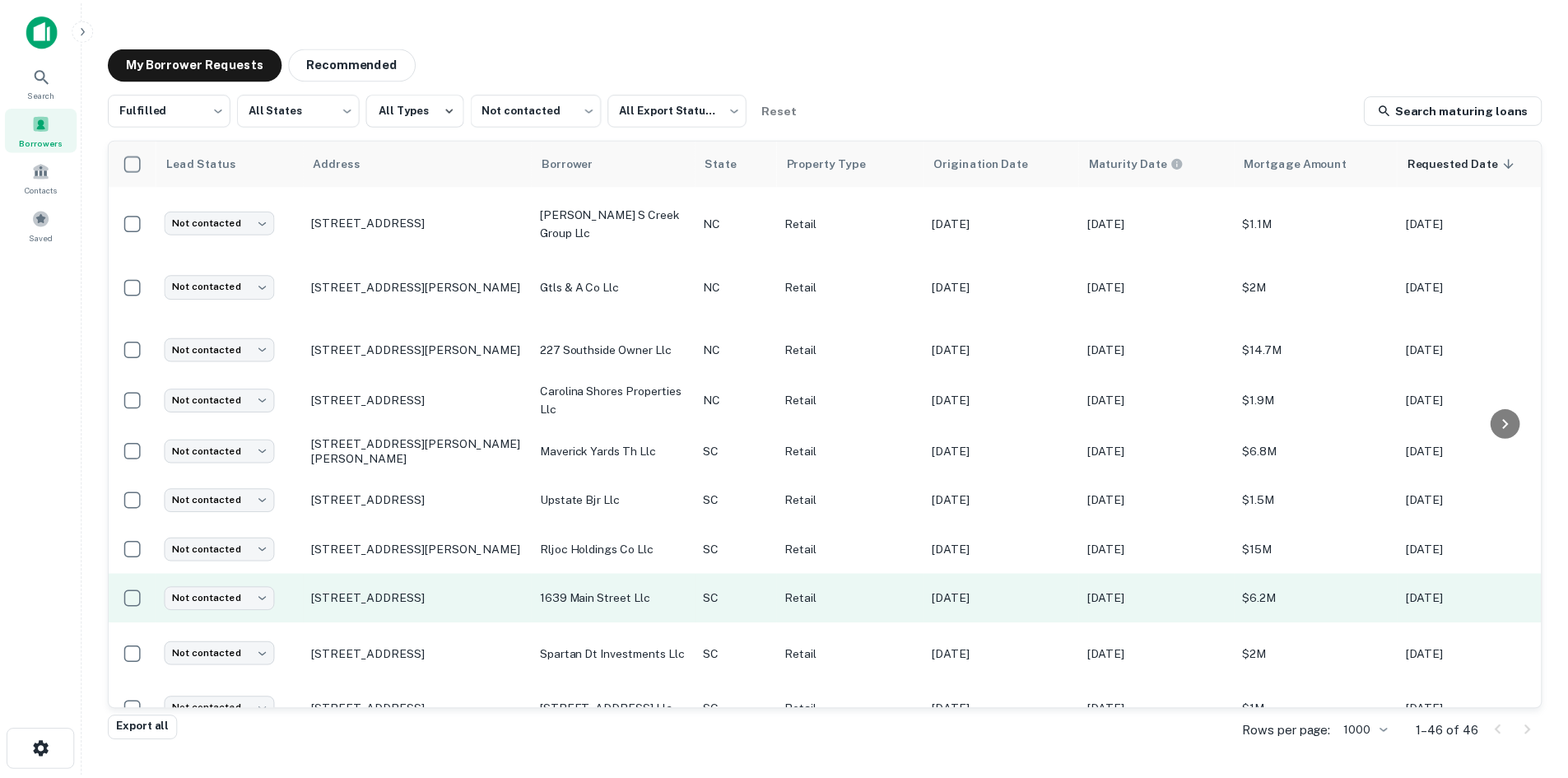
scroll to position [394, 0]
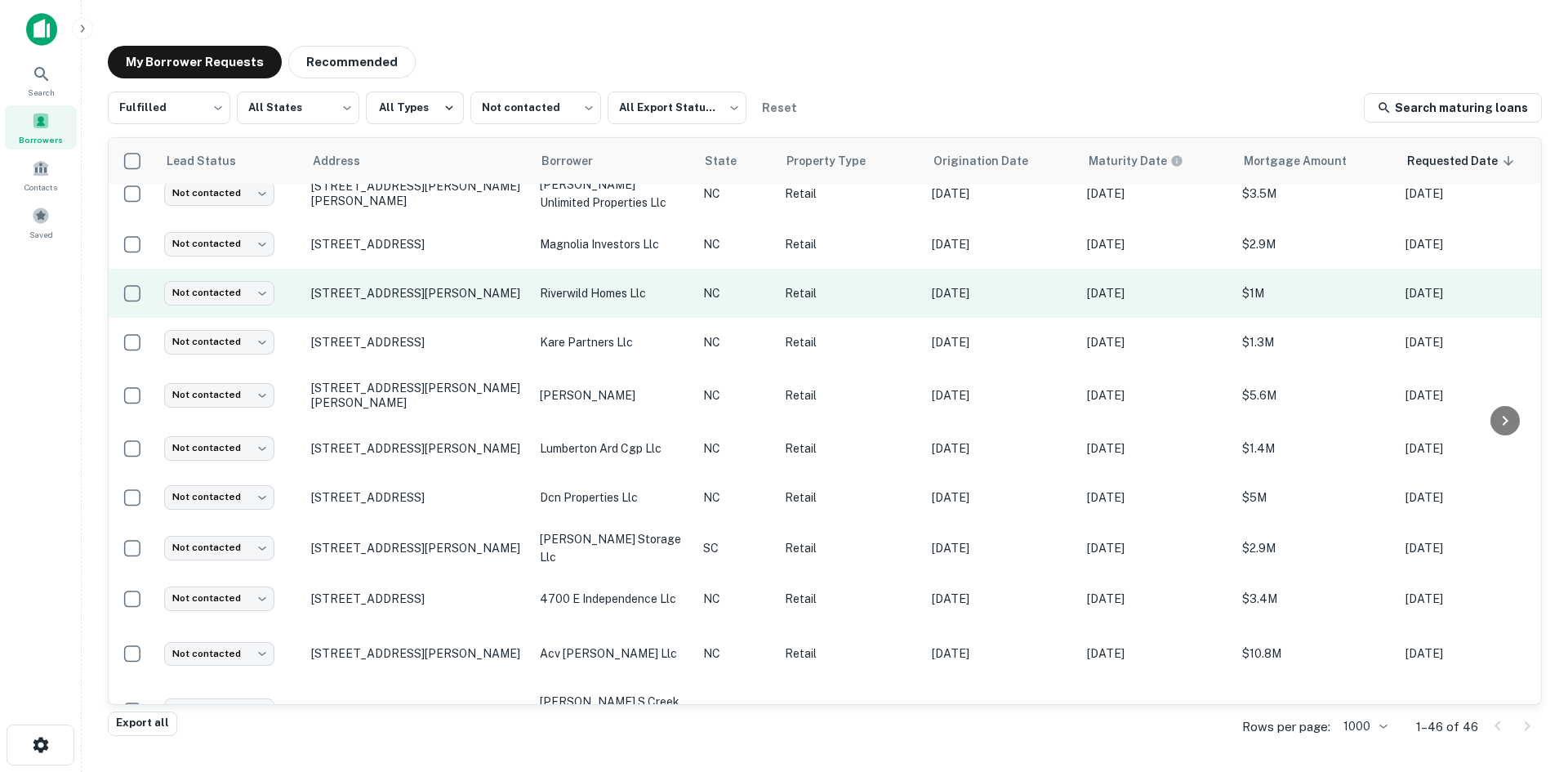
click at [393, 294] on td "[STREET_ADDRESS][PERSON_NAME]" at bounding box center [417, 293] width 229 height 49
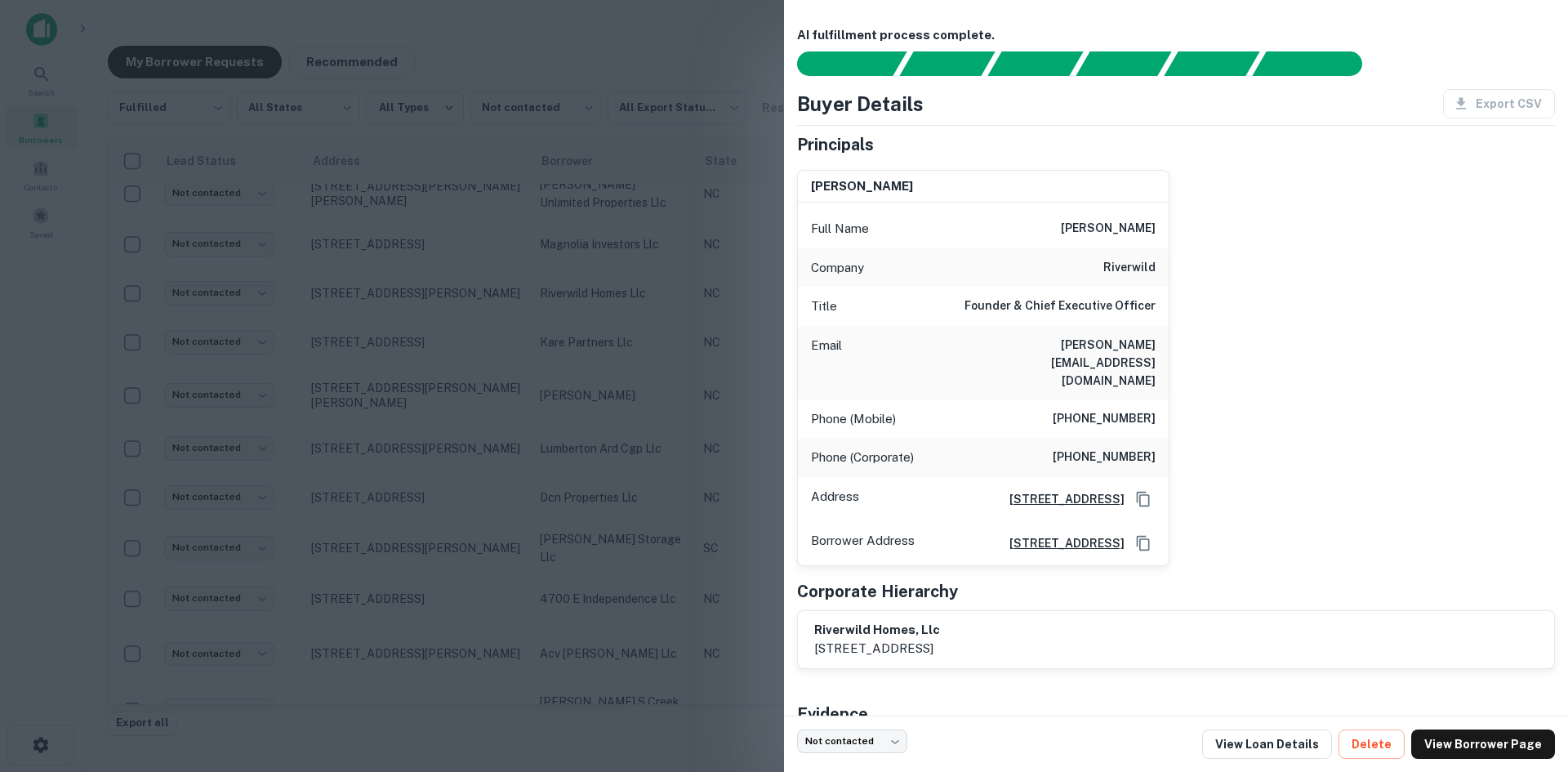
click at [385, 278] on div at bounding box center [784, 386] width 1568 height 772
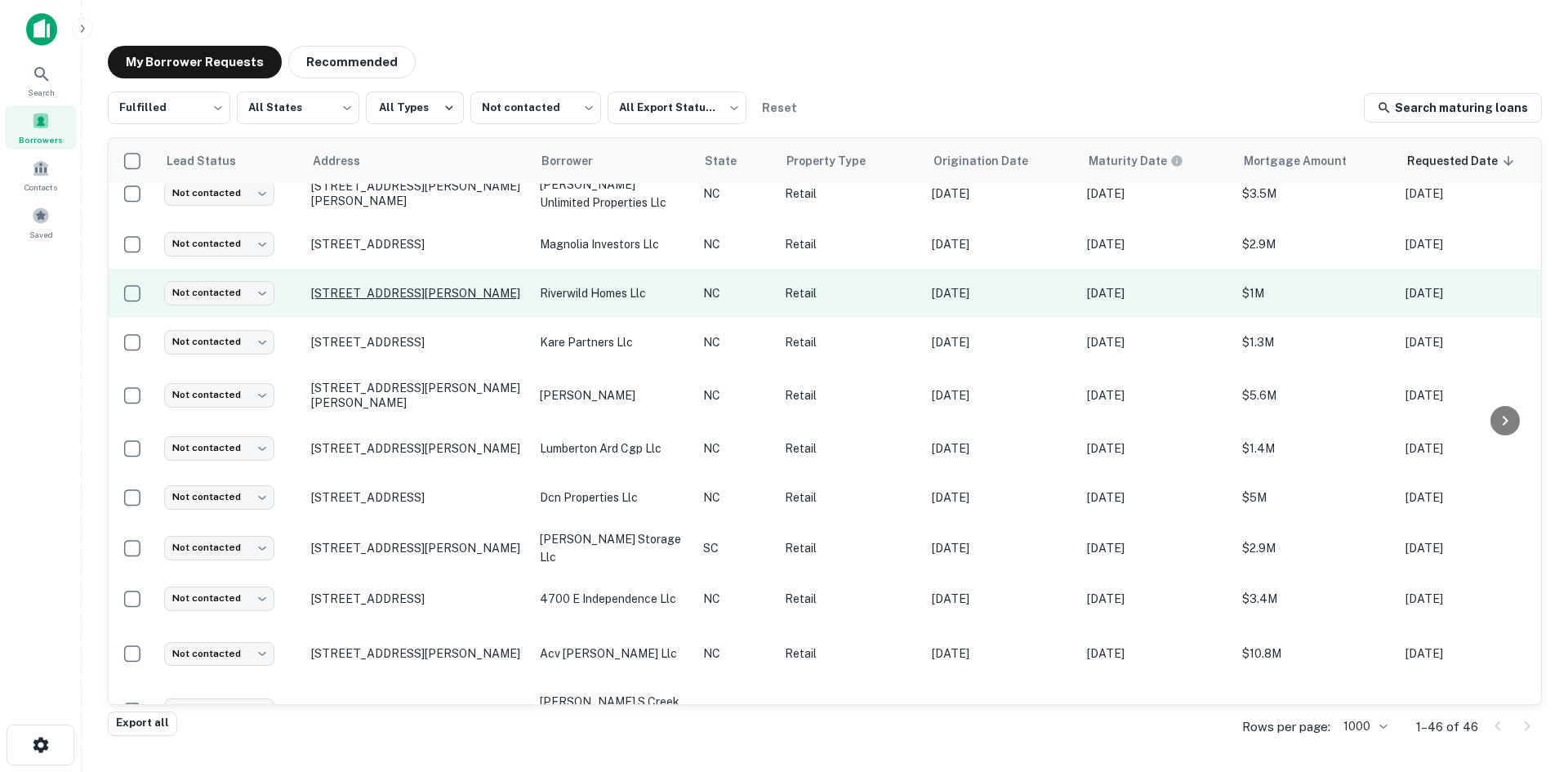
click at [379, 286] on p "[STREET_ADDRESS][PERSON_NAME]" at bounding box center [417, 293] width 213 height 15
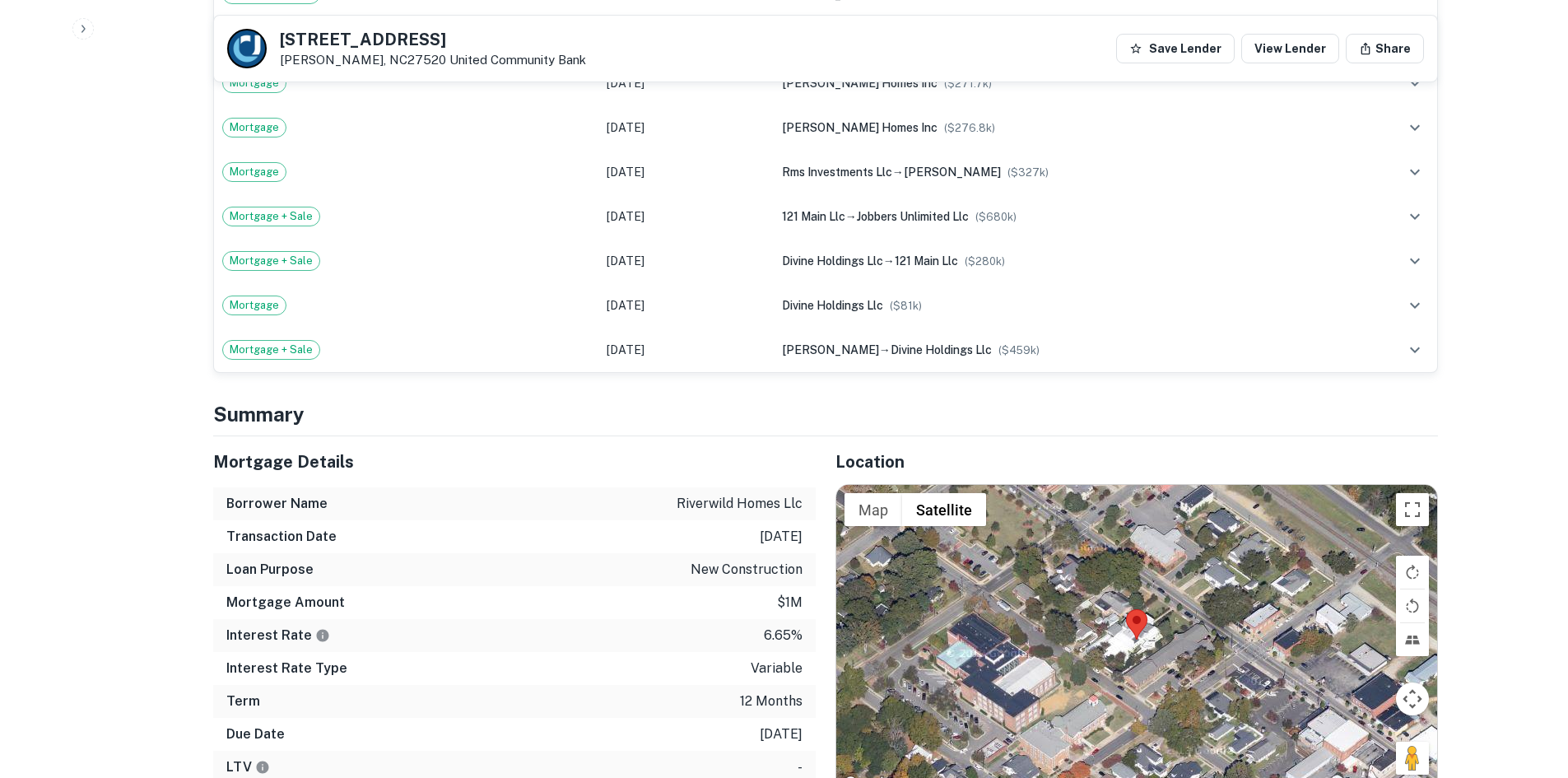
scroll to position [1317, 0]
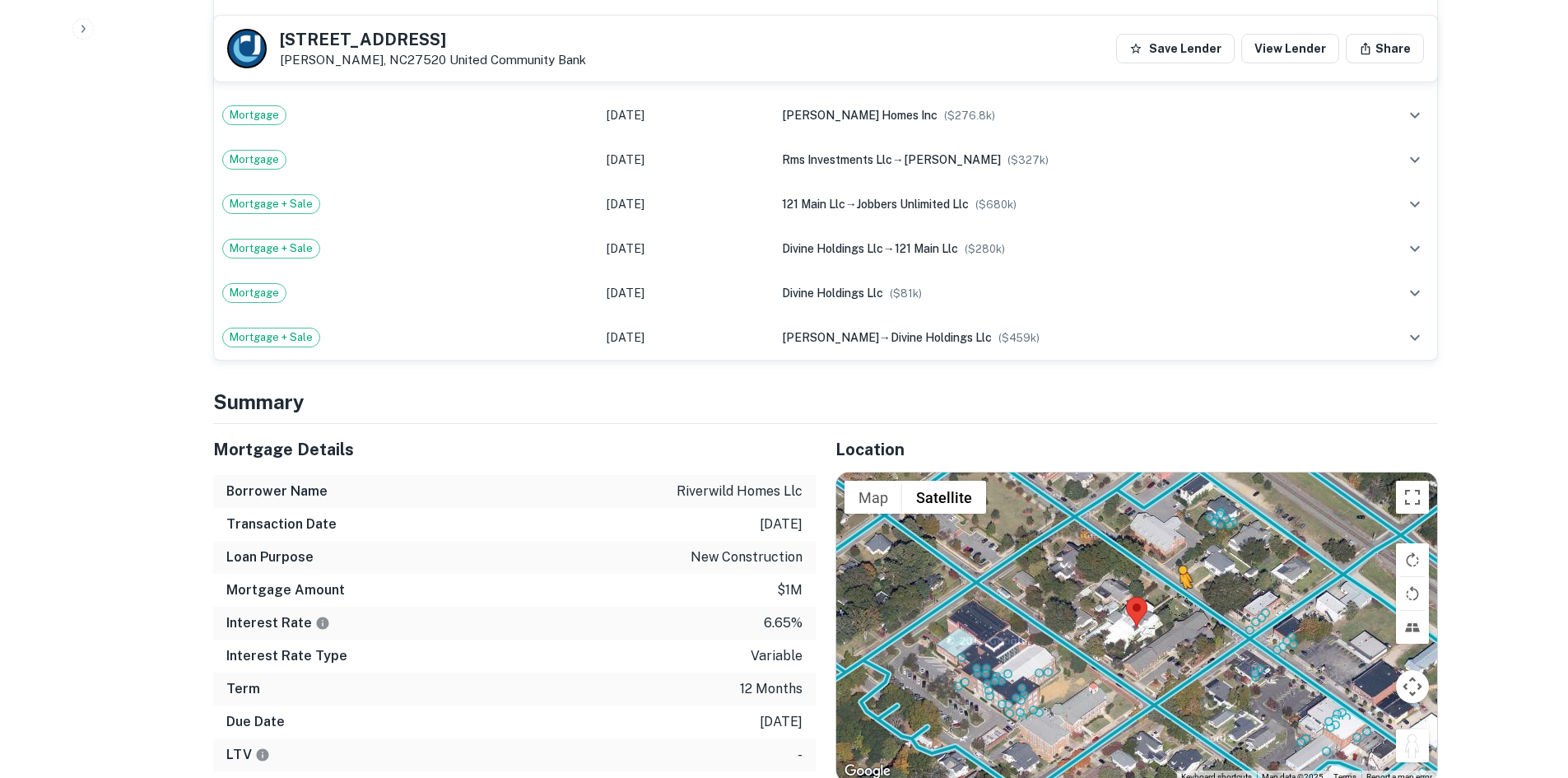
drag, startPoint x: 1399, startPoint y: 717, endPoint x: 1176, endPoint y: 559, distance: 273.3
click at [1176, 559] on div "To activate drag with keyboard, press Alt + Enter. Once in keyboard drag state,…" at bounding box center [1137, 626] width 601 height 309
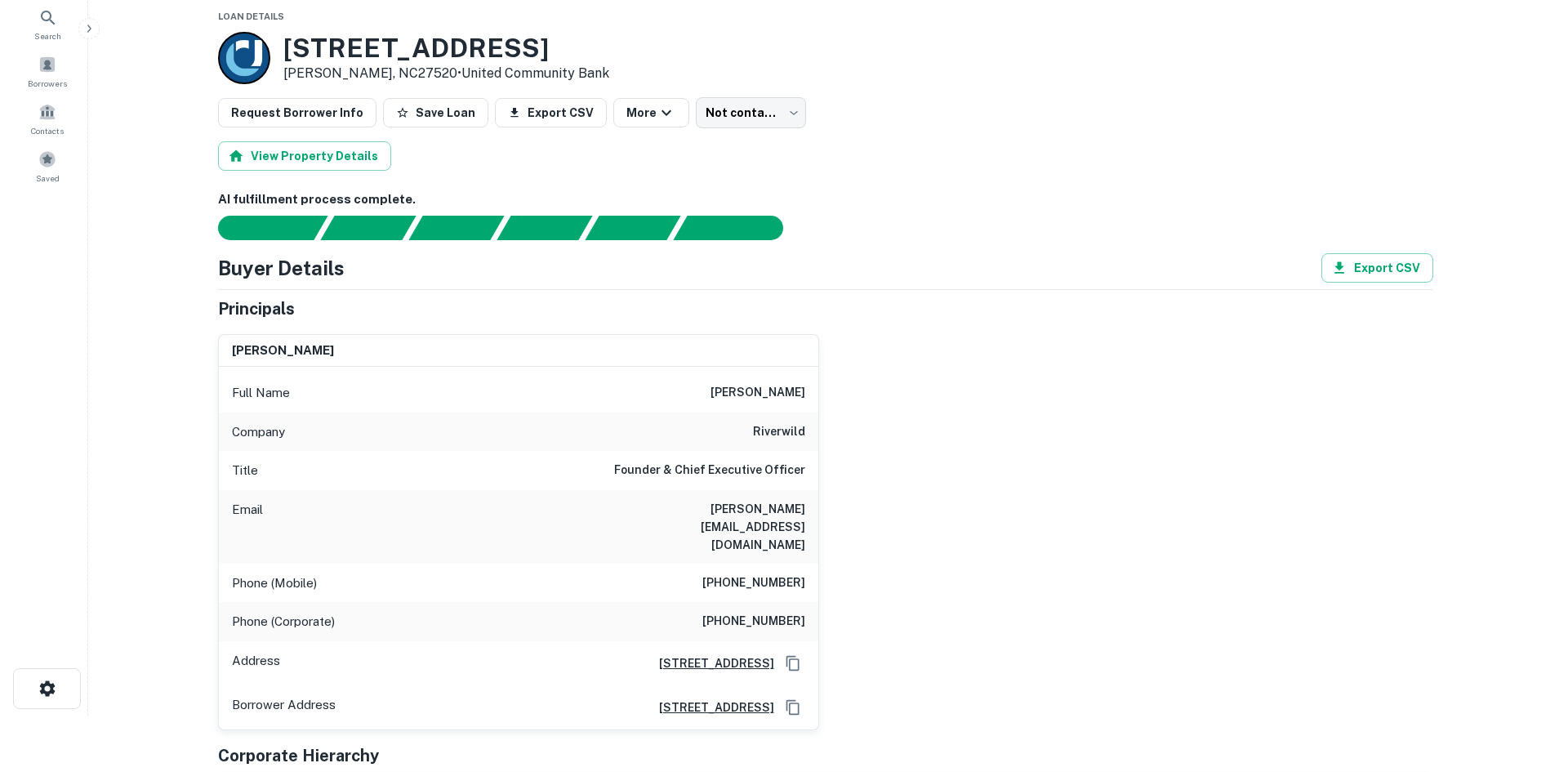
scroll to position [0, 0]
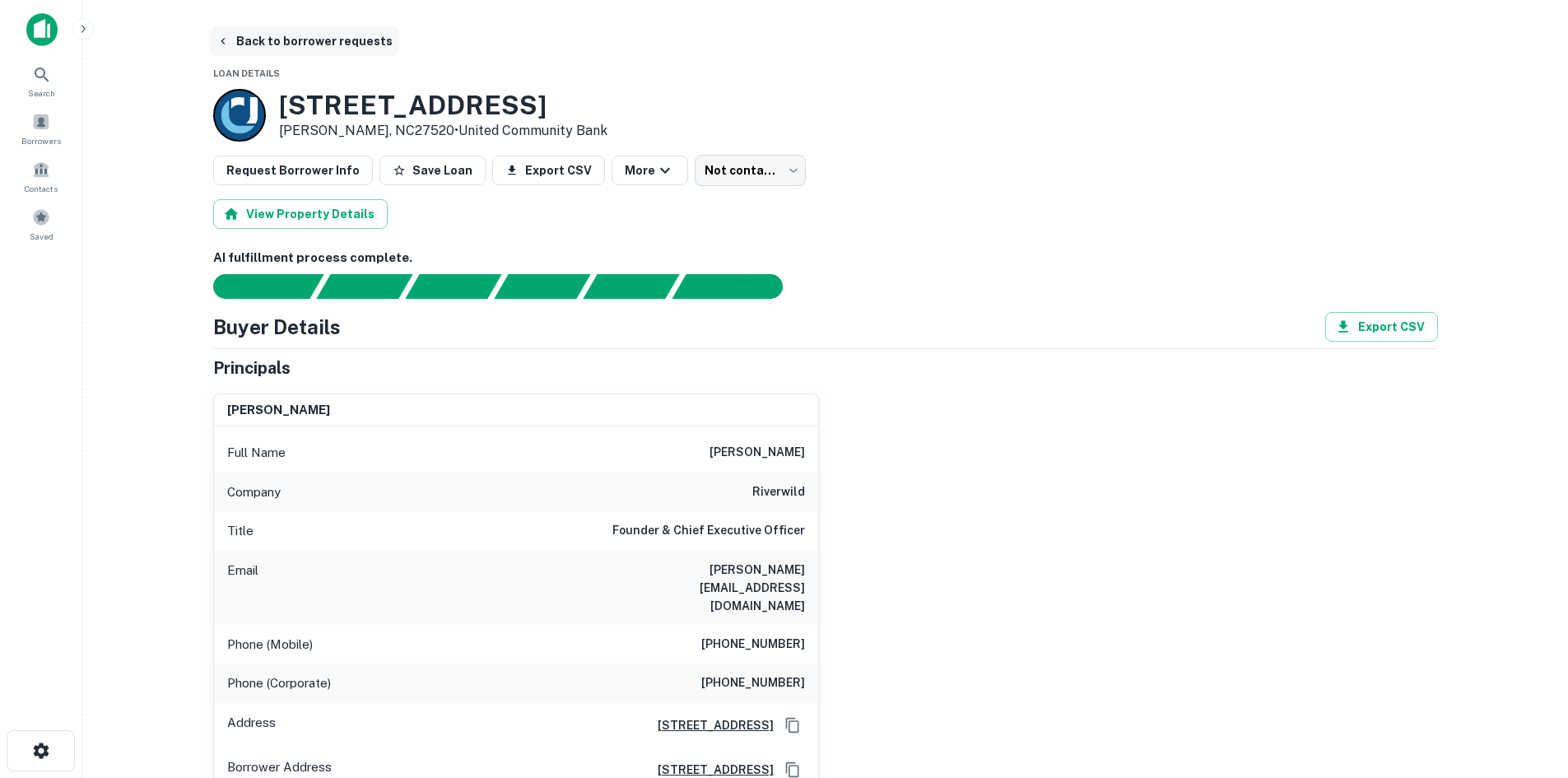
click at [322, 51] on button "Back to borrower requests" at bounding box center [304, 41] width 189 height 30
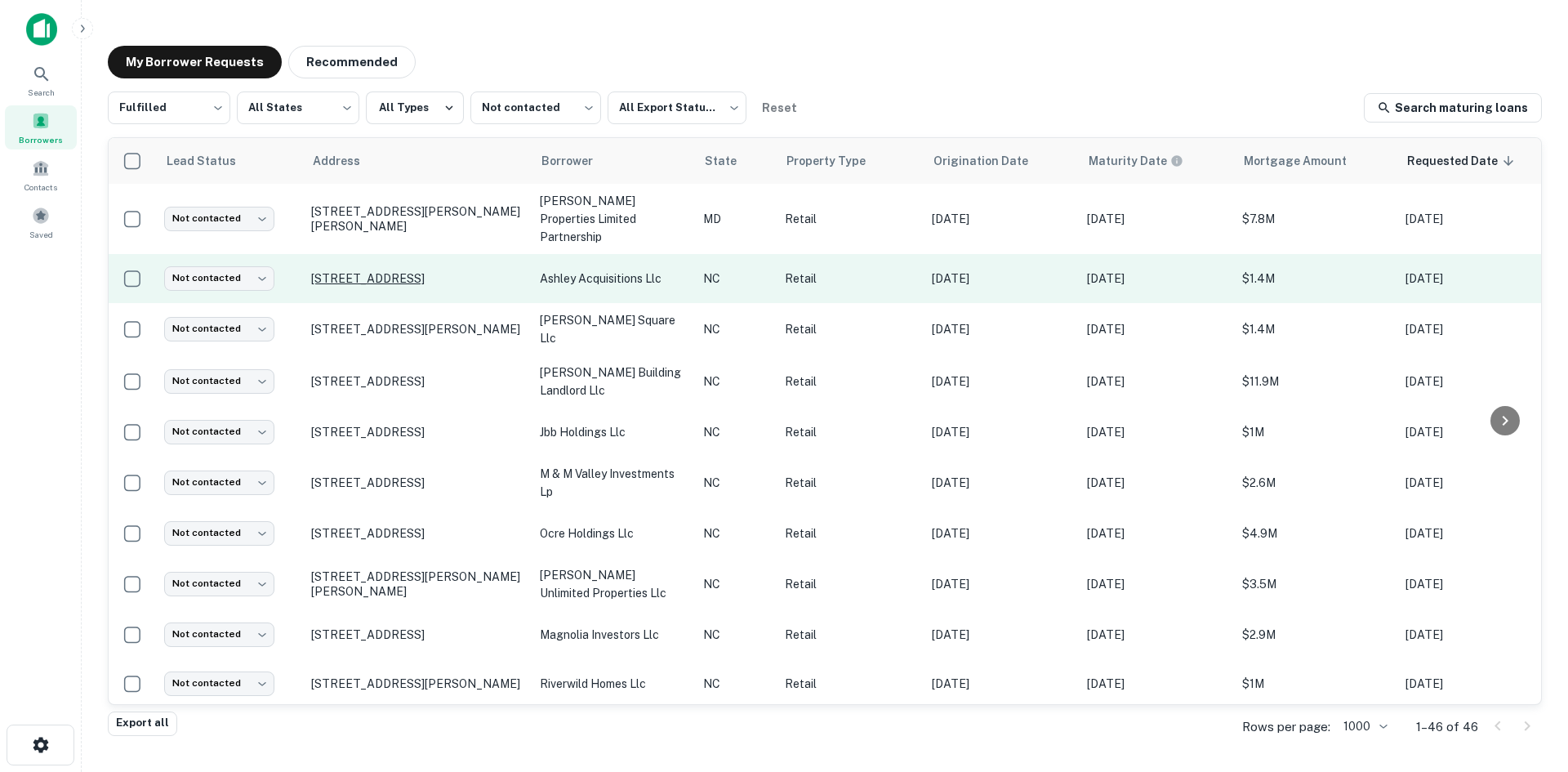
click at [405, 278] on p "[STREET_ADDRESS]" at bounding box center [417, 278] width 213 height 15
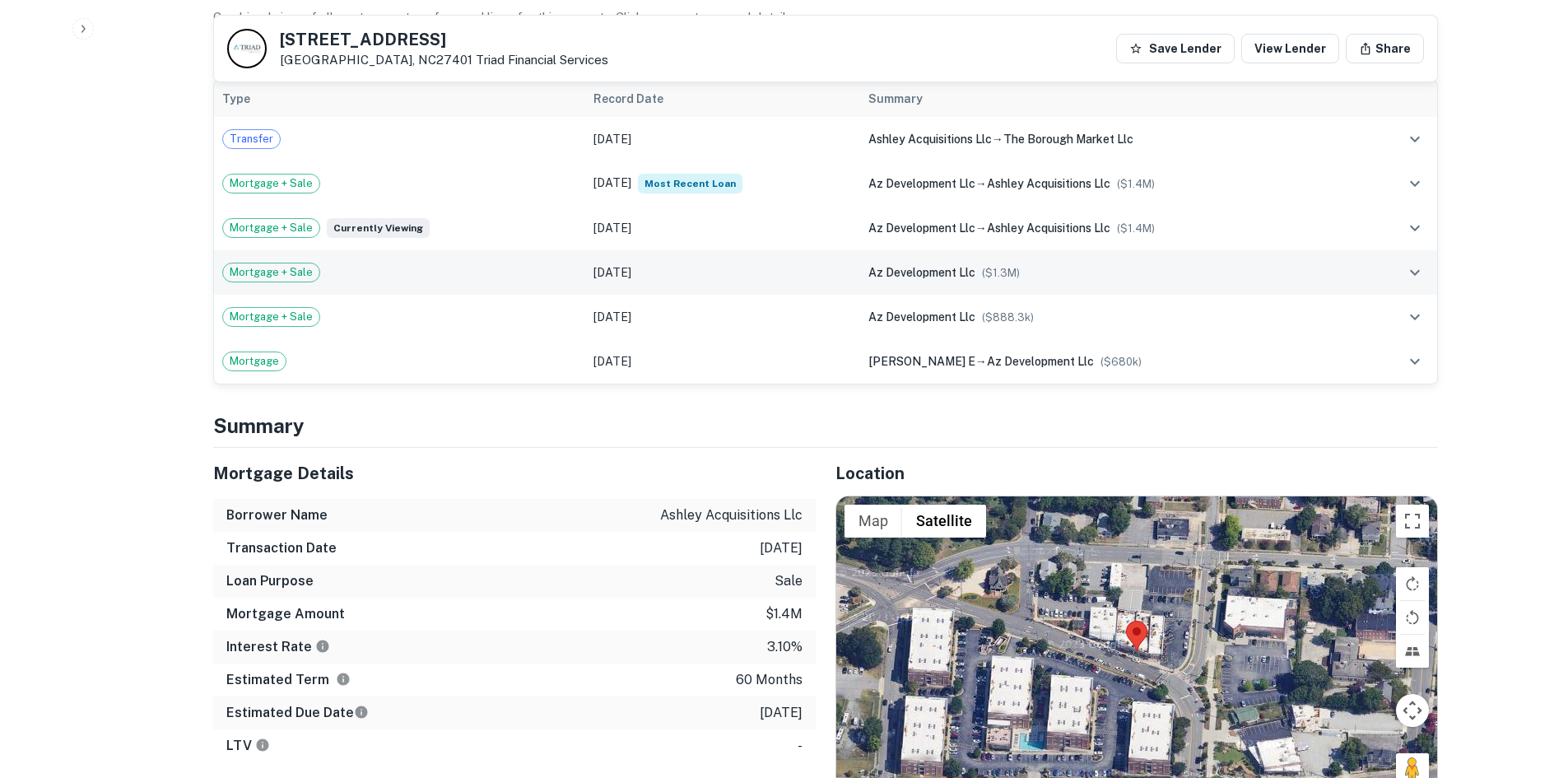
scroll to position [1399, 0]
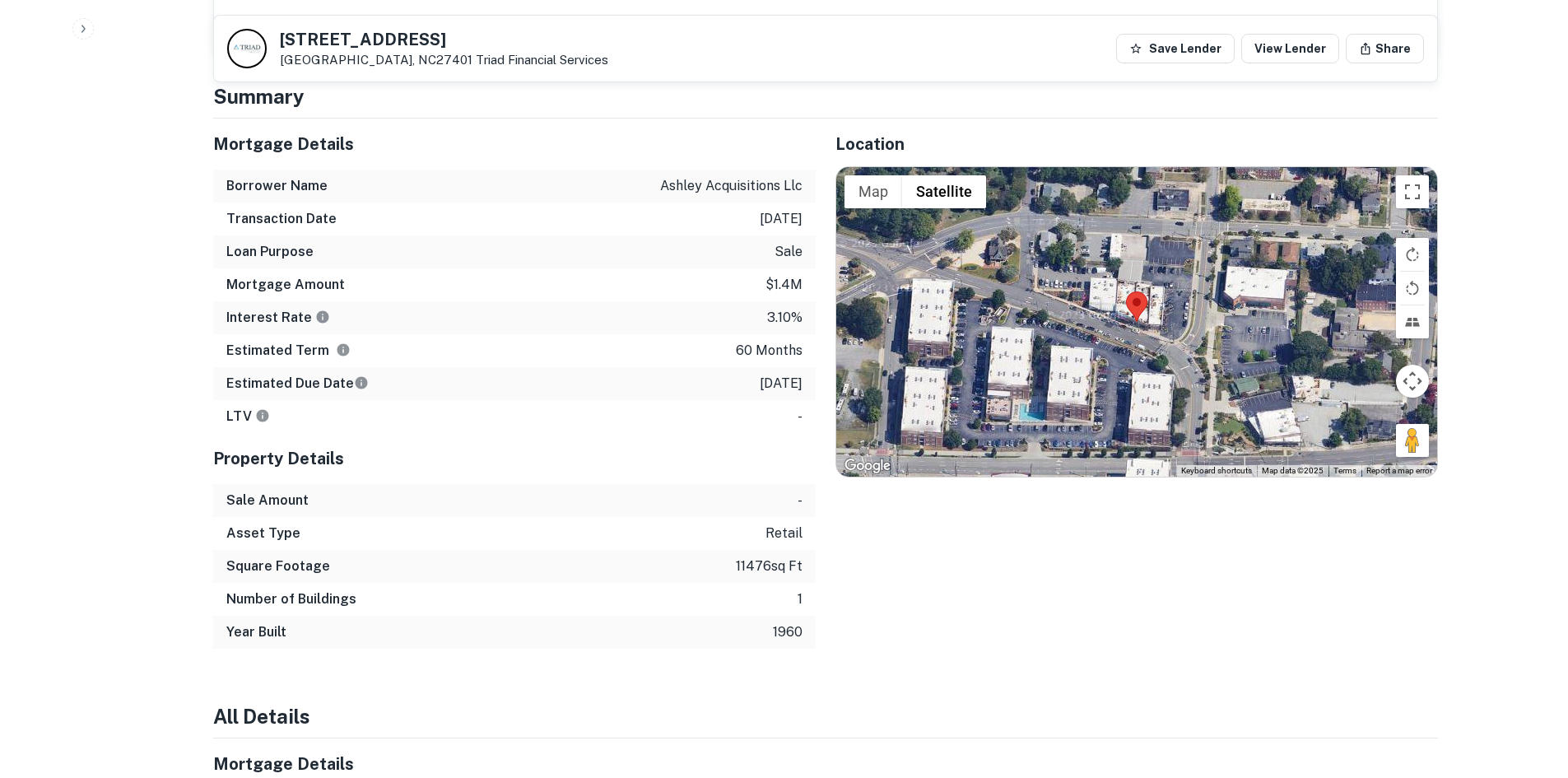
drag, startPoint x: 1417, startPoint y: 409, endPoint x: 1214, endPoint y: 338, distance: 215.1
click at [1214, 338] on div "Map Terrain Satellite Labels Keyboard shortcuts Map Data Map data ©2025 Map dat…" at bounding box center [1137, 321] width 601 height 309
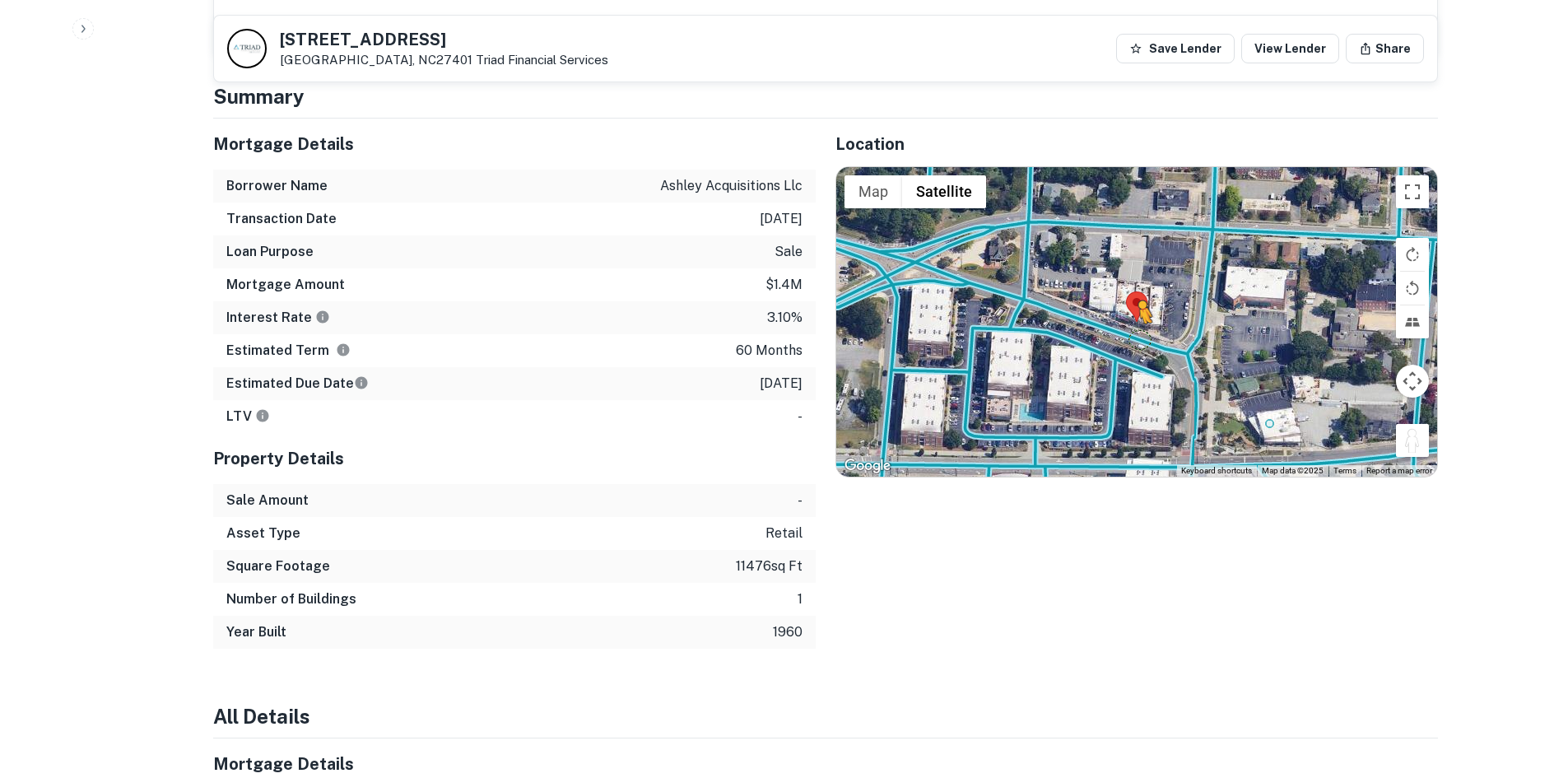
drag, startPoint x: 1418, startPoint y: 416, endPoint x: 1139, endPoint y: 322, distance: 294.4
click at [1139, 322] on div "To activate drag with keyboard, press Alt + Enter. Once in keyboard drag state,…" at bounding box center [1137, 321] width 601 height 309
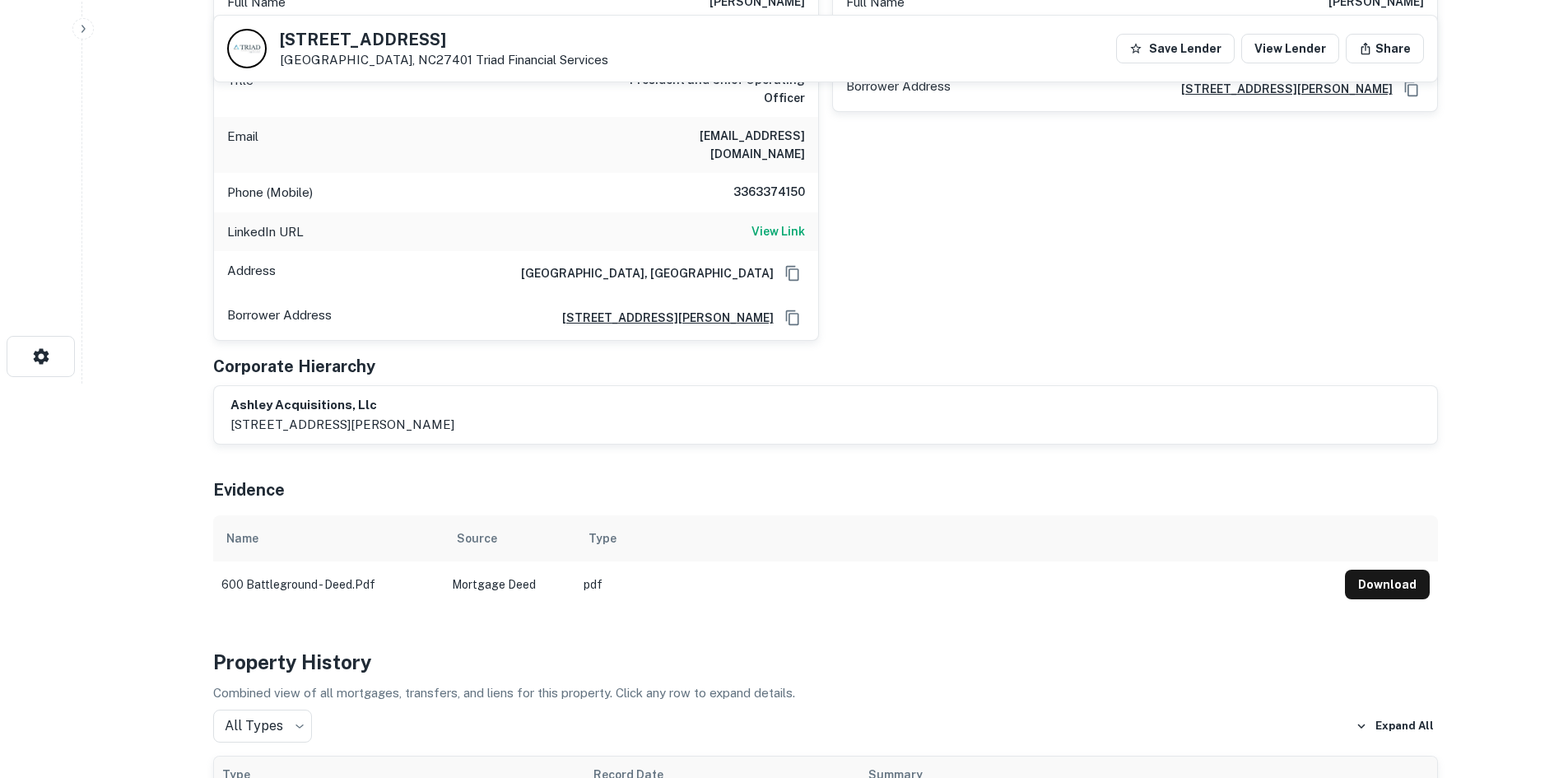
scroll to position [165, 0]
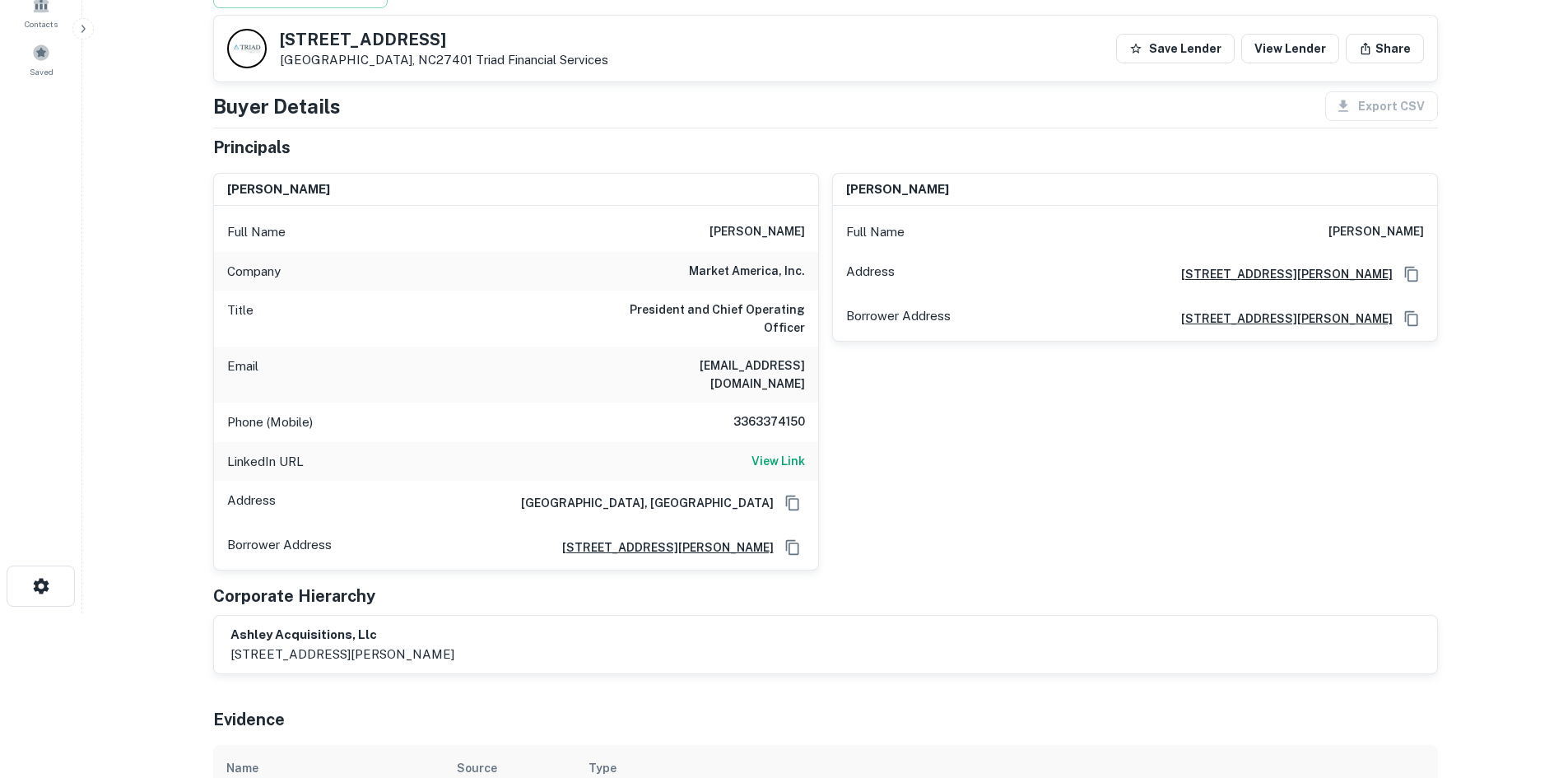
click at [737, 412] on h6 "3363374150" at bounding box center [755, 422] width 98 height 20
copy h6 "3363374150"
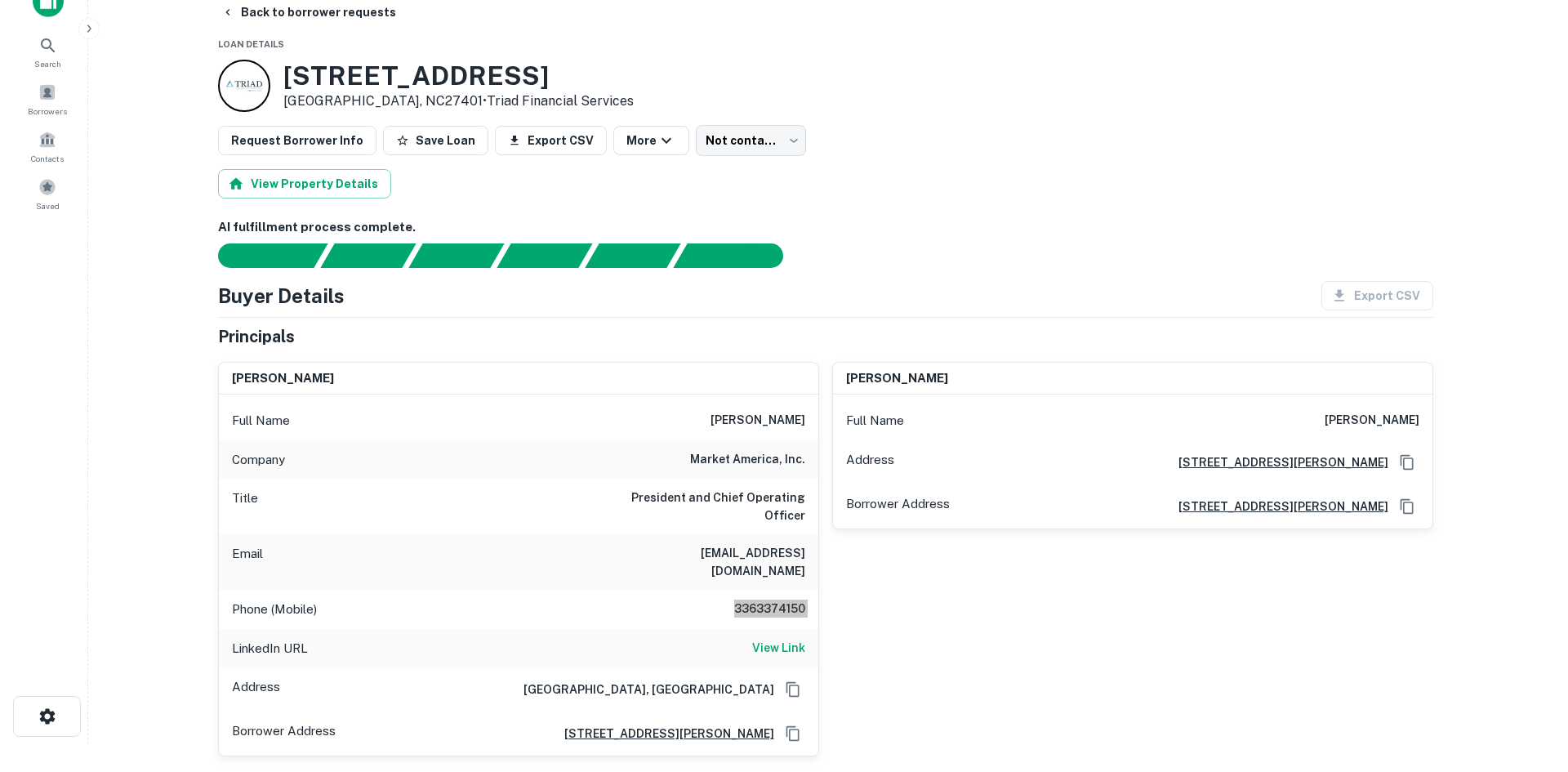
scroll to position [0, 0]
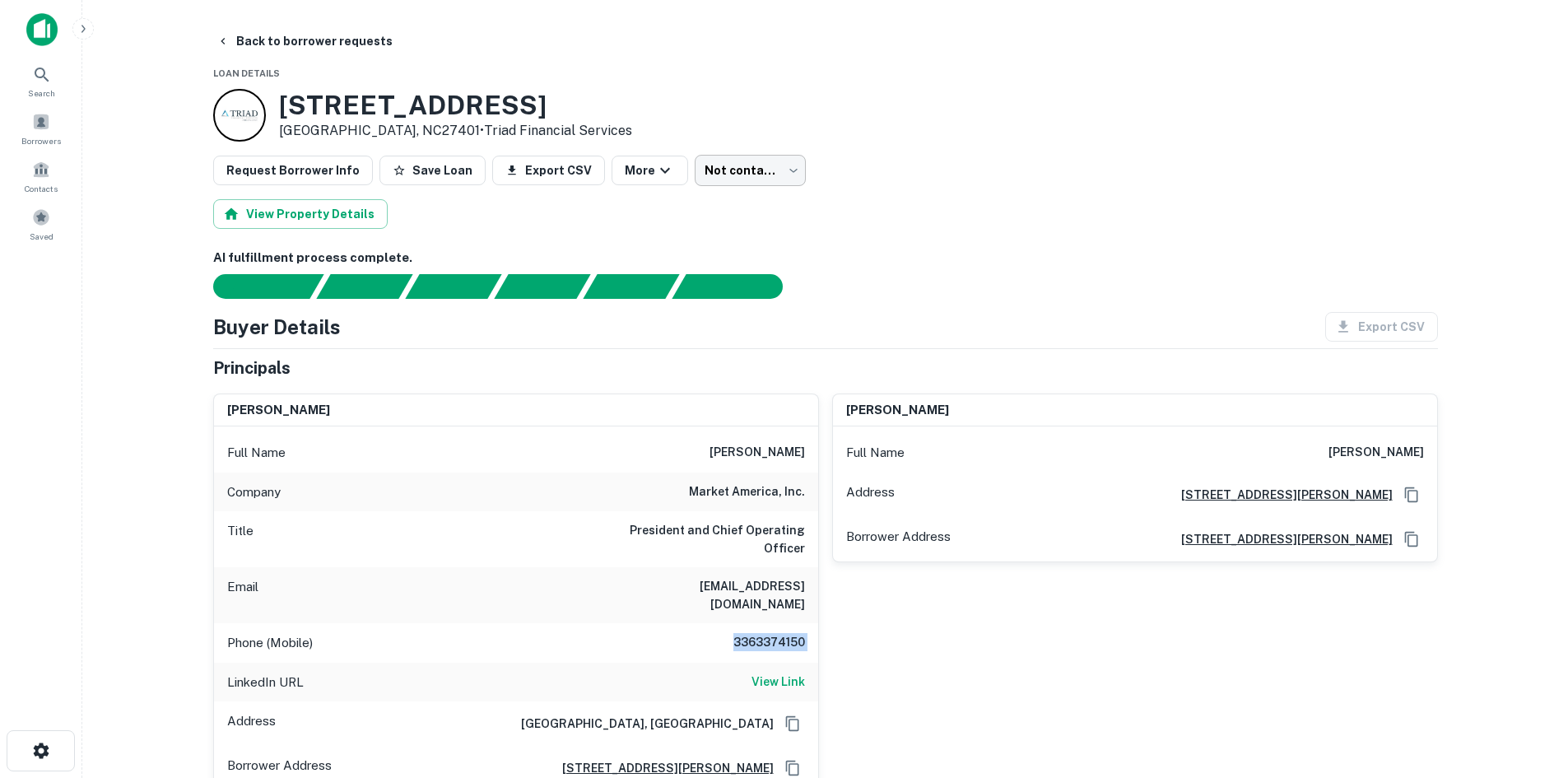
click at [720, 178] on body "Search Borrowers Contacts Saved Back to borrower requests Loan Details [STREET_…" at bounding box center [784, 389] width 1568 height 778
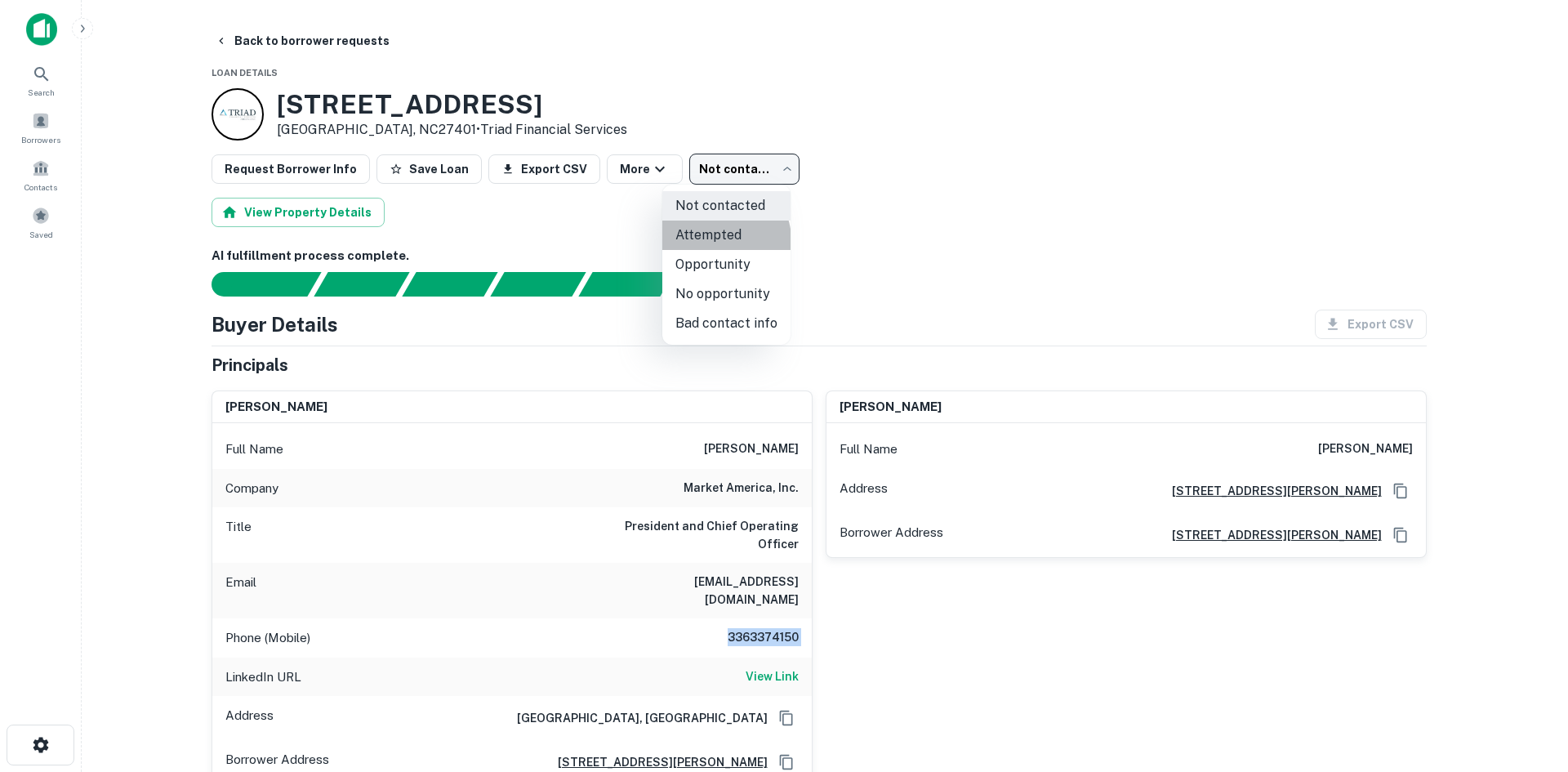
click at [720, 240] on li "Attempted" at bounding box center [726, 235] width 128 height 29
type input "*********"
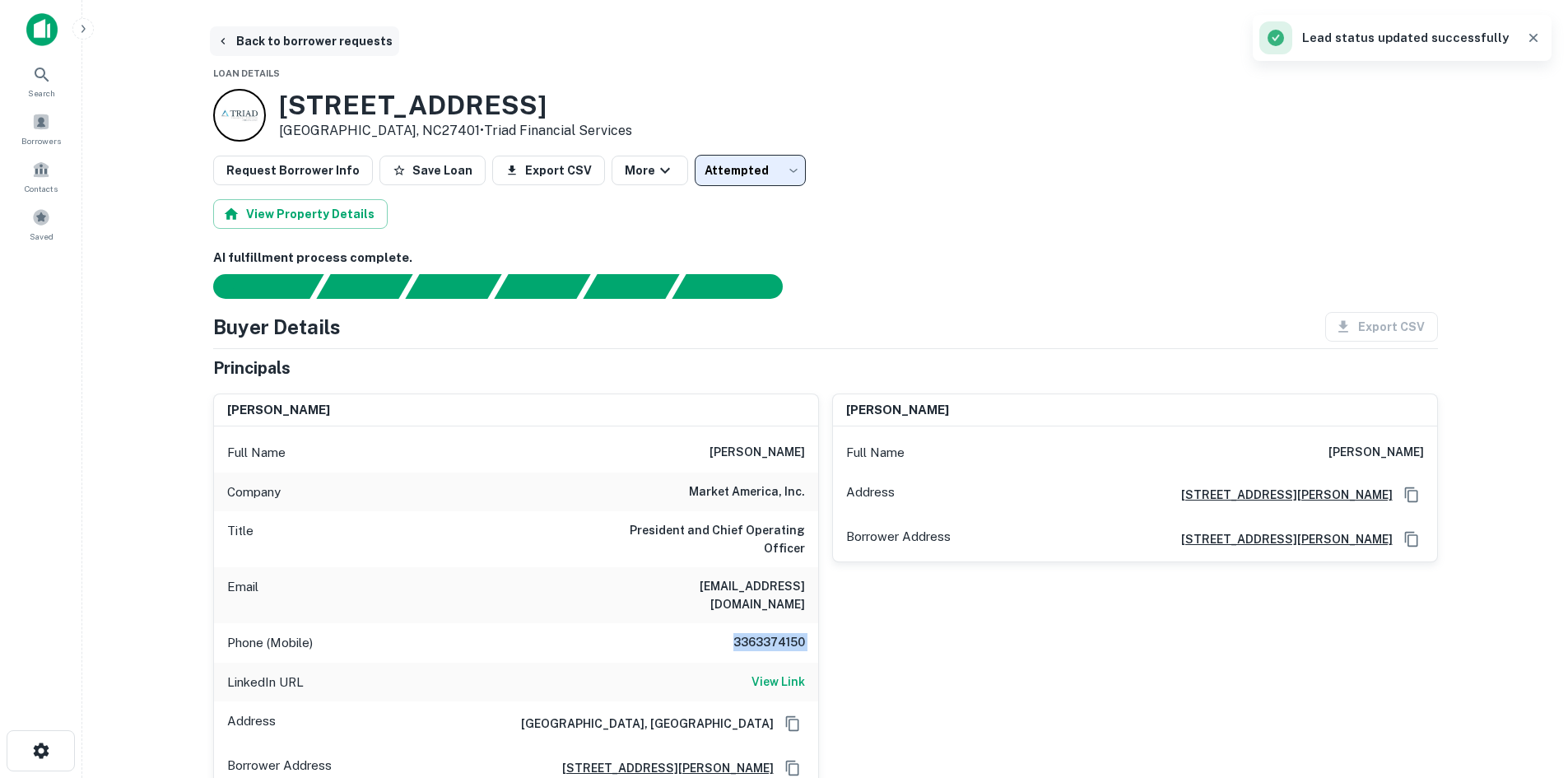
click at [353, 46] on button "Back to borrower requests" at bounding box center [304, 41] width 189 height 30
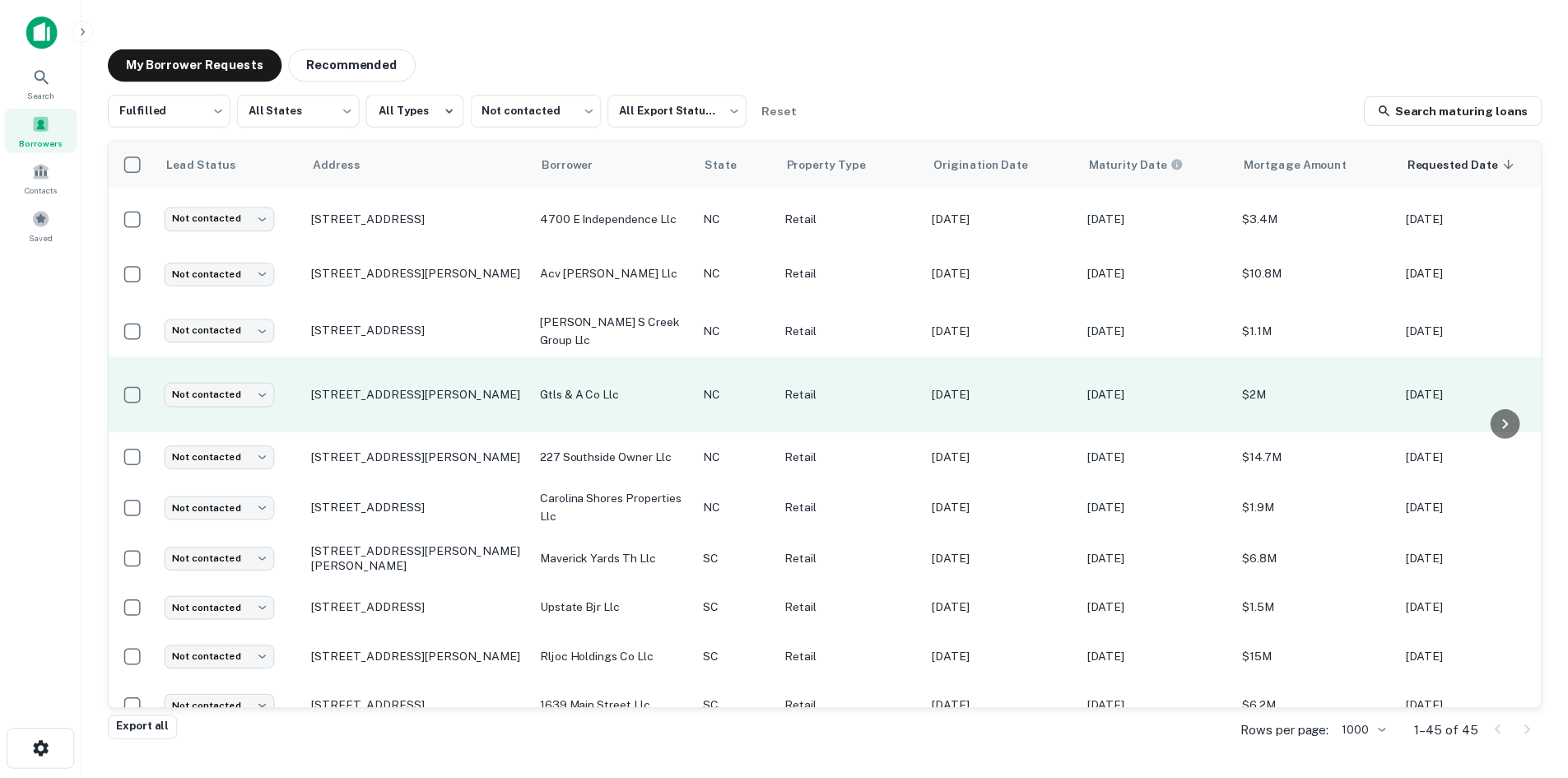
scroll to position [741, 0]
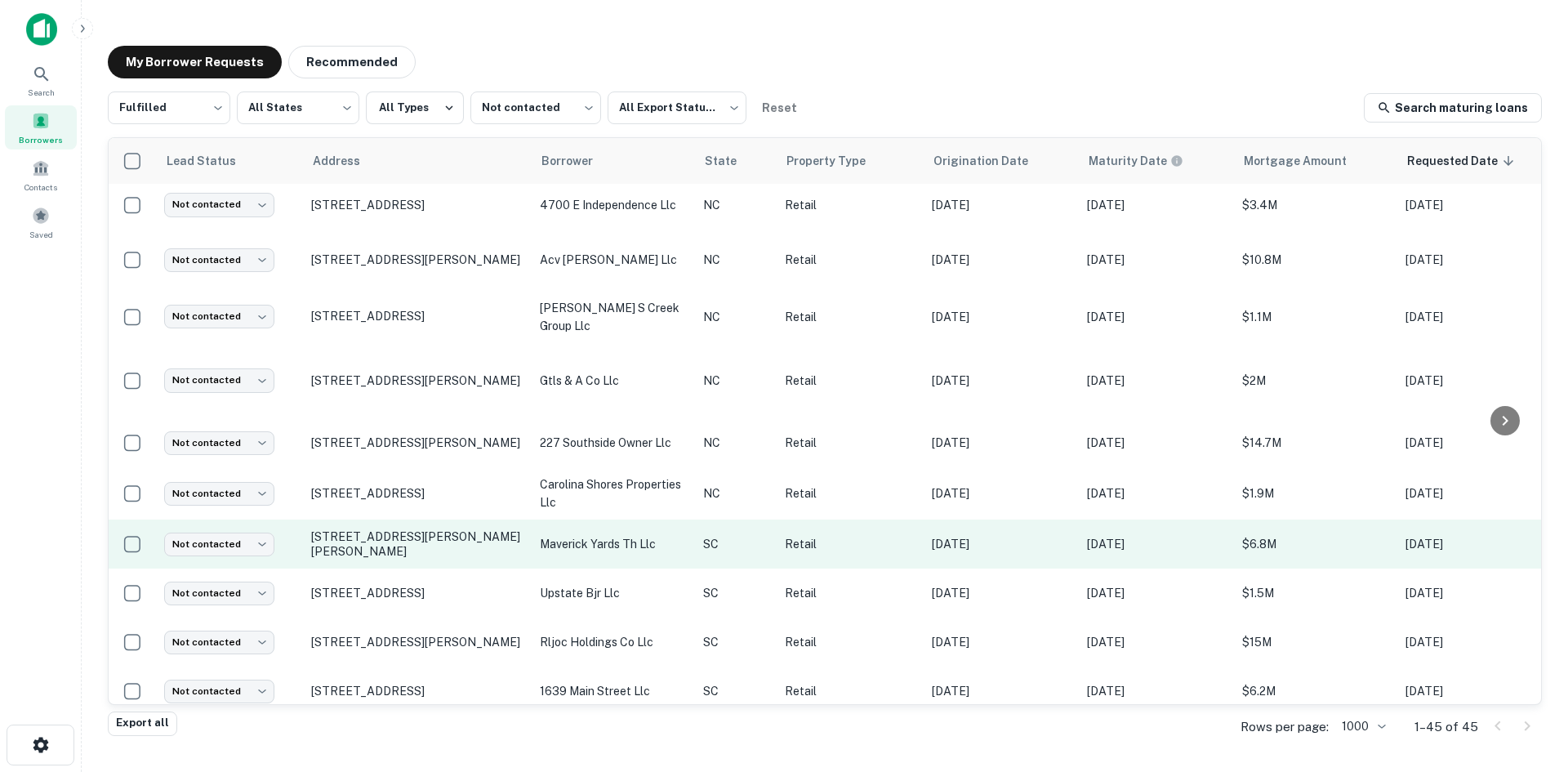
click at [558, 534] on td "maverick yards th llc" at bounding box center [613, 544] width 163 height 49
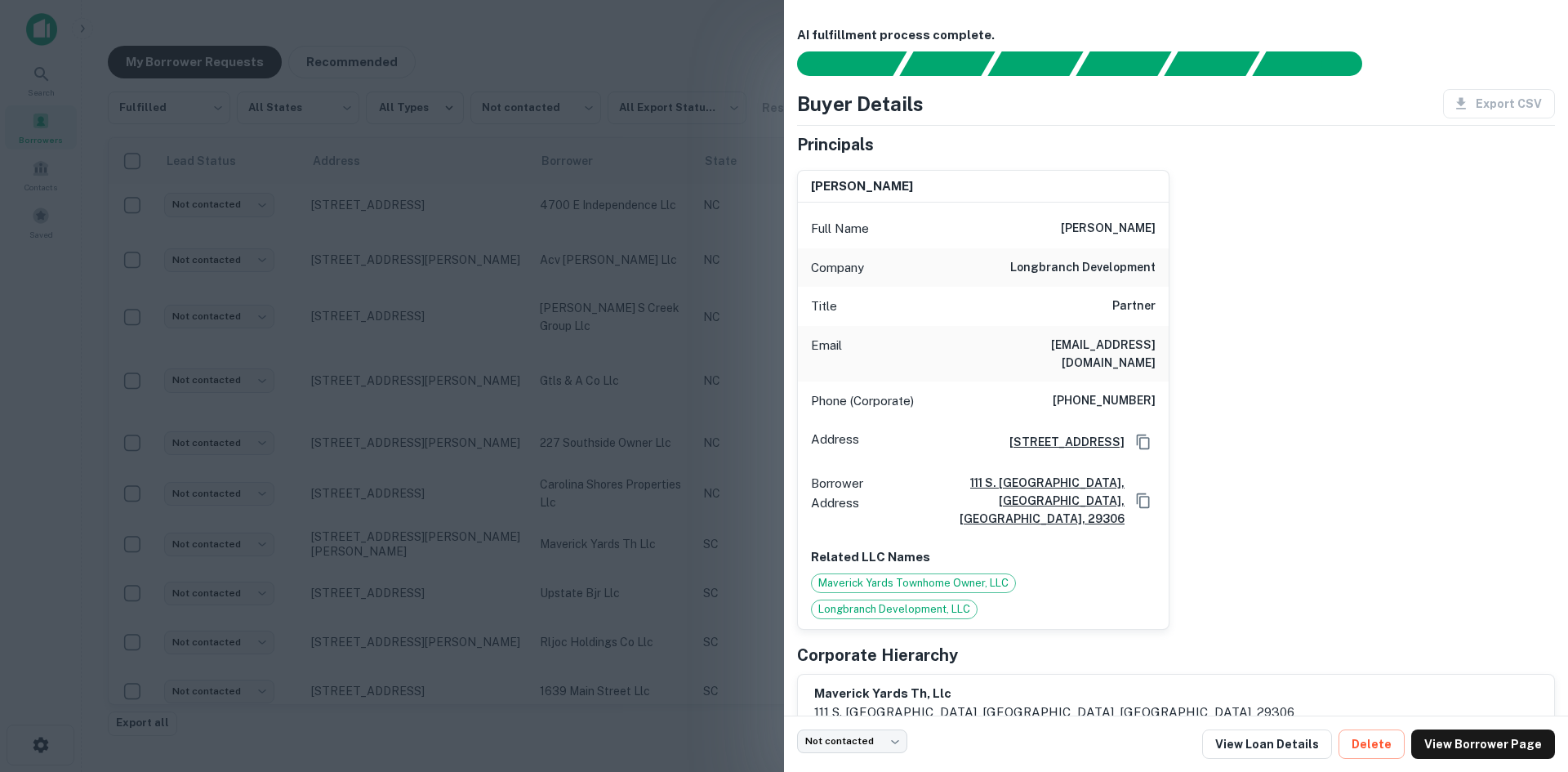
click at [509, 507] on div at bounding box center [784, 386] width 1568 height 772
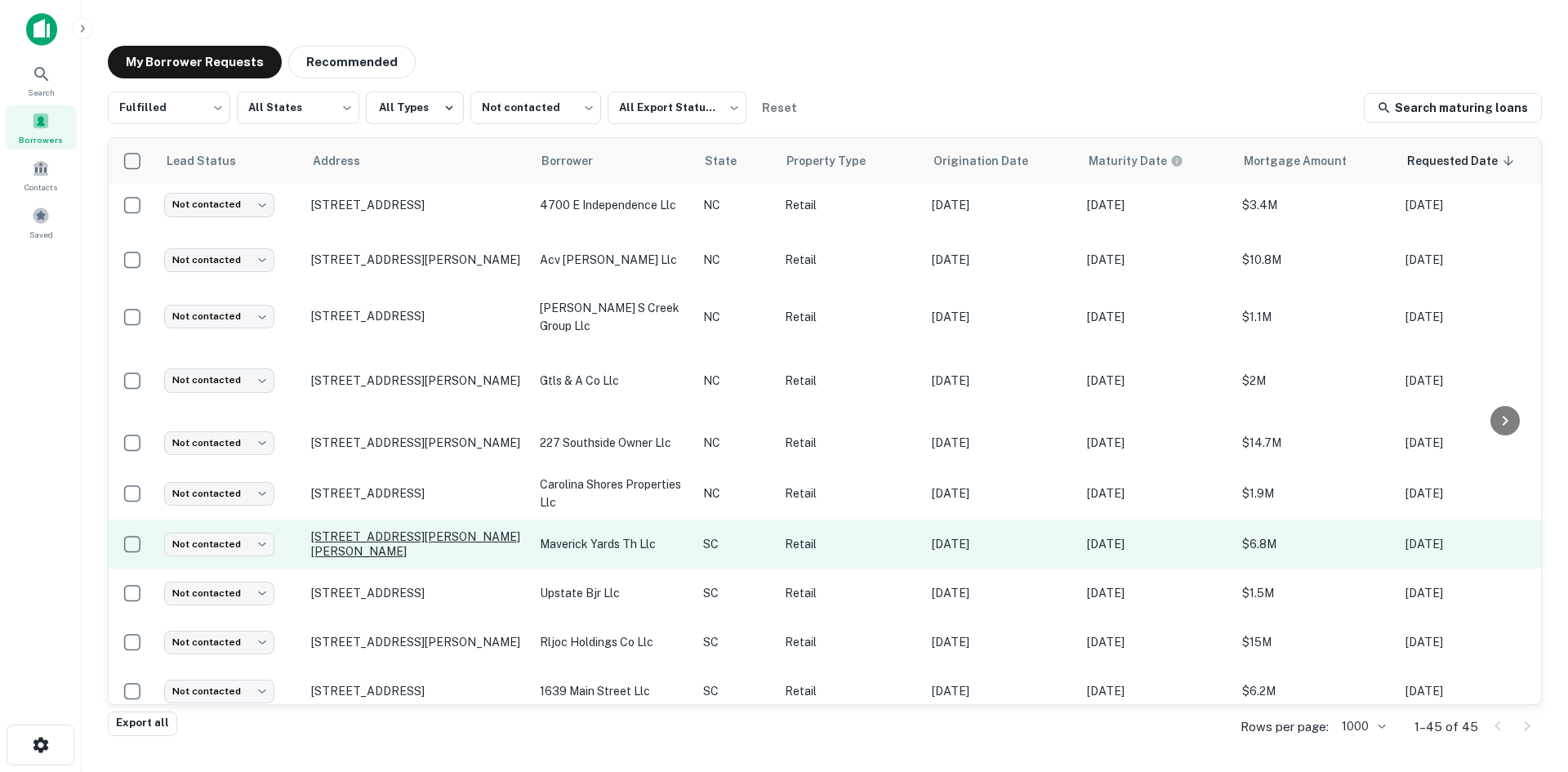
click at [428, 529] on p "[STREET_ADDRESS][PERSON_NAME][PERSON_NAME]" at bounding box center [417, 544] width 213 height 29
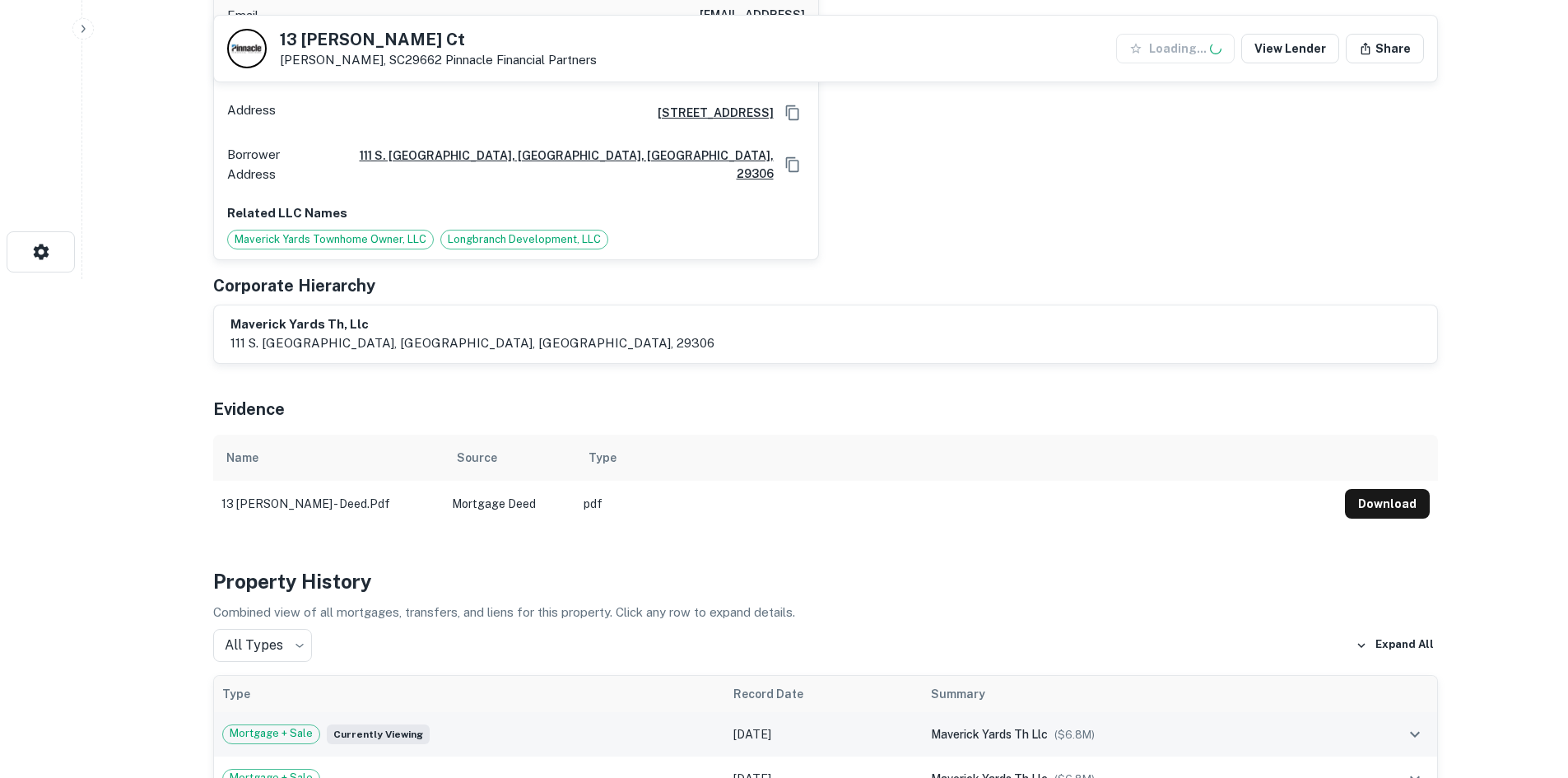
scroll to position [1070, 0]
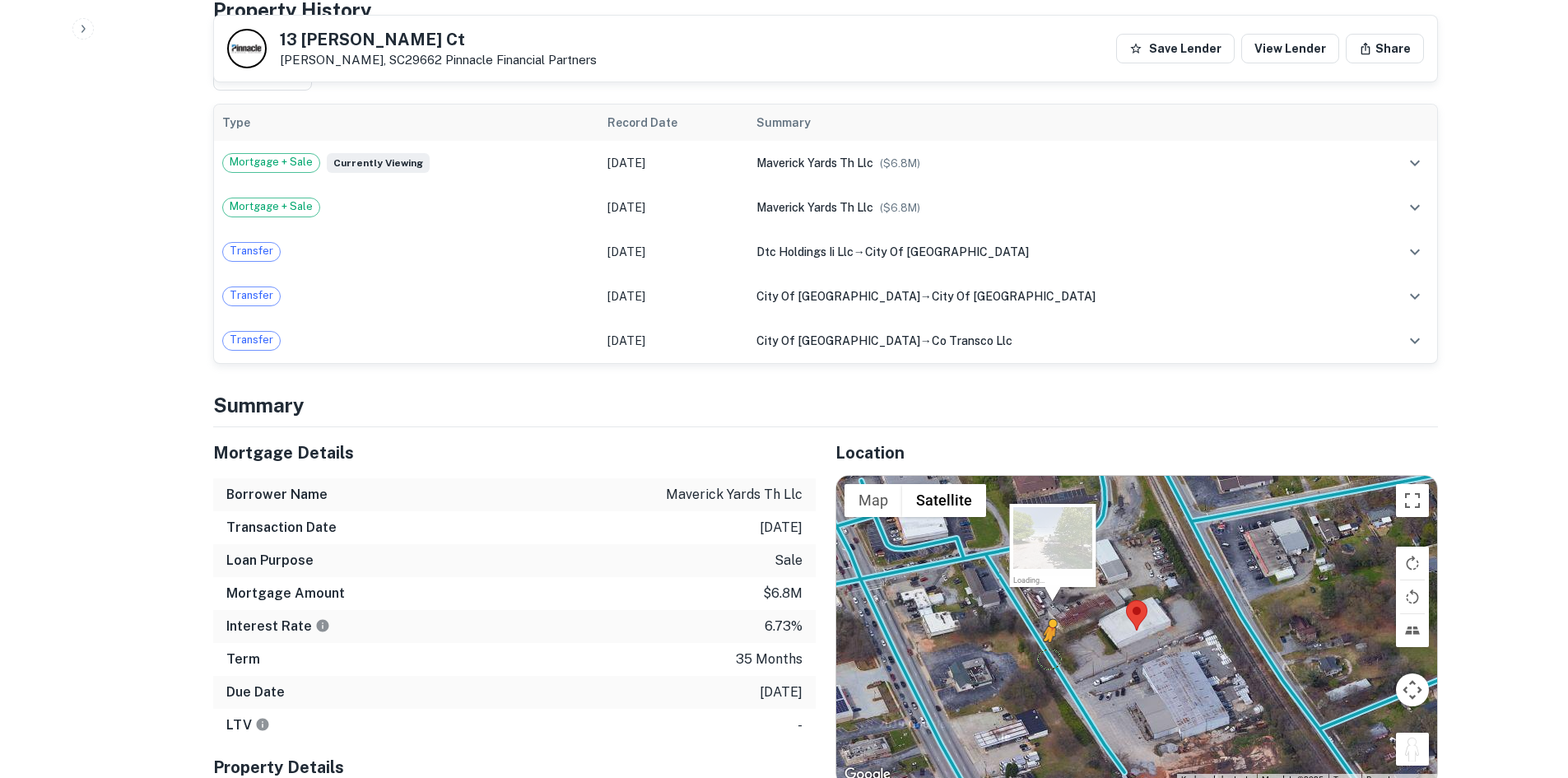
drag, startPoint x: 1401, startPoint y: 734, endPoint x: 1048, endPoint y: 641, distance: 365.0
click at [1048, 641] on div "To activate drag with keyboard, press Alt + Enter. Once in keyboard drag state,…" at bounding box center [1137, 630] width 601 height 309
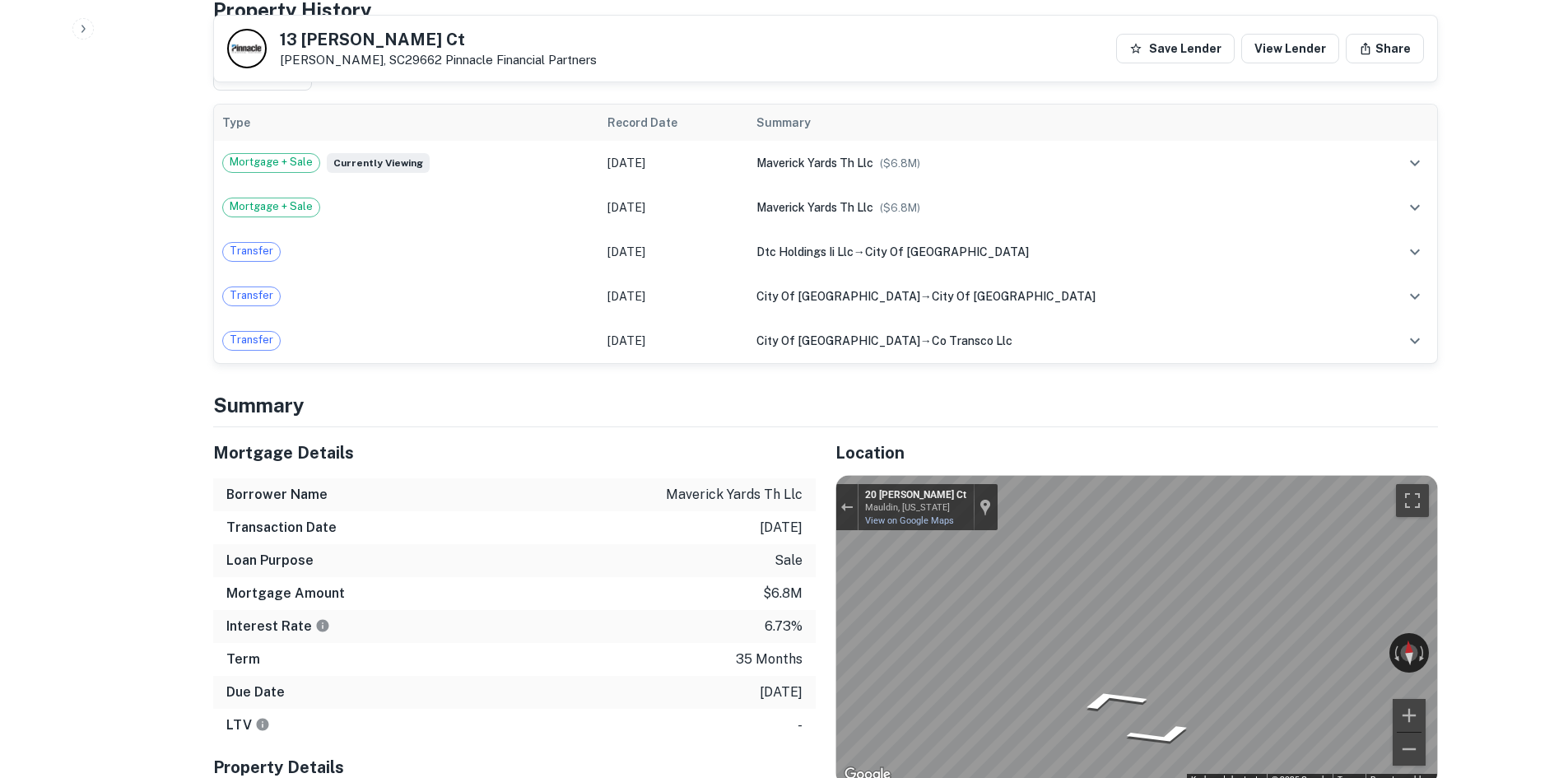
click at [825, 591] on div "Location ← Move left → Move right ↑ Move up ↓ Move down + Zoom in - Zoom out Ho…" at bounding box center [1126, 642] width 622 height 431
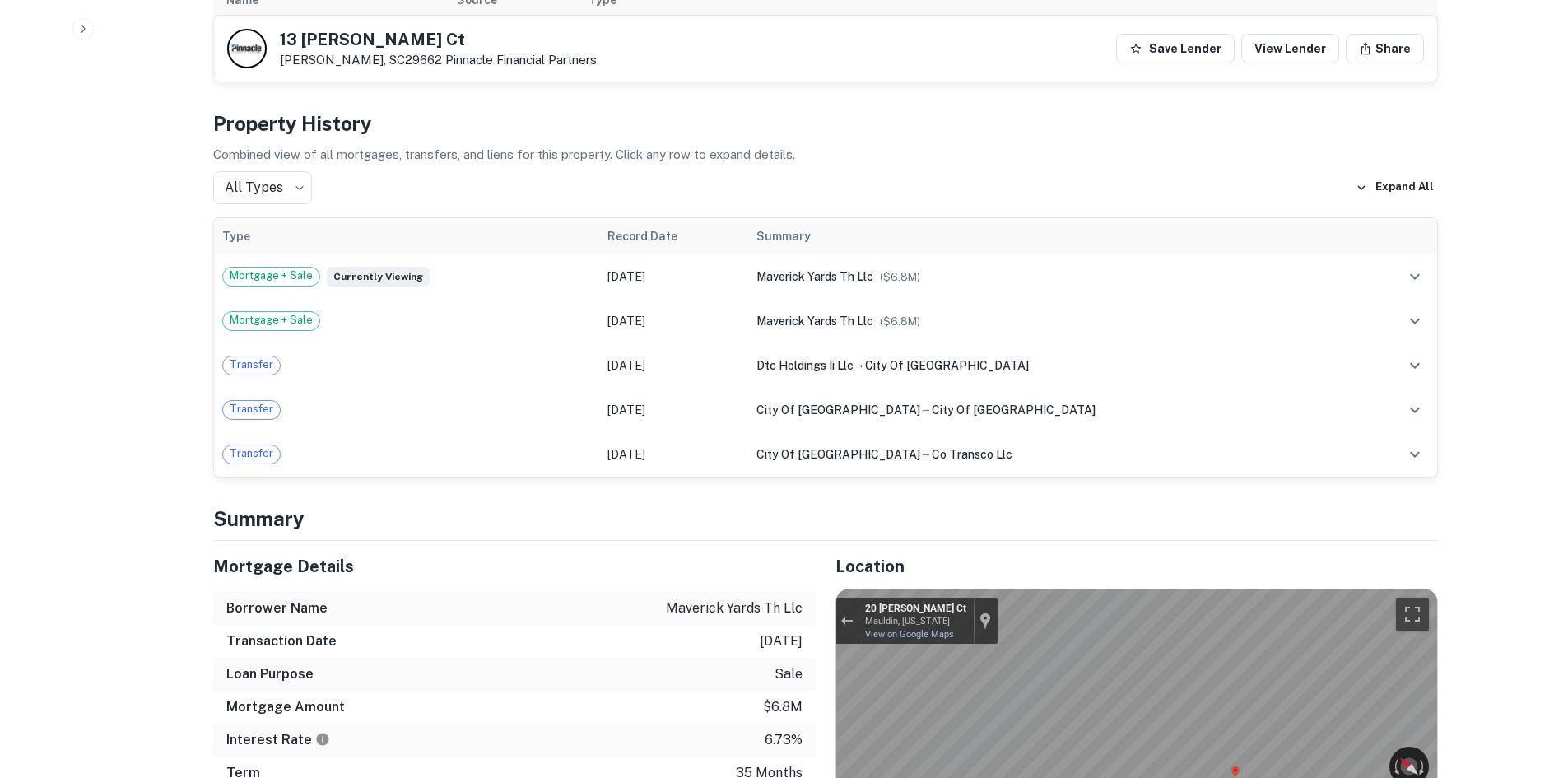
scroll to position [741, 0]
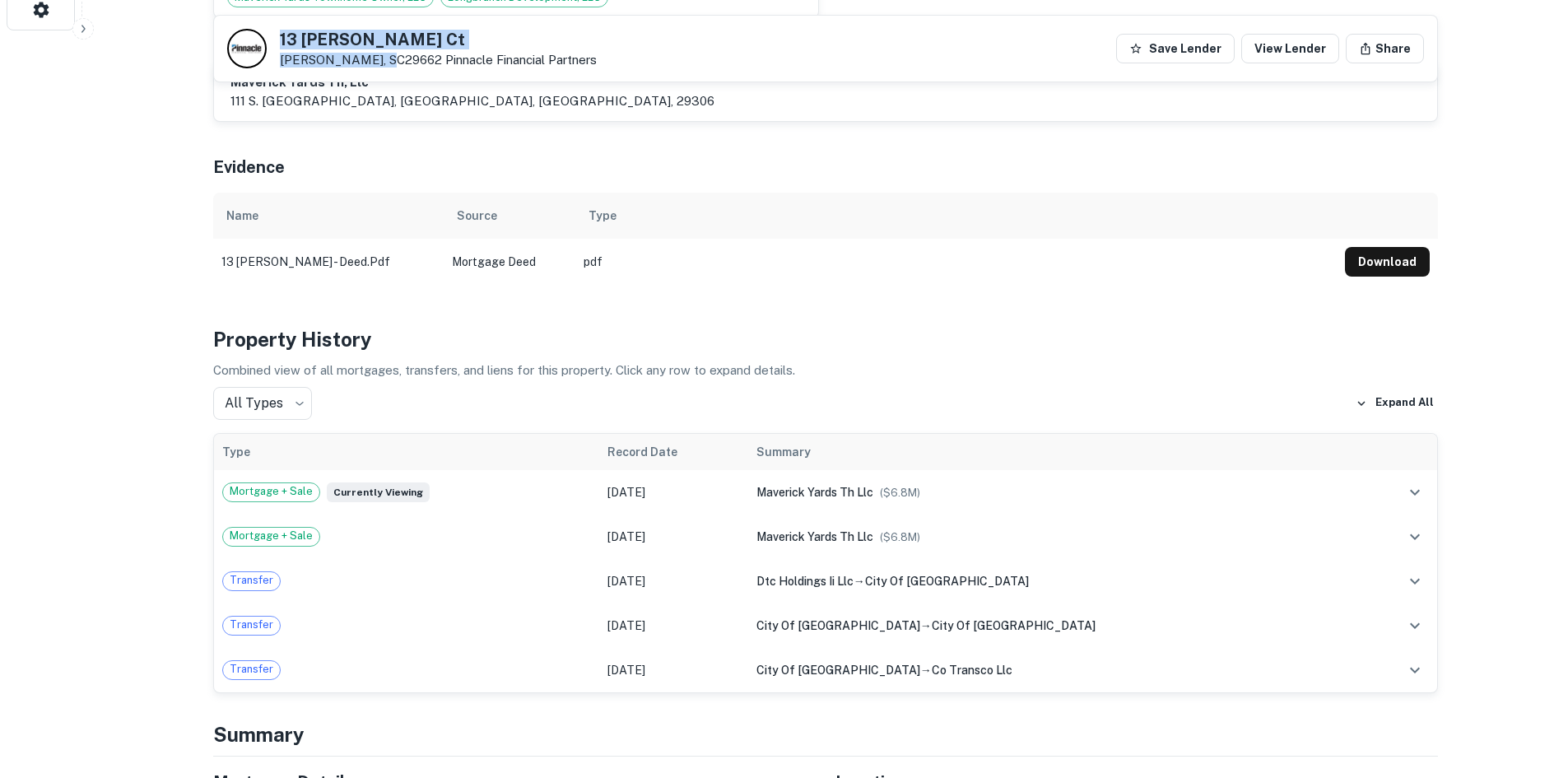
drag, startPoint x: 282, startPoint y: 30, endPoint x: 386, endPoint y: 52, distance: 106.3
click at [386, 52] on div "[STREET_ADDRESS][PERSON_NAME][PERSON_NAME] Pinnacle Financial Partners" at bounding box center [438, 50] width 317 height 37
copy div "[STREET_ADDRESS][PERSON_NAME][PERSON_NAME]"
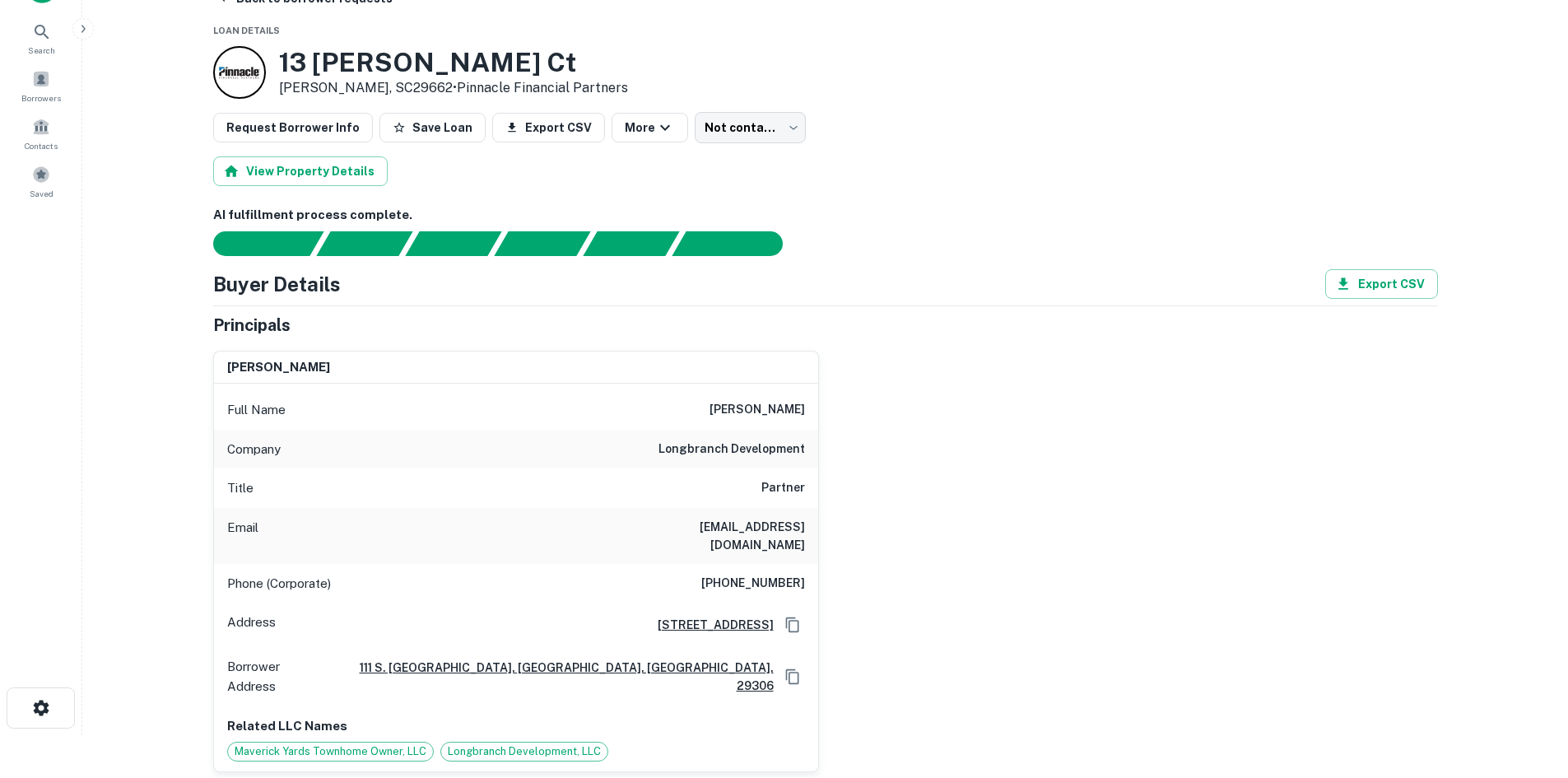
scroll to position [82, 0]
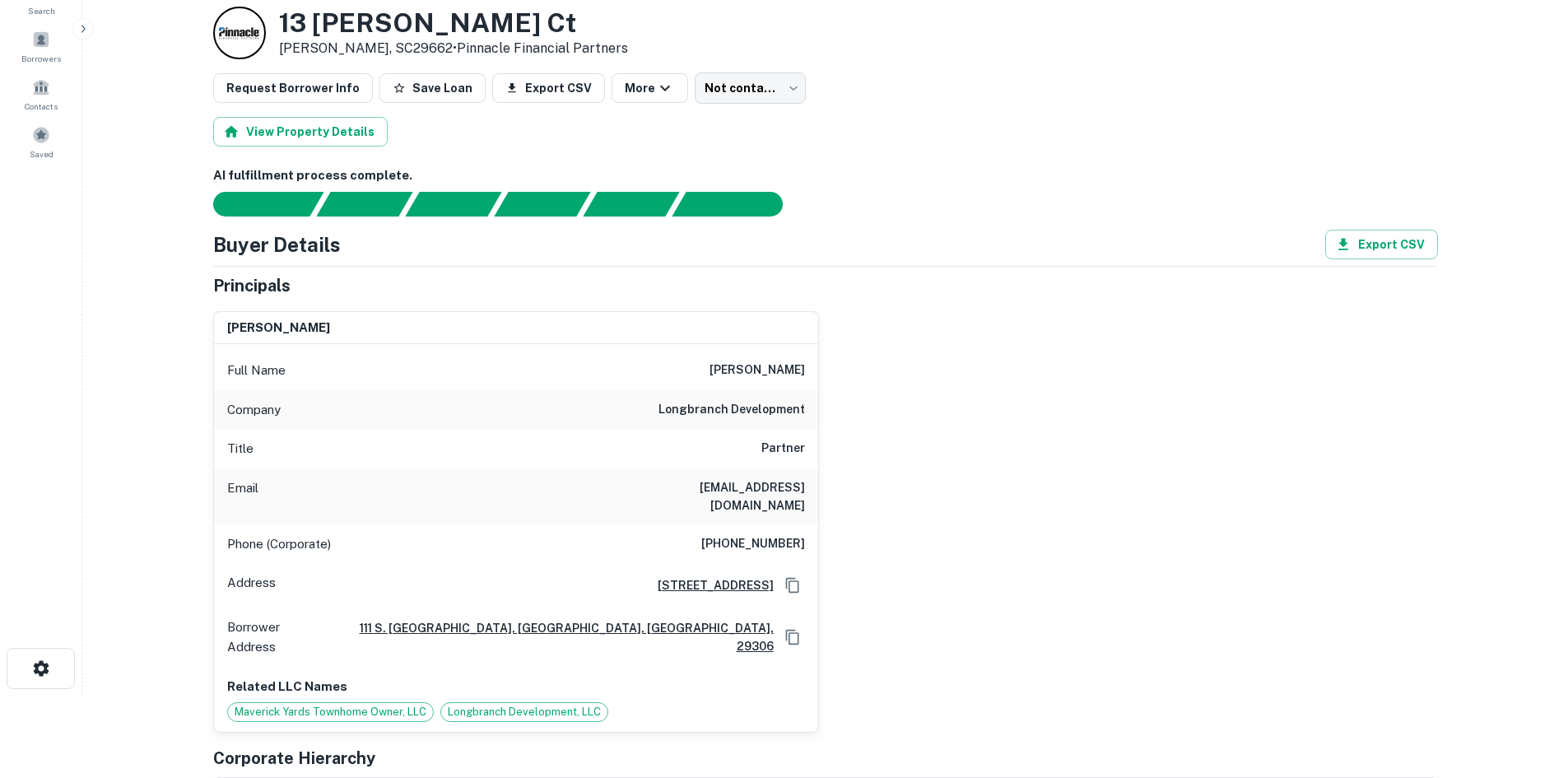
click at [745, 552] on h6 "[PHONE_NUMBER]" at bounding box center [753, 544] width 104 height 20
click at [745, 545] on h6 "[PHONE_NUMBER]" at bounding box center [753, 544] width 104 height 20
copy h6 "[PHONE_NUMBER]"
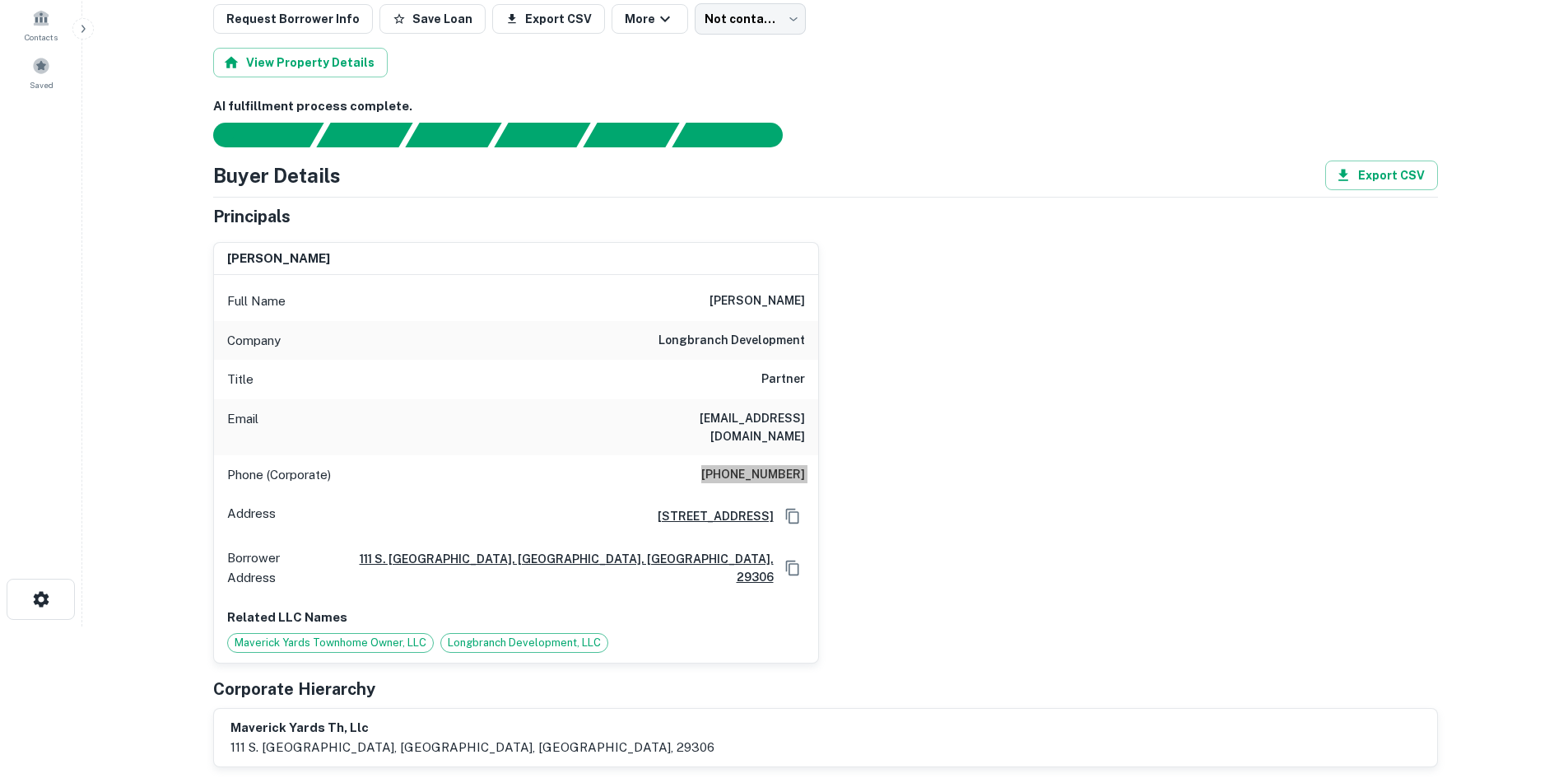
scroll to position [0, 0]
